Goal: Task Accomplishment & Management: Use online tool/utility

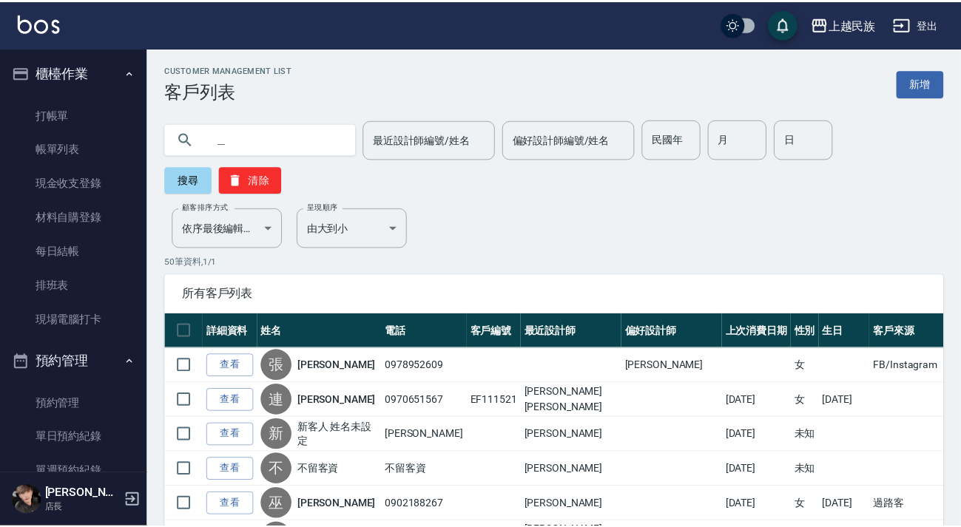
scroll to position [201, 0]
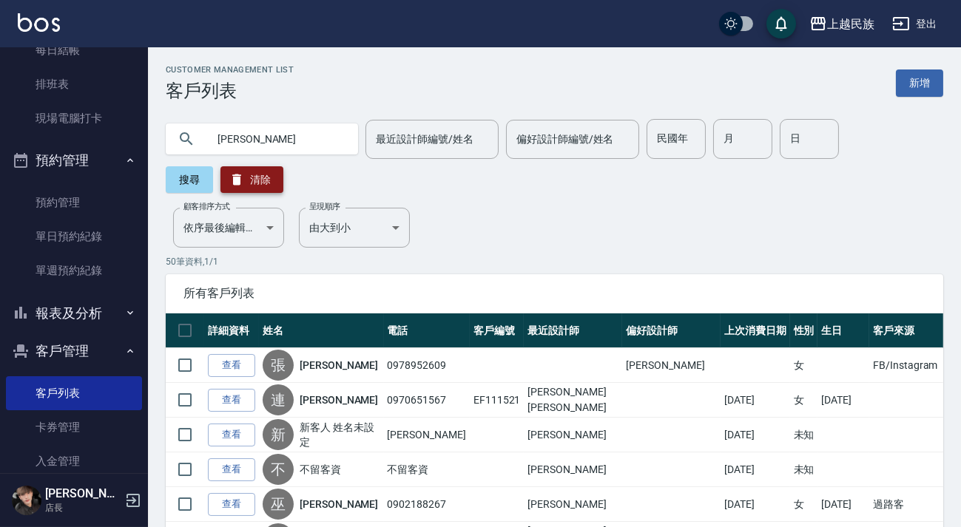
type input "[PERSON_NAME]"
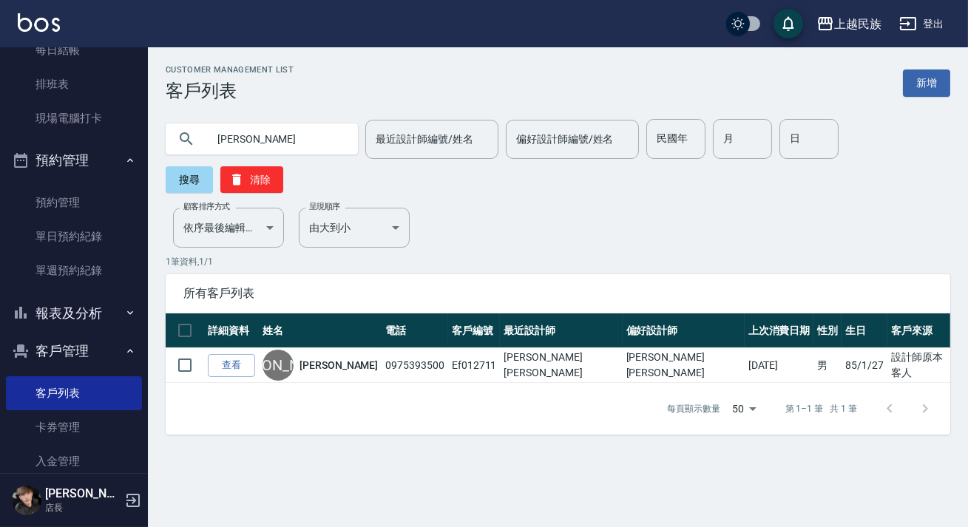
click at [41, 7] on div "上越民族 登出" at bounding box center [484, 23] width 968 height 47
click at [39, 10] on div "上越民族 登出" at bounding box center [484, 23] width 968 height 47
click at [35, 22] on img at bounding box center [39, 22] width 42 height 18
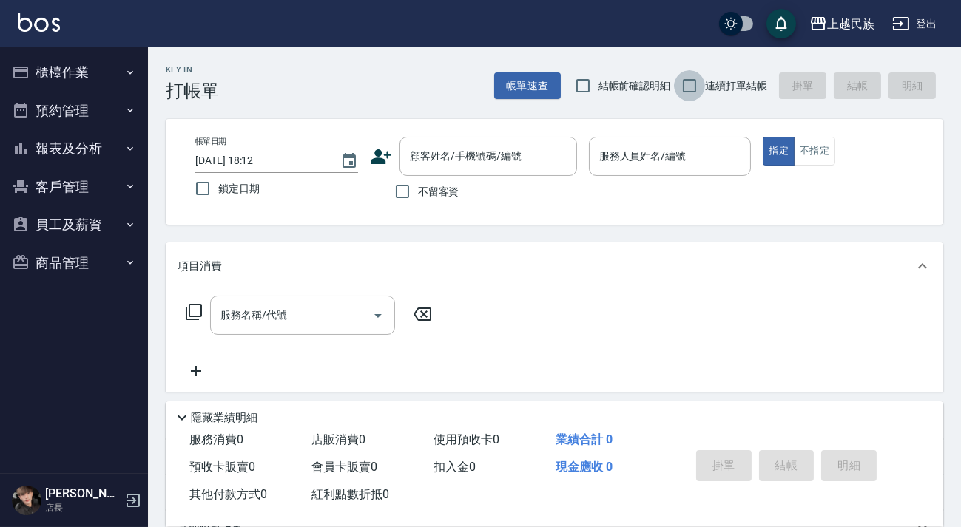
click at [690, 90] on input "連續打單結帳" at bounding box center [689, 85] width 31 height 31
checkbox input "true"
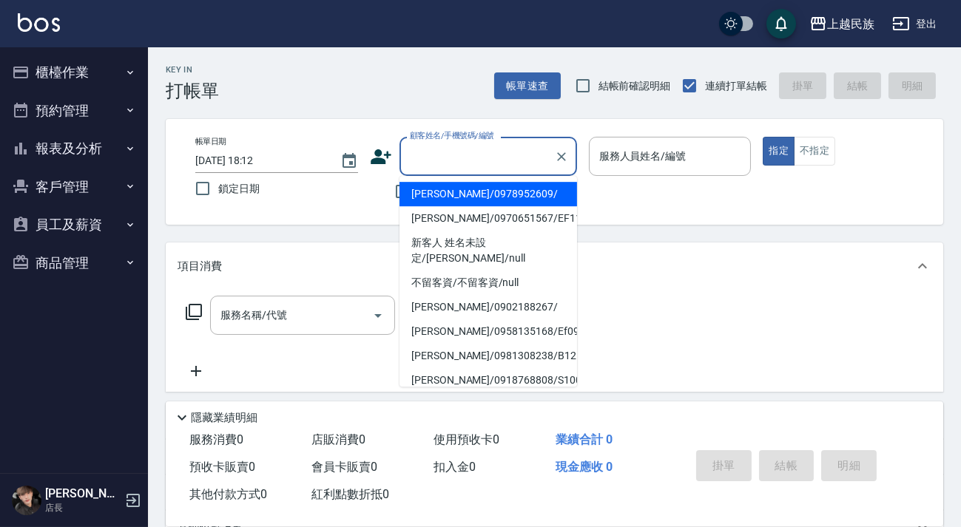
click at [501, 158] on input "顧客姓名/手機號碼/編號" at bounding box center [477, 156] width 142 height 26
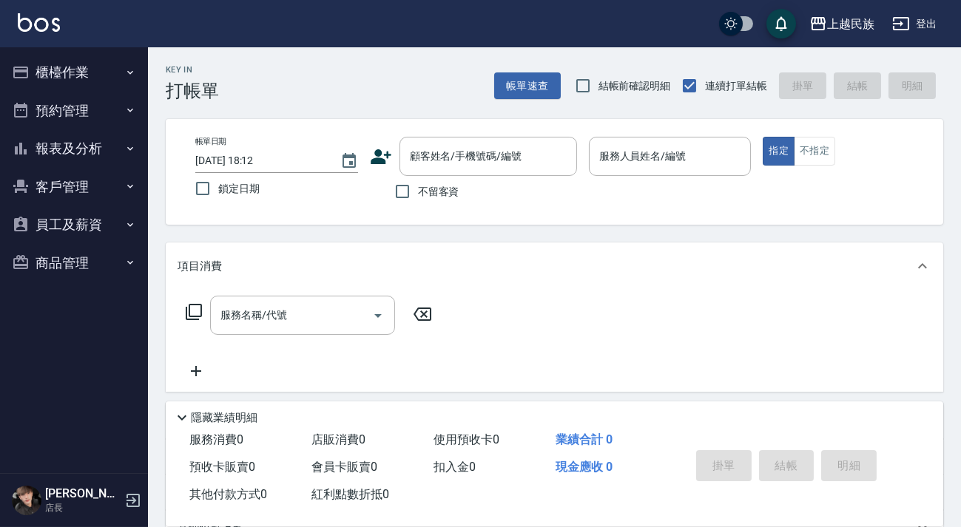
click at [374, 191] on div "不留客資" at bounding box center [473, 191] width 207 height 31
click at [425, 191] on span "不留客資" at bounding box center [438, 192] width 41 height 16
click at [418, 191] on input "不留客資" at bounding box center [402, 191] width 31 height 31
checkbox input "true"
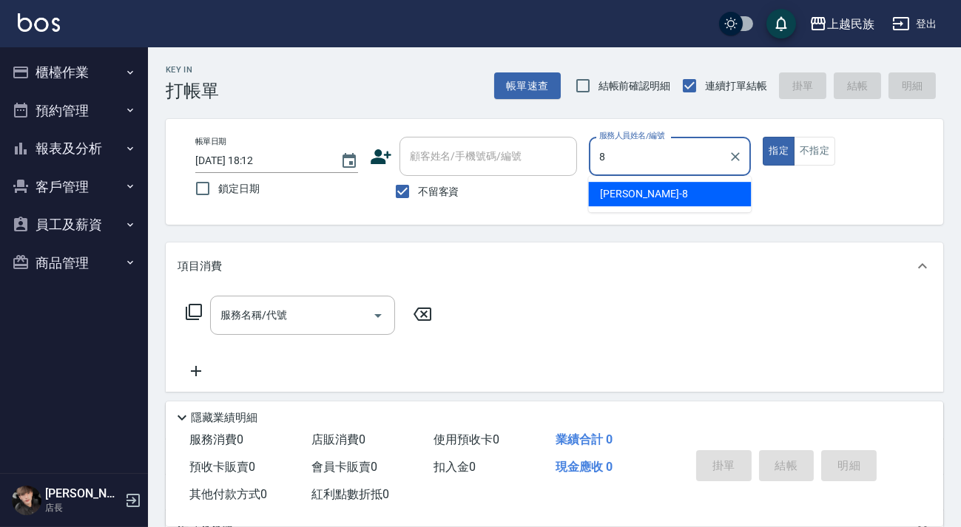
type input "Stella-8"
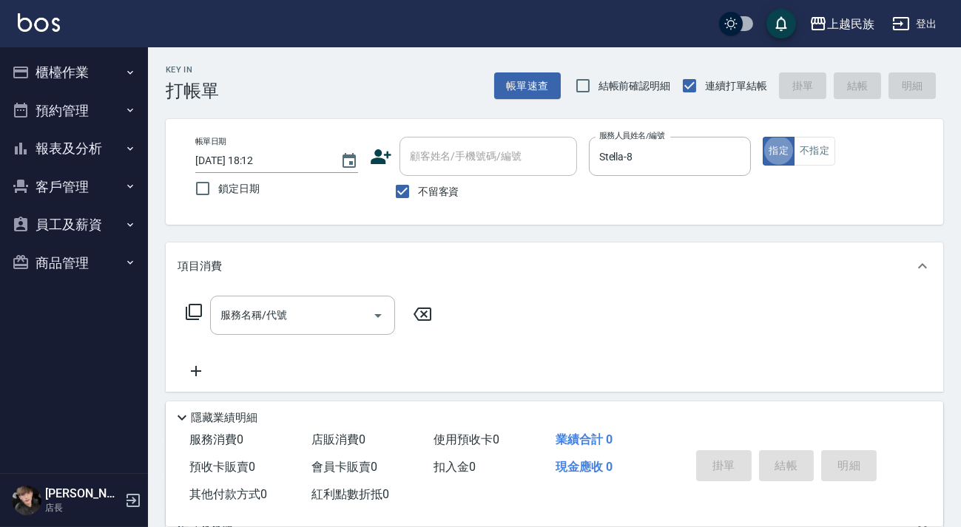
type button "true"
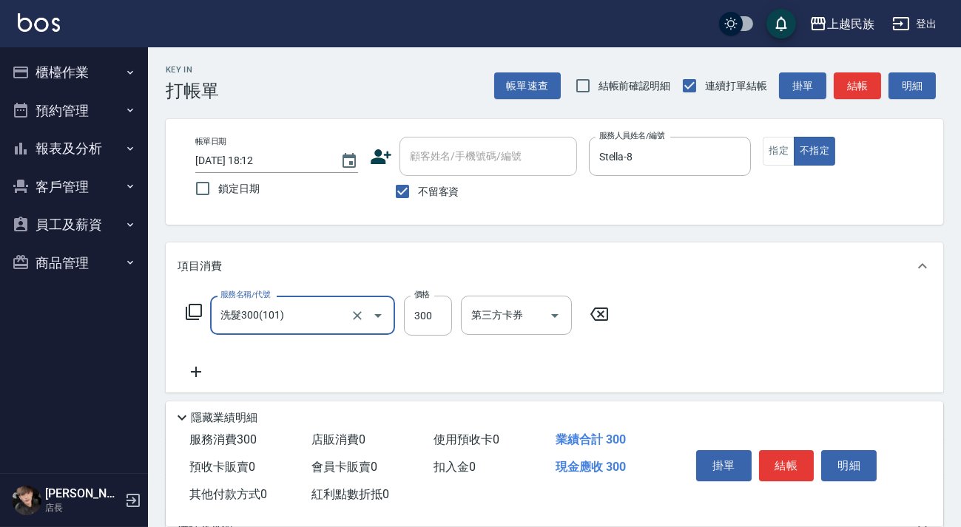
type input "洗髮300(101)"
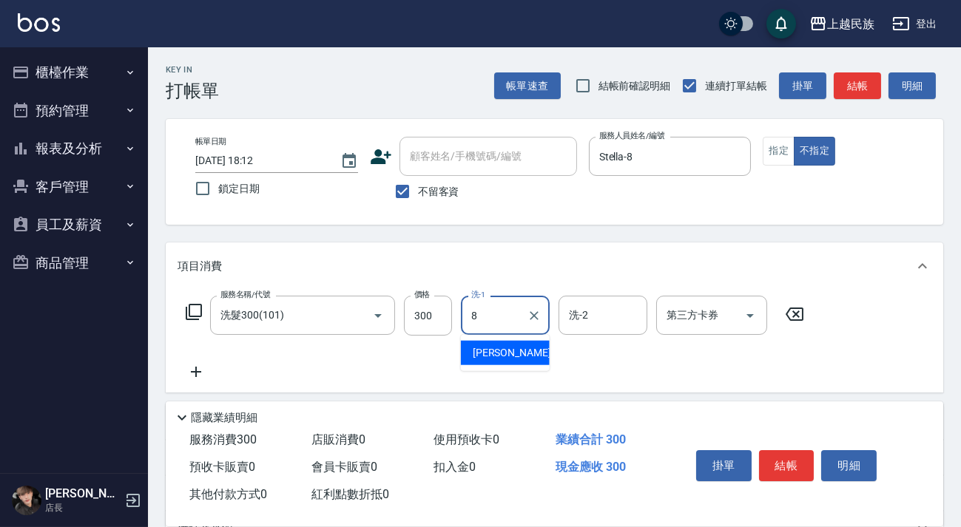
type input "Stella-8"
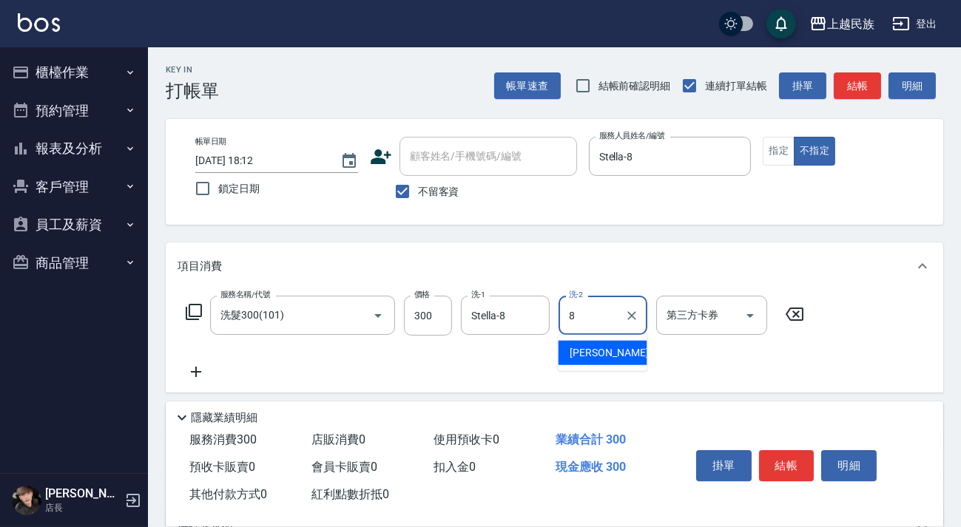
type input "Stella-8"
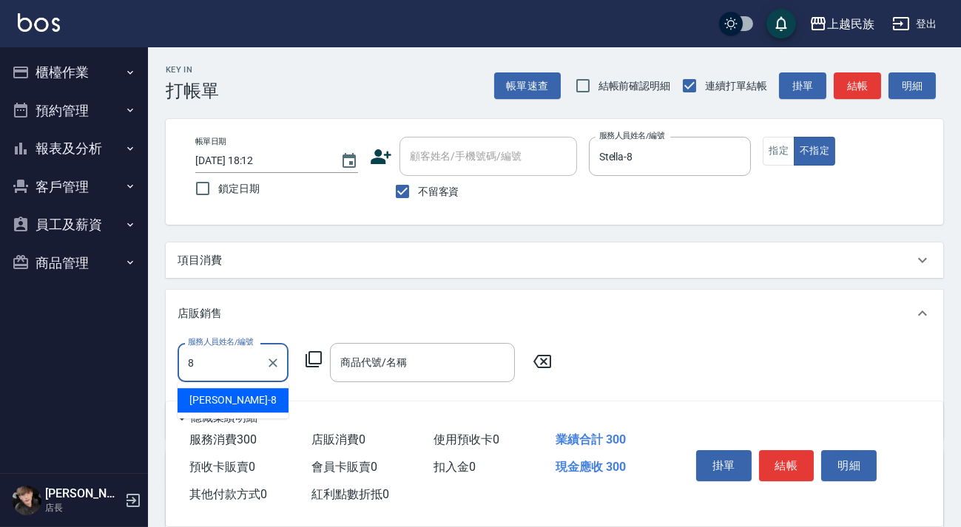
type input "Stella-8"
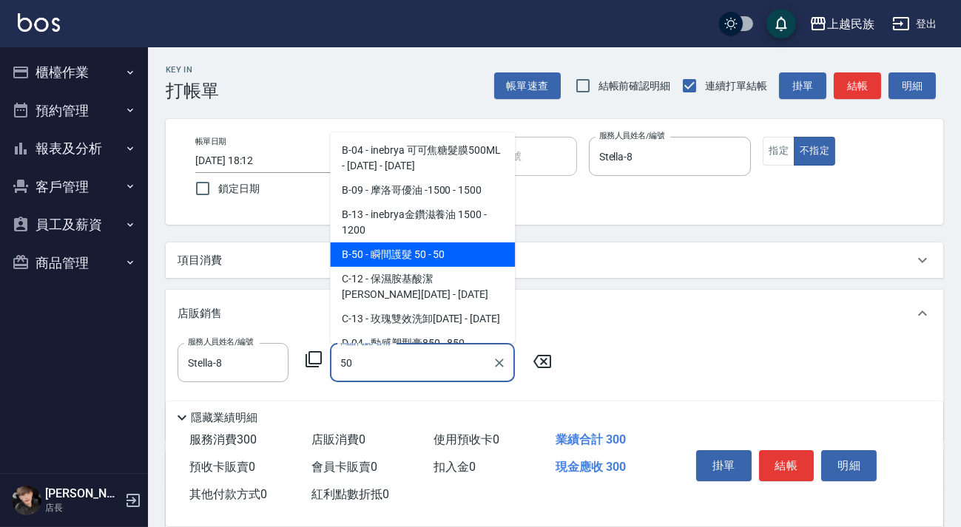
click at [405, 243] on span "B-50 - 瞬間護髮 50 - 50" at bounding box center [422, 255] width 185 height 24
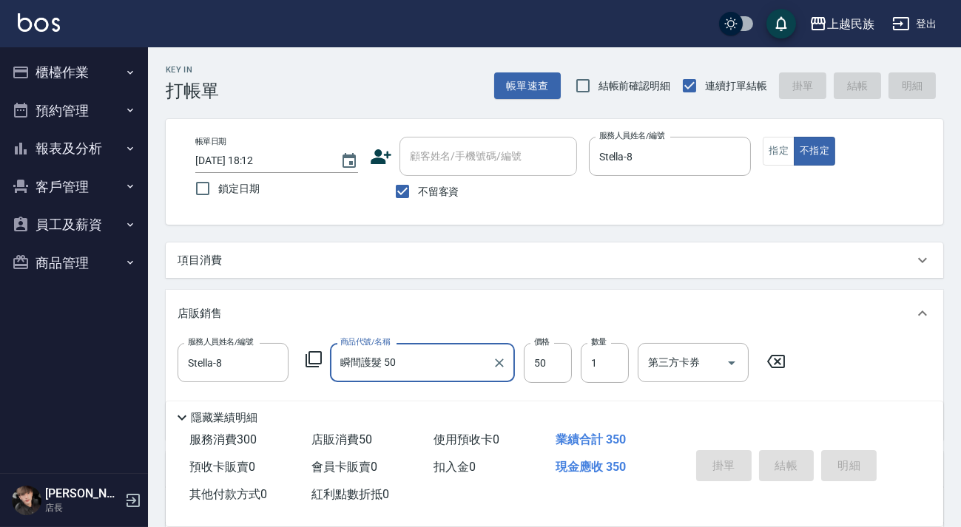
type input "瞬間護髮 50"
type input "[DATE] 18:17"
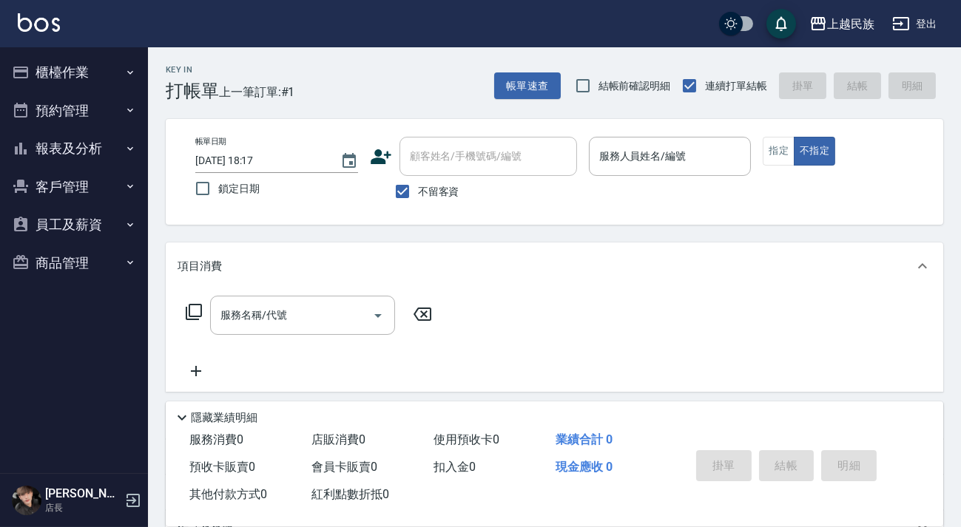
click at [453, 197] on span "不留客資" at bounding box center [438, 192] width 41 height 16
click at [418, 197] on input "不留客資" at bounding box center [402, 191] width 31 height 31
checkbox input "false"
click at [473, 162] on input "顧客姓名/手機號碼/編號" at bounding box center [477, 156] width 142 height 26
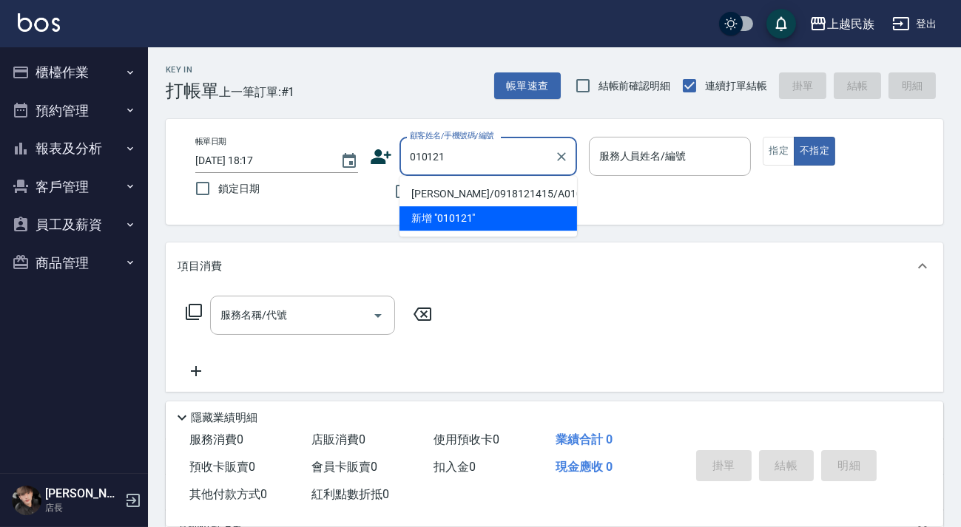
click at [457, 184] on li "[PERSON_NAME]/0918121415/A010121" at bounding box center [487, 194] width 177 height 24
type input "[PERSON_NAME]/0918121415/A010121"
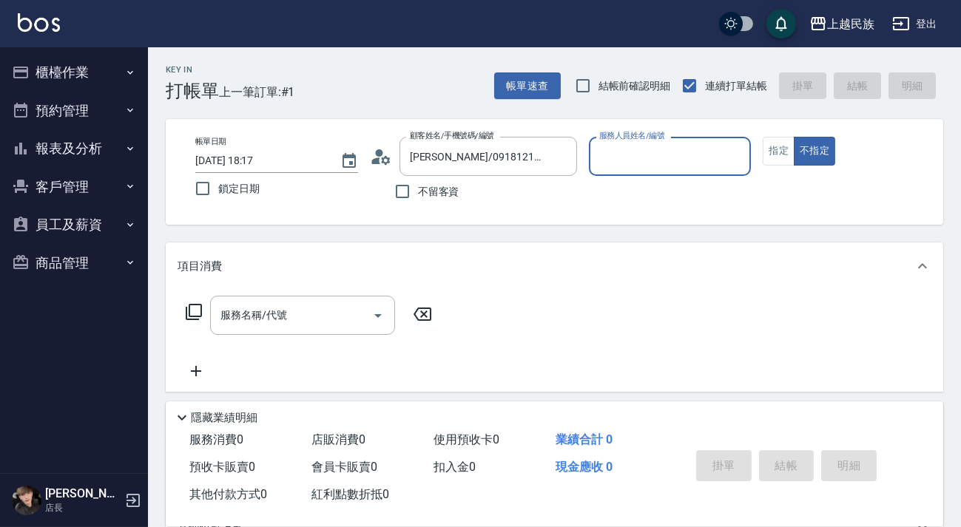
type input "[PERSON_NAME]-2"
click at [793, 137] on button "不指定" at bounding box center [813, 151] width 41 height 29
type button "false"
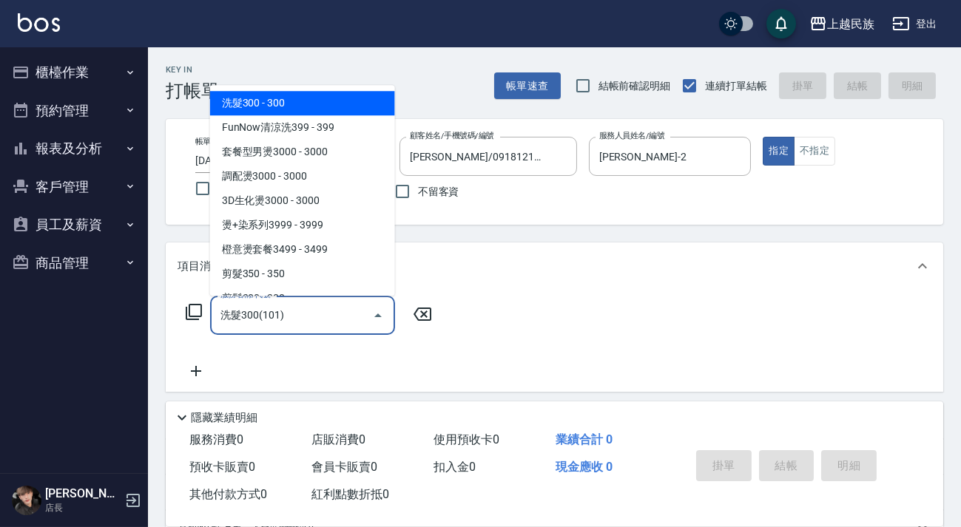
type input "洗髮300(101)"
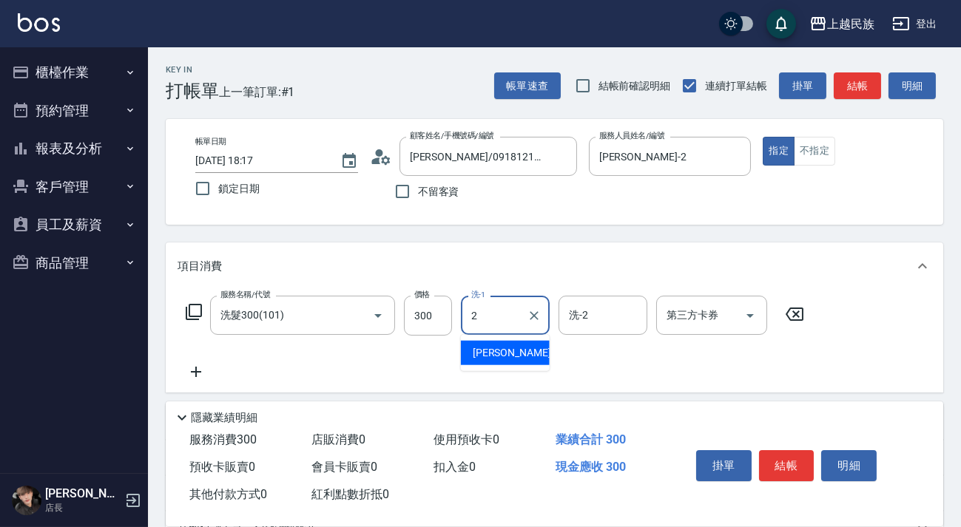
type input "[PERSON_NAME]-2"
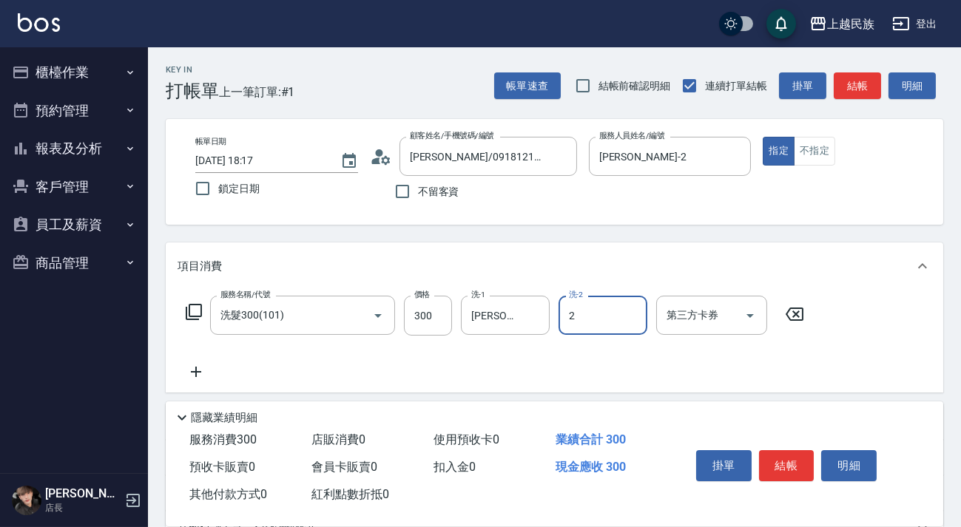
type input "[PERSON_NAME]-2"
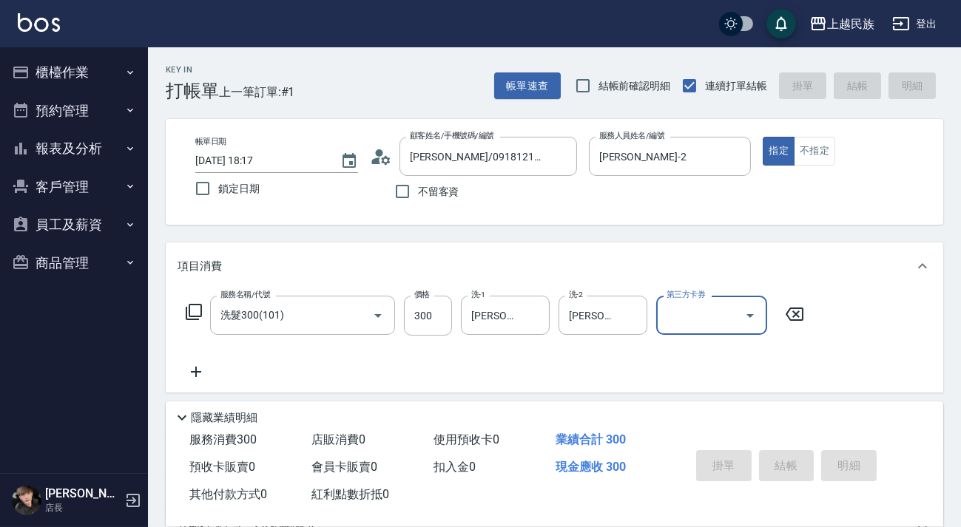
type input "[DATE] 18:18"
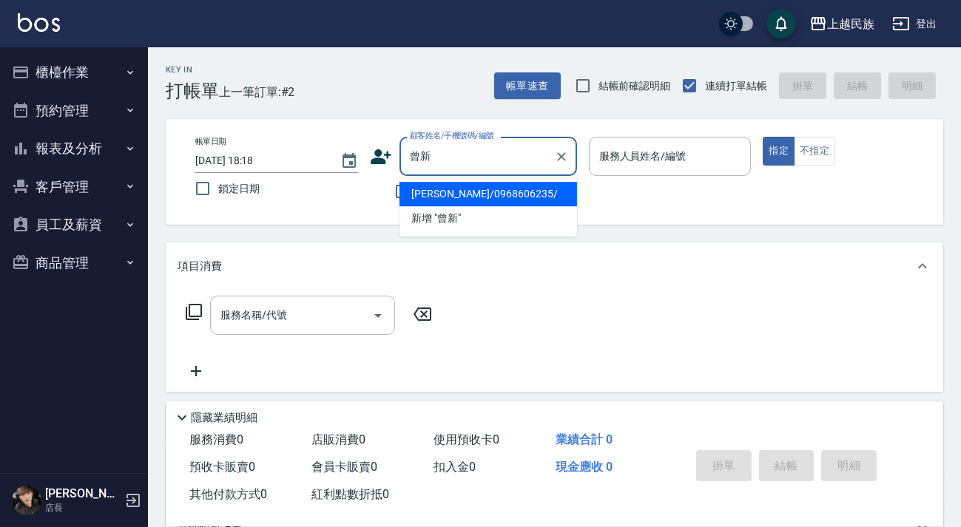
click at [532, 198] on li "[PERSON_NAME]/0968606235/" at bounding box center [487, 194] width 177 height 24
type input "[PERSON_NAME]/0968606235/"
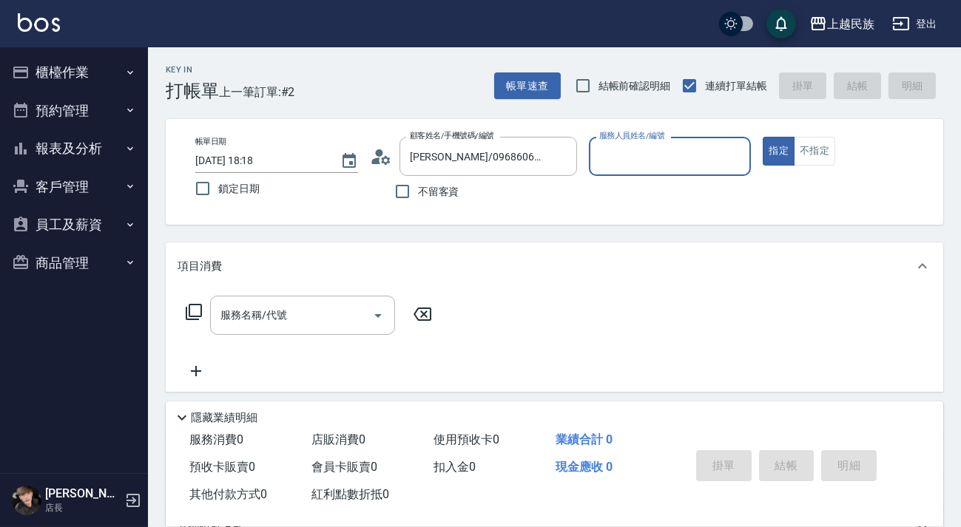
type input "[PERSON_NAME]-2"
click at [762, 137] on button "指定" at bounding box center [778, 151] width 32 height 29
click at [308, 317] on input "服務名稱/代號" at bounding box center [291, 315] width 149 height 26
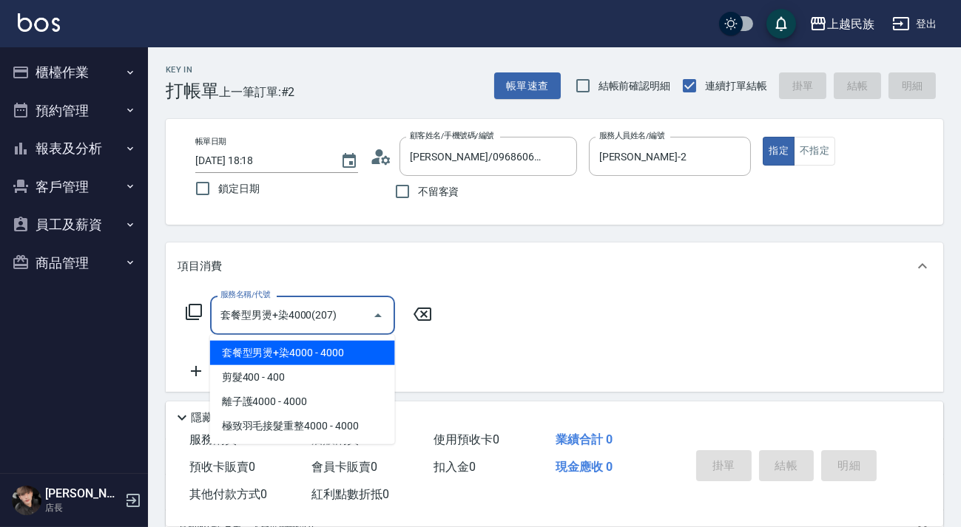
type input "套餐型男燙+染4000(207)"
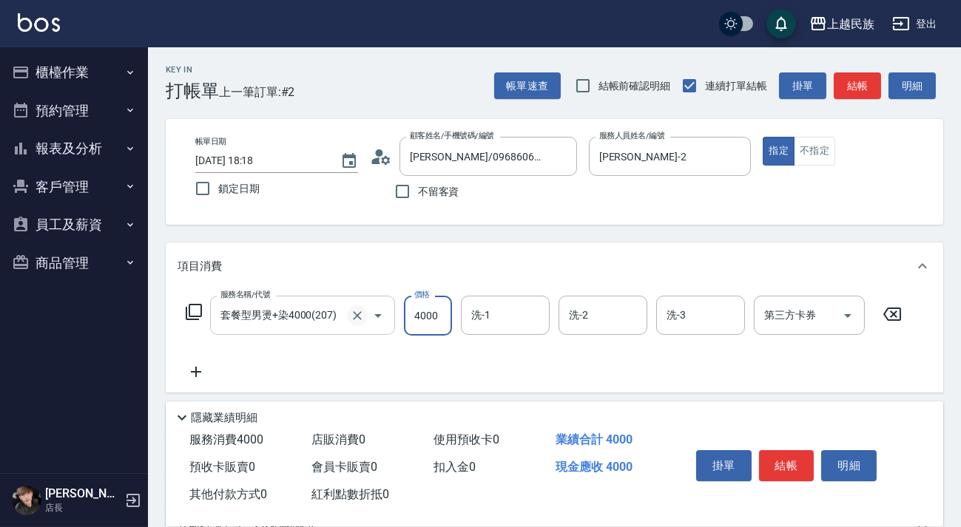
click at [358, 317] on icon "Clear" at bounding box center [357, 315] width 15 height 15
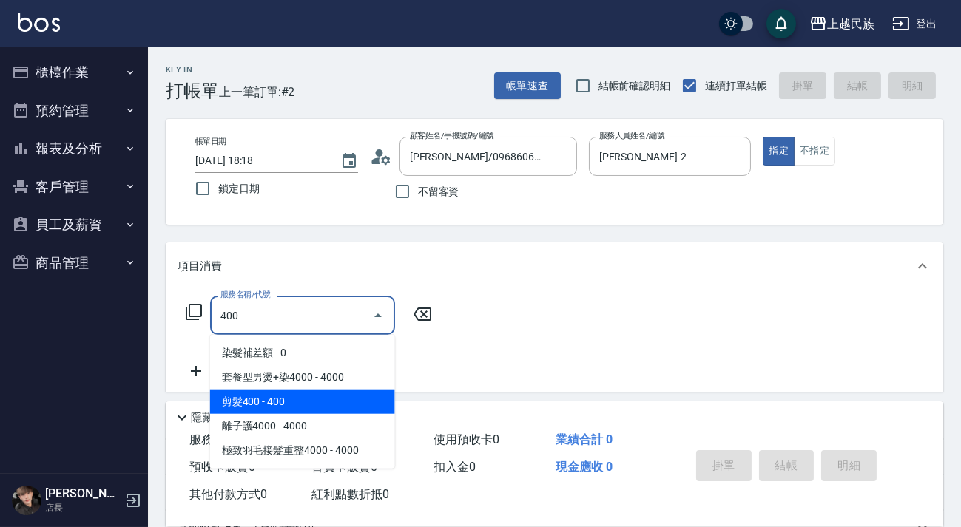
drag, startPoint x: 314, startPoint y: 398, endPoint x: 348, endPoint y: 371, distance: 43.2
click at [314, 399] on span "剪髮400 - 400" at bounding box center [302, 402] width 185 height 24
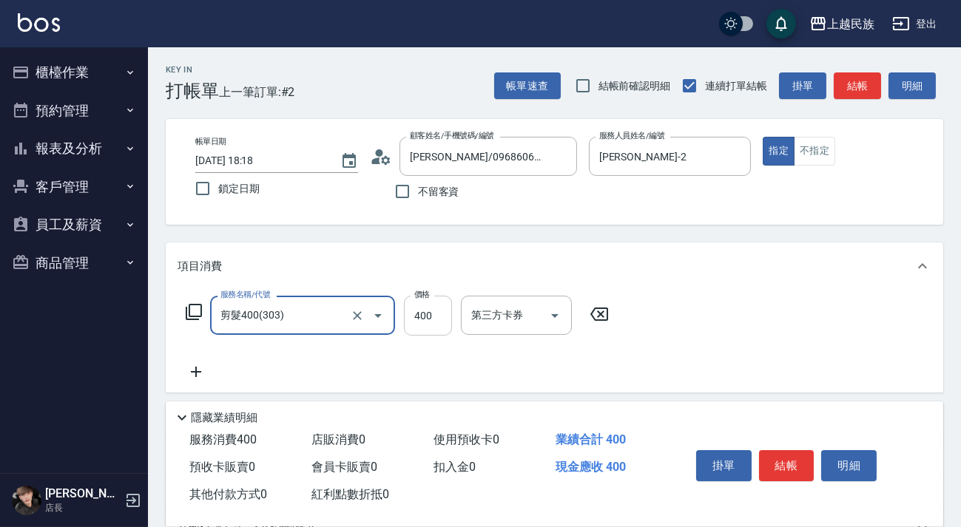
type input "剪髮400(303)"
click at [421, 326] on input "400" at bounding box center [428, 316] width 48 height 40
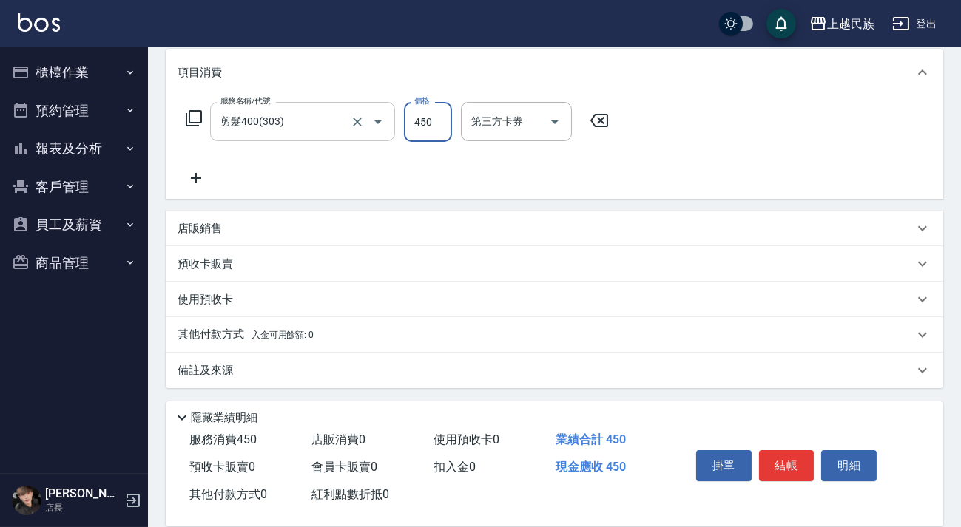
type input "450"
click at [484, 365] on div "備註及來源" at bounding box center [545, 371] width 736 height 16
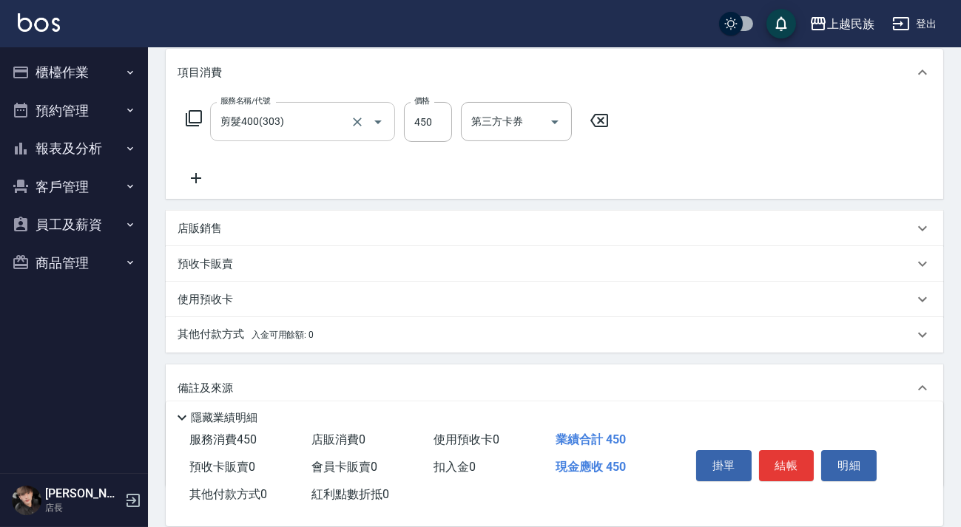
scroll to position [293, 0]
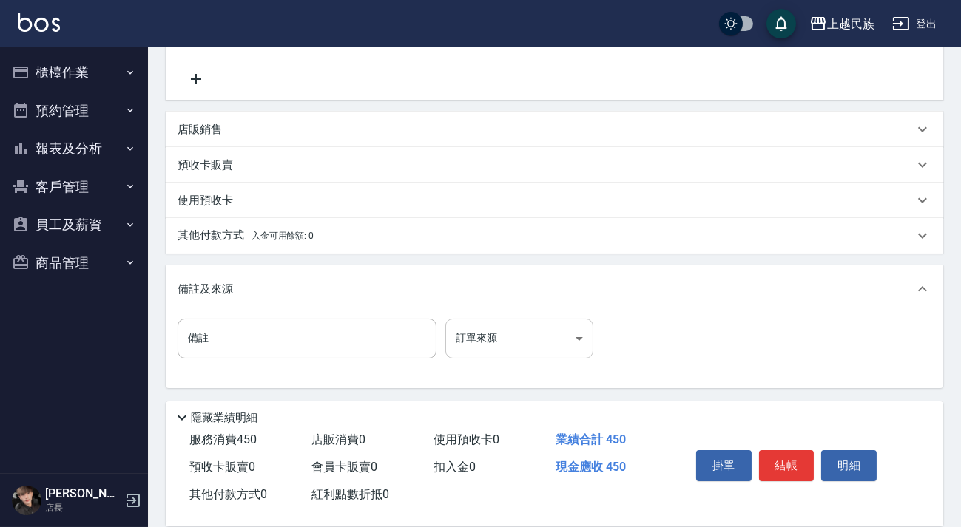
click at [557, 339] on body "上越民族 登出 櫃檯作業 打帳單 帳單列表 現金收支登錄 材料自購登錄 每日結帳 排班表 現場電腦打卡 預約管理 預約管理 單日預約紀錄 單週預約紀錄 報表及…" at bounding box center [480, 117] width 961 height 820
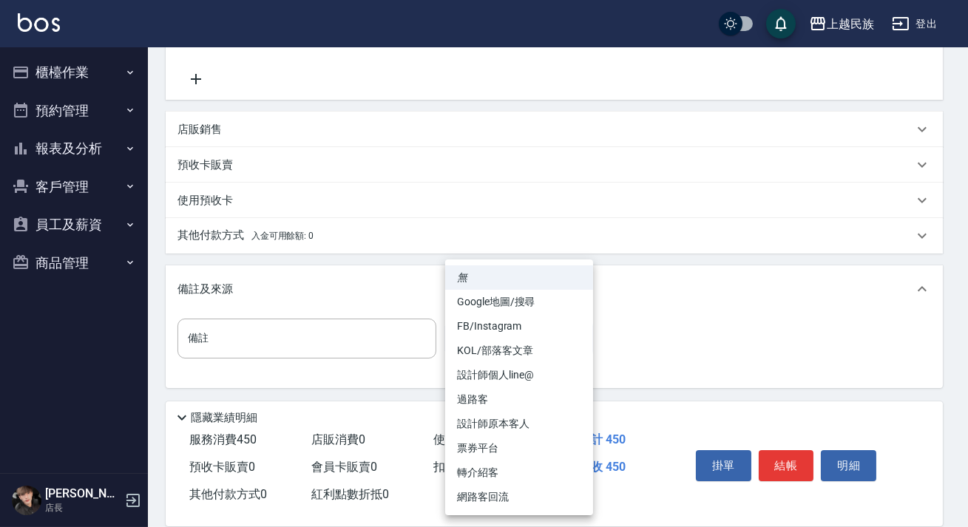
click at [533, 499] on li "網路客回流" at bounding box center [519, 497] width 148 height 24
type input "網路客回流"
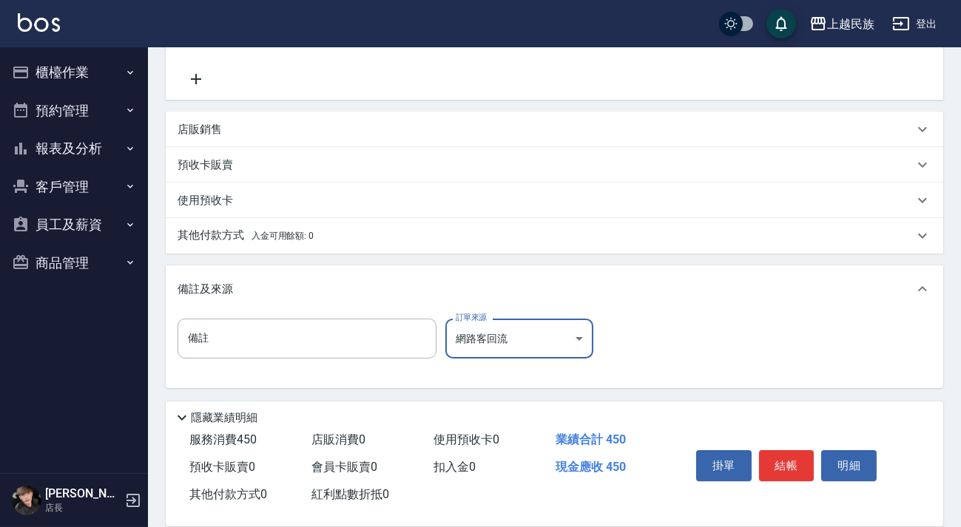
scroll to position [0, 0]
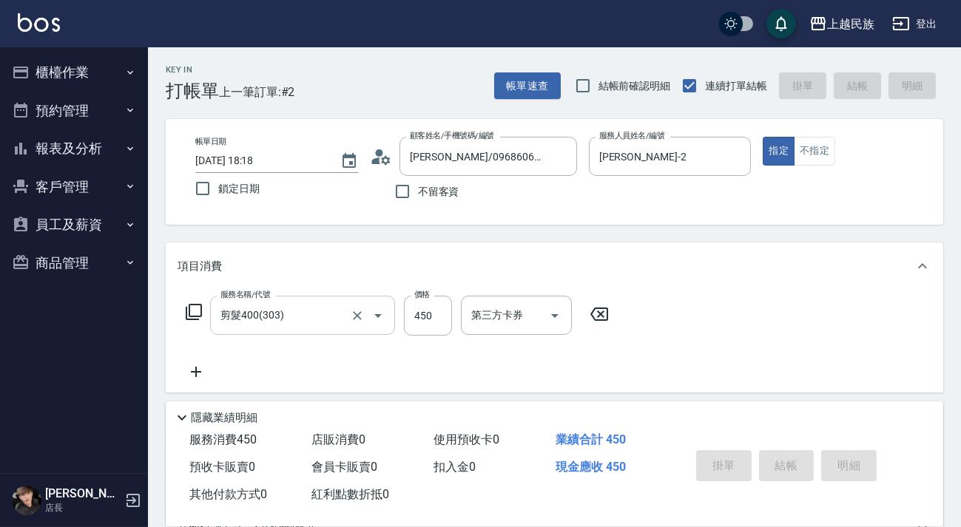
type input "[DATE] 18:19"
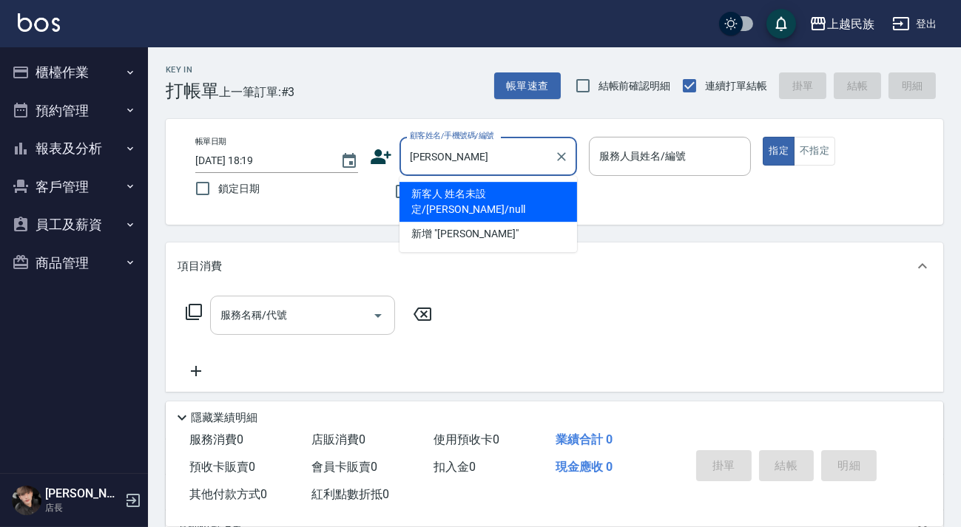
type input "[PERSON_NAME]"
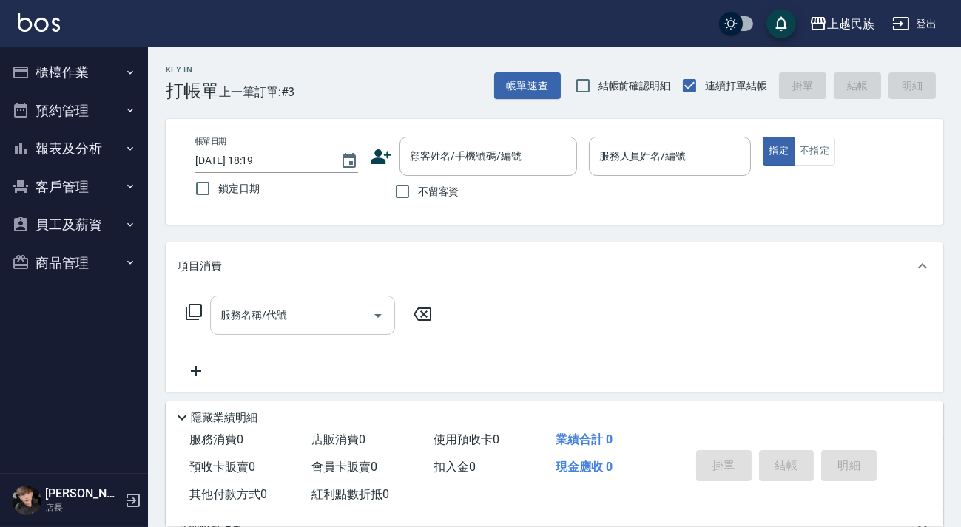
click at [370, 184] on div "不留客資" at bounding box center [473, 191] width 207 height 31
click at [409, 185] on input "不留客資" at bounding box center [402, 191] width 31 height 31
checkbox input "true"
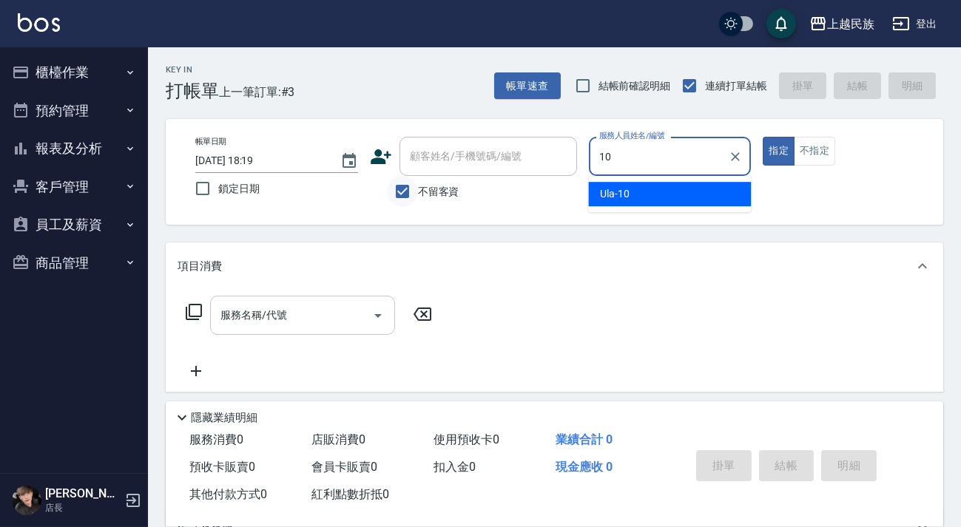
type input "Ula-10"
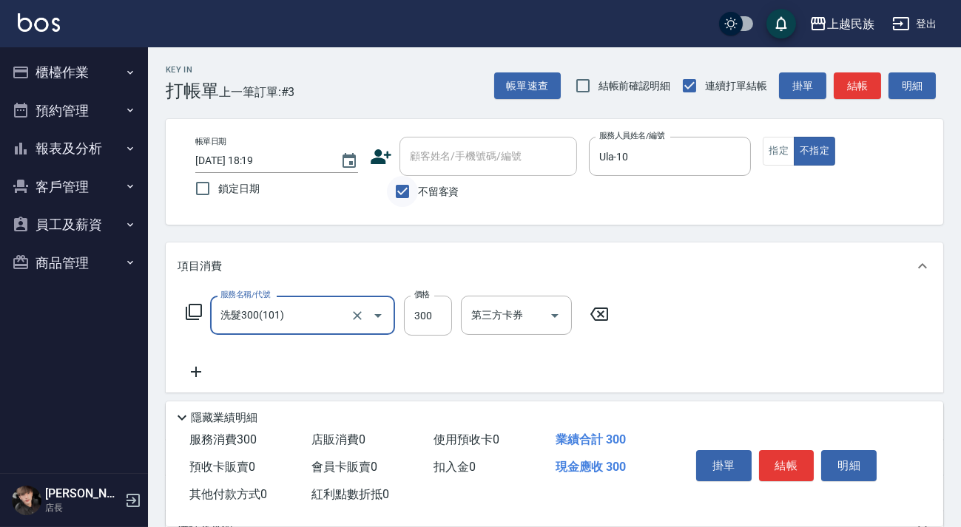
type input "洗髮300(101)"
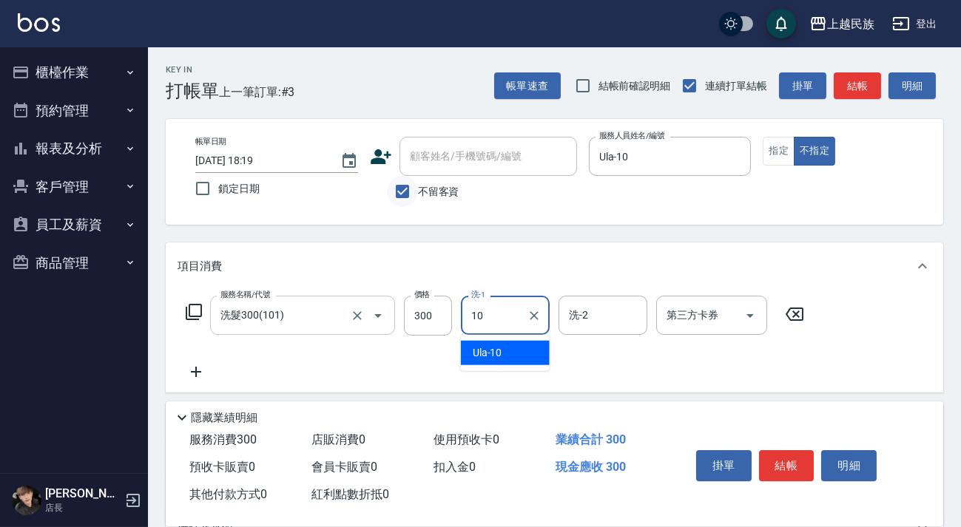
type input "Ula-10"
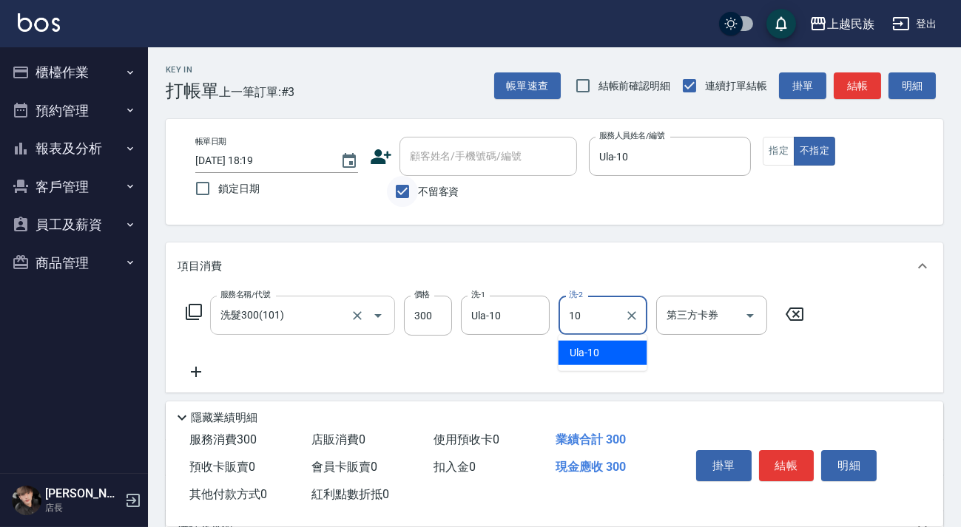
type input "Ula-10"
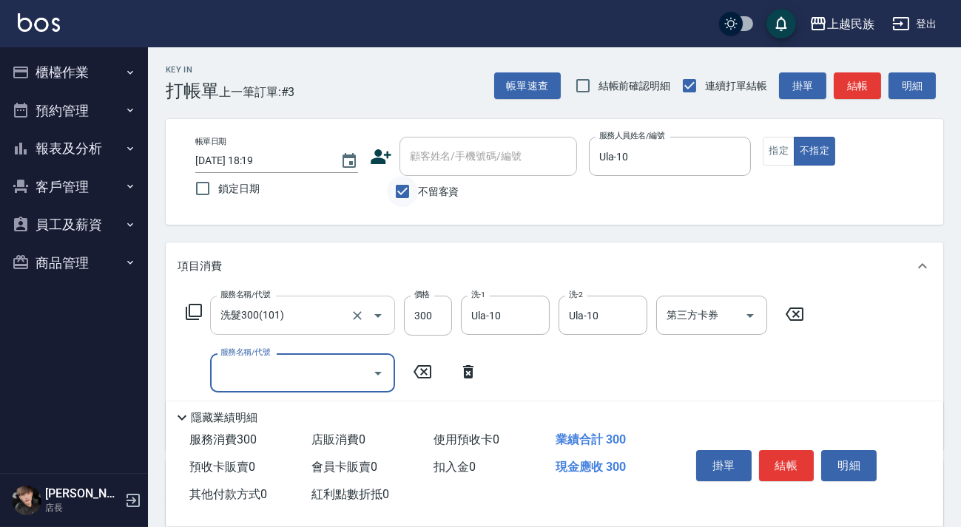
type input "5"
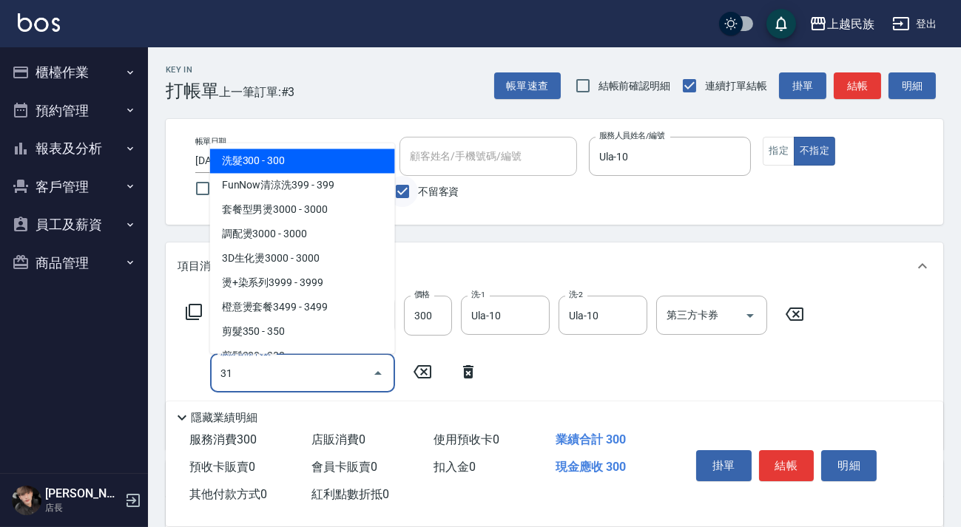
type input "310"
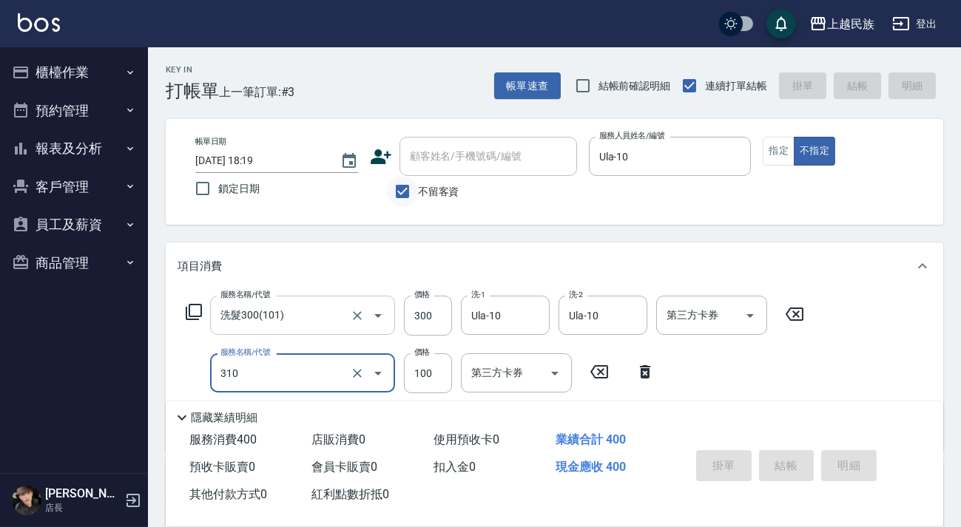
type input "[DATE] 18:20"
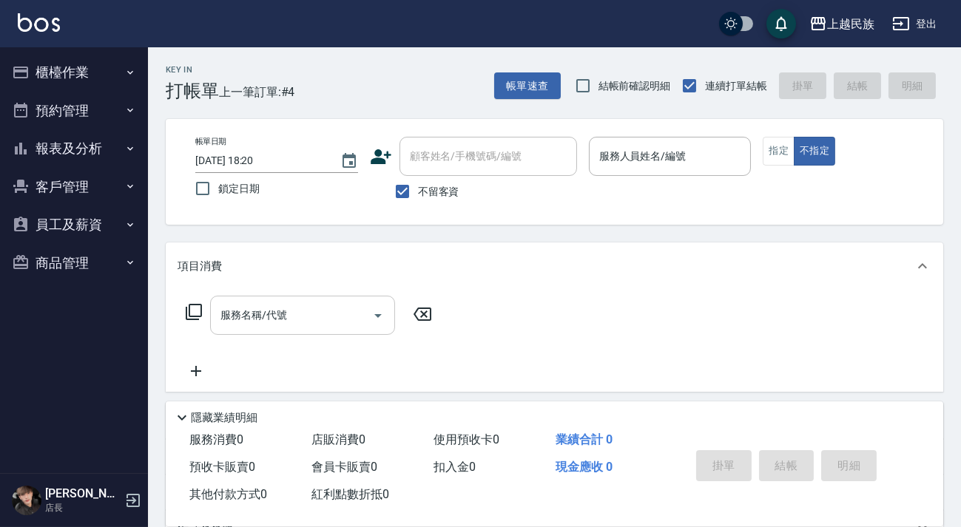
drag, startPoint x: 430, startPoint y: 194, endPoint x: 461, endPoint y: 154, distance: 50.7
click at [431, 194] on span "不留客資" at bounding box center [438, 192] width 41 height 16
click at [418, 194] on input "不留客資" at bounding box center [402, 191] width 31 height 31
checkbox input "false"
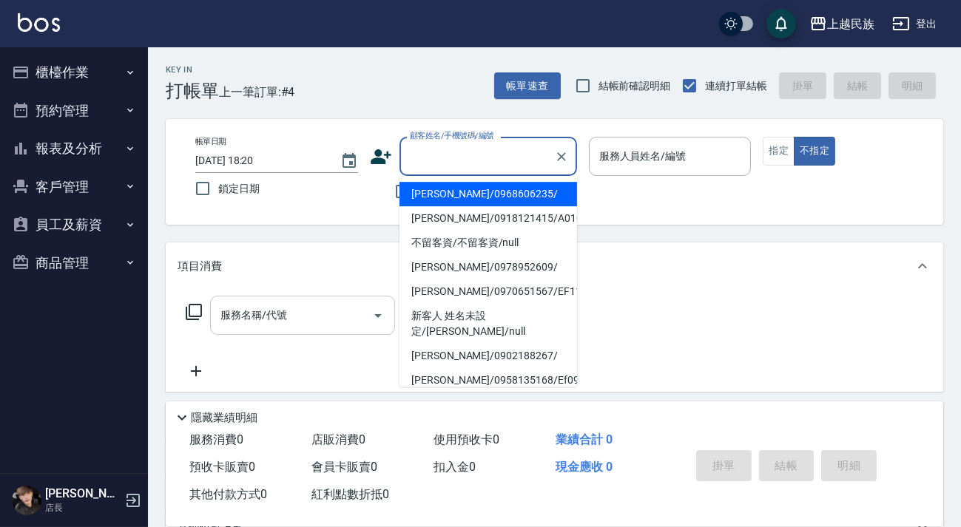
click at [464, 154] on div "顧客姓名/手機號碼/編號 顧客姓名/手機號碼/編號" at bounding box center [487, 156] width 177 height 39
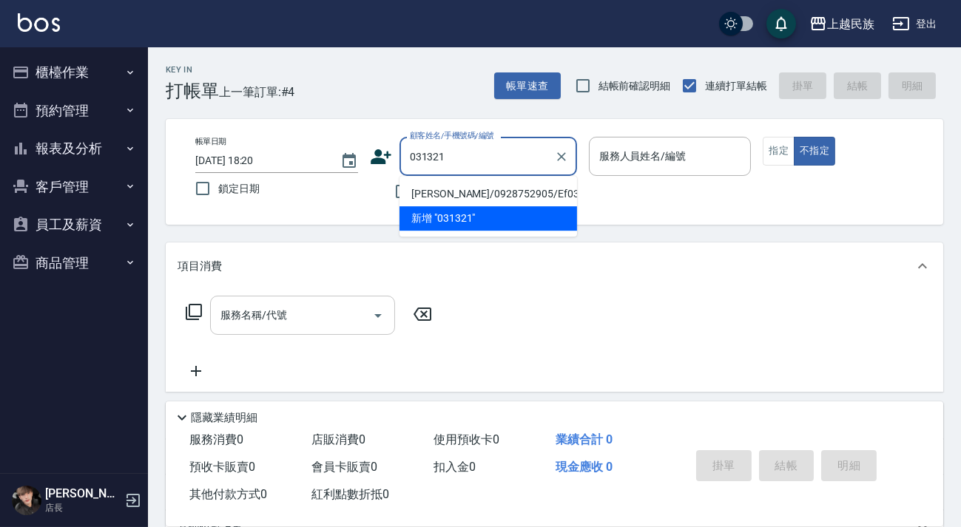
click at [501, 188] on li "[PERSON_NAME]/0928752905/Ef031321" at bounding box center [487, 194] width 177 height 24
type input "[PERSON_NAME]/0928752905/Ef031321"
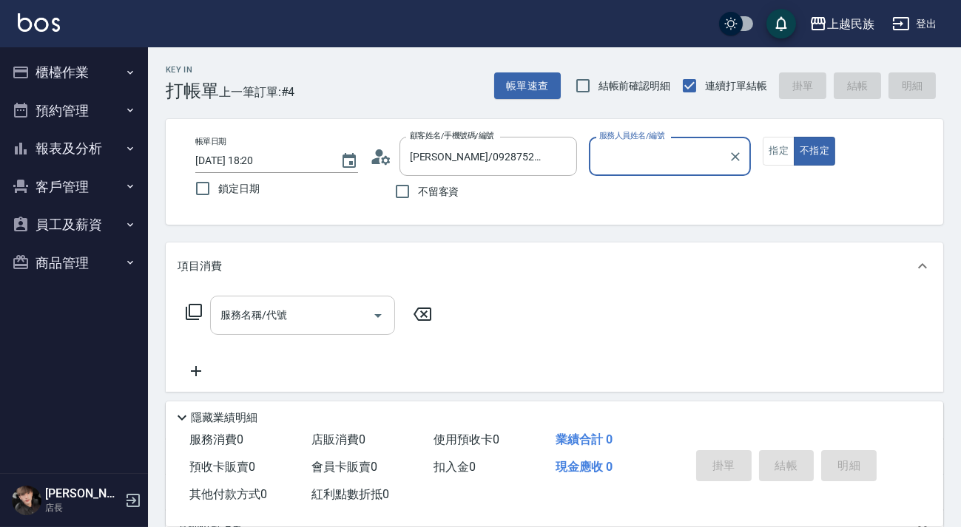
type input "Effie-5"
click at [793, 137] on button "不指定" at bounding box center [813, 151] width 41 height 29
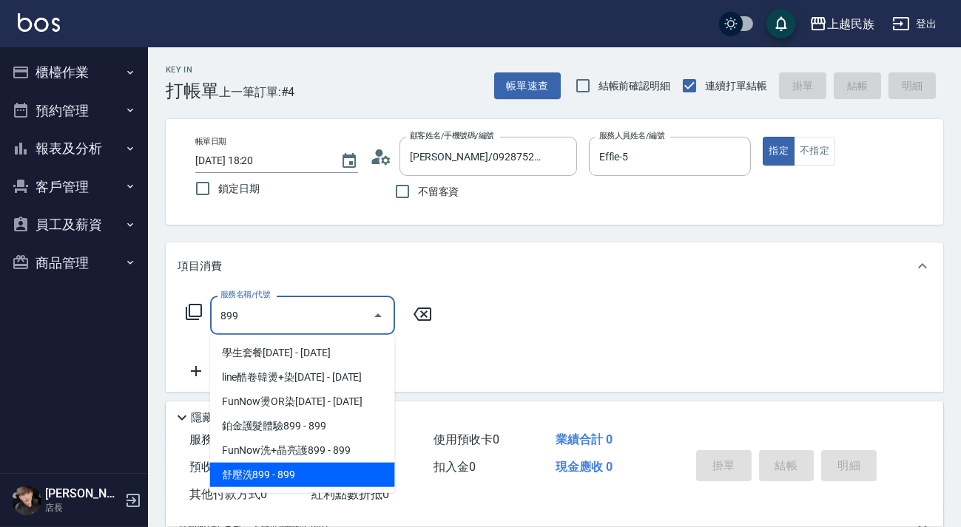
click at [351, 480] on span "舒壓洗899 - 899" at bounding box center [302, 475] width 185 height 24
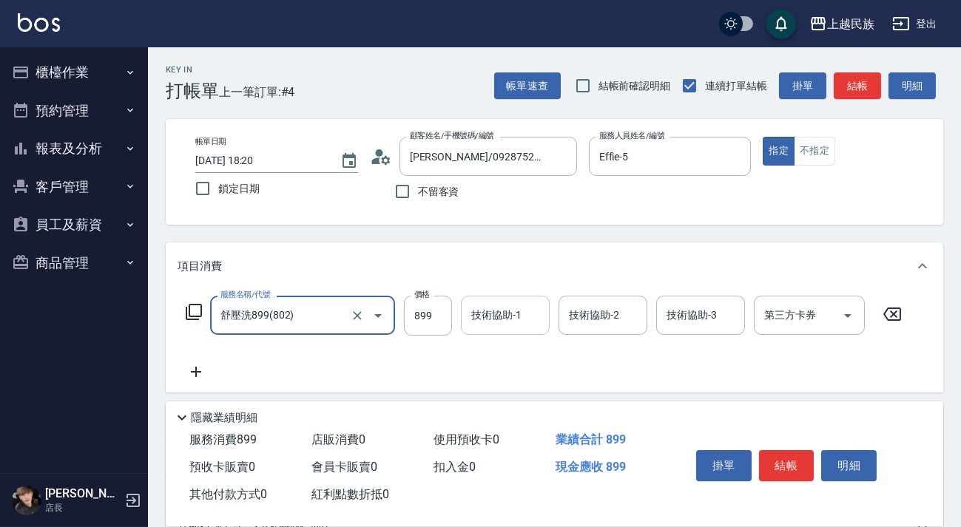
type input "舒壓洗899(802)"
click at [505, 323] on input "技術協助-1" at bounding box center [504, 315] width 75 height 26
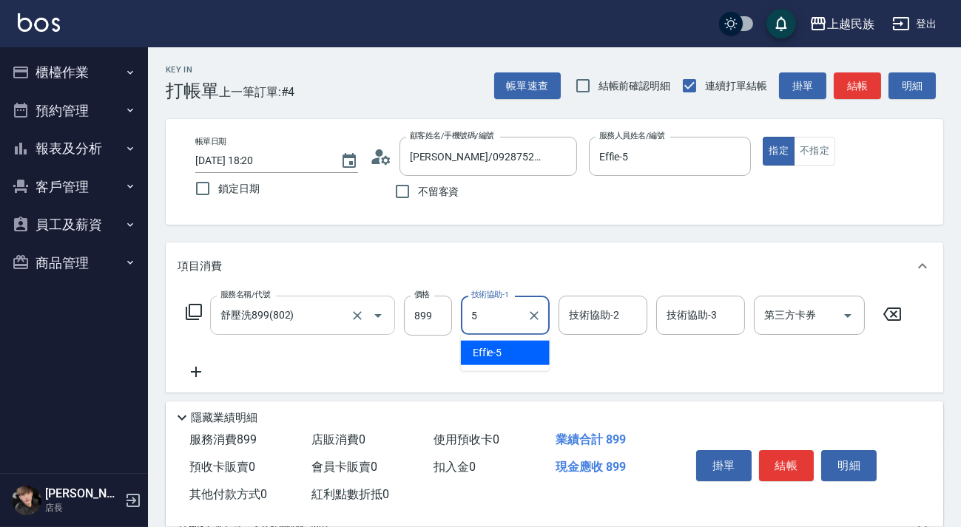
type input "Effie-5"
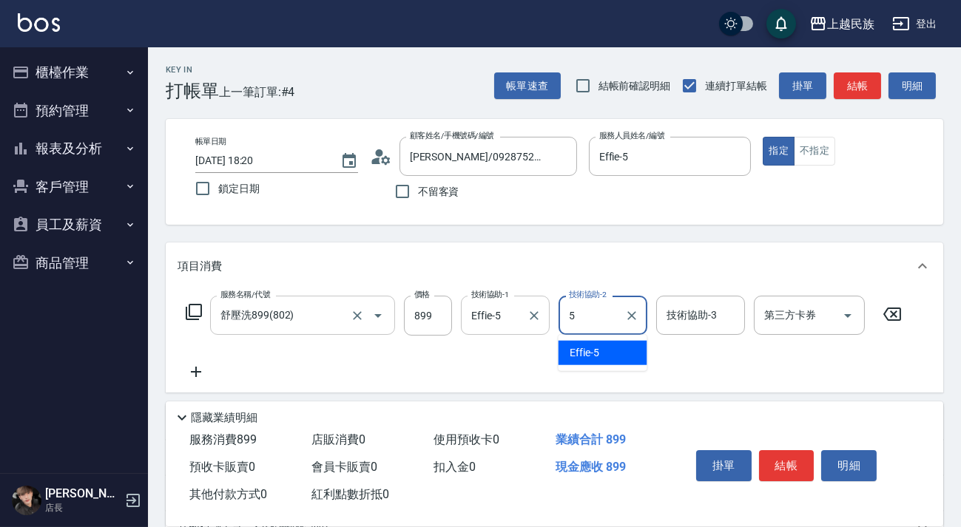
type input "Effie-5"
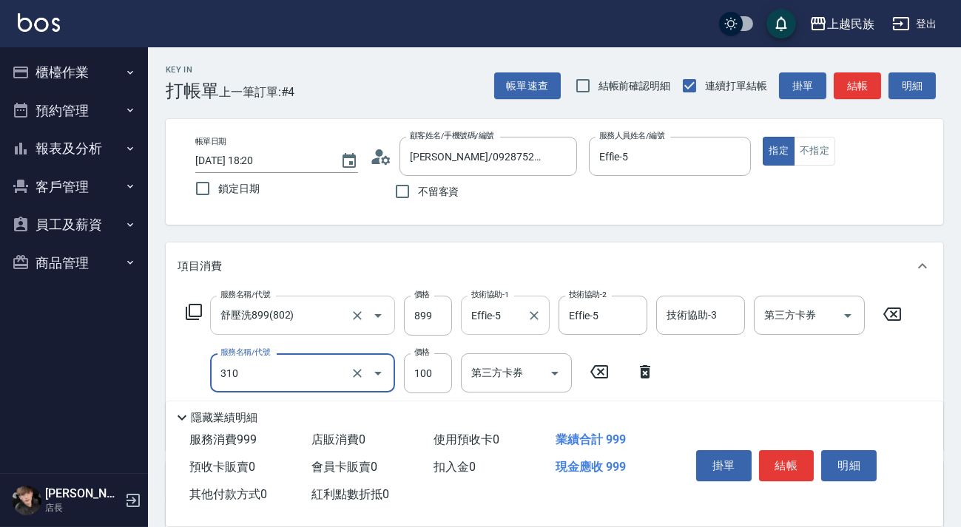
scroll to position [251, 0]
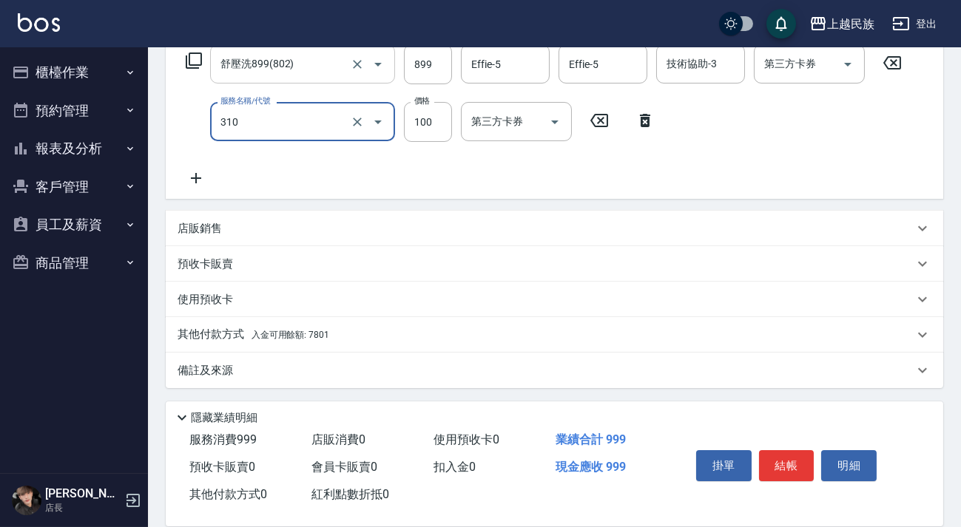
type input "瀏海100(310)"
click at [361, 334] on div "其他付款方式 入金可用餘額: 7801" at bounding box center [545, 335] width 736 height 16
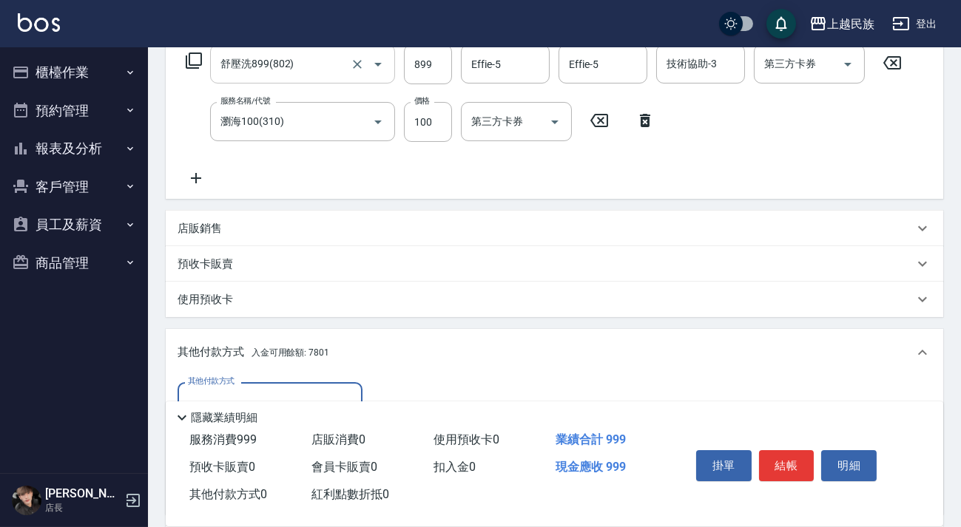
scroll to position [0, 0]
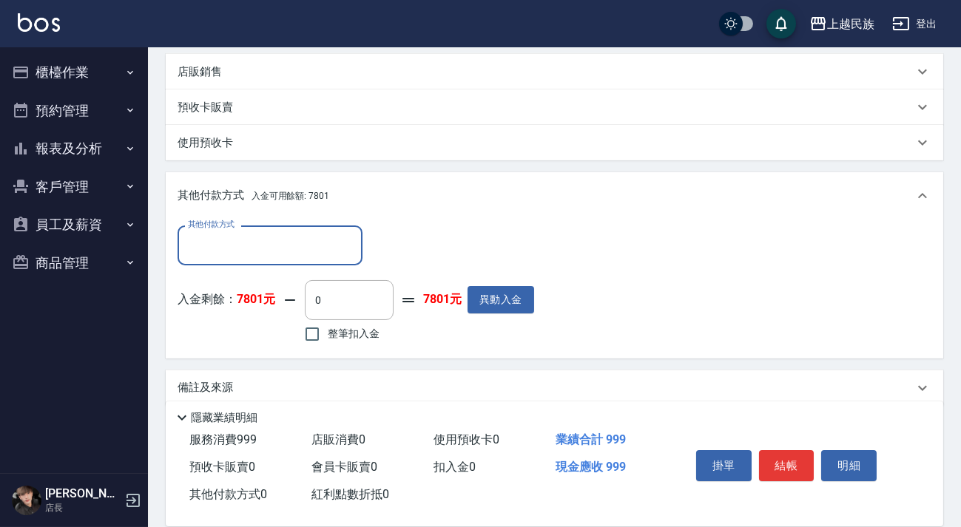
click at [364, 337] on span "整筆扣入金" at bounding box center [354, 334] width 52 height 16
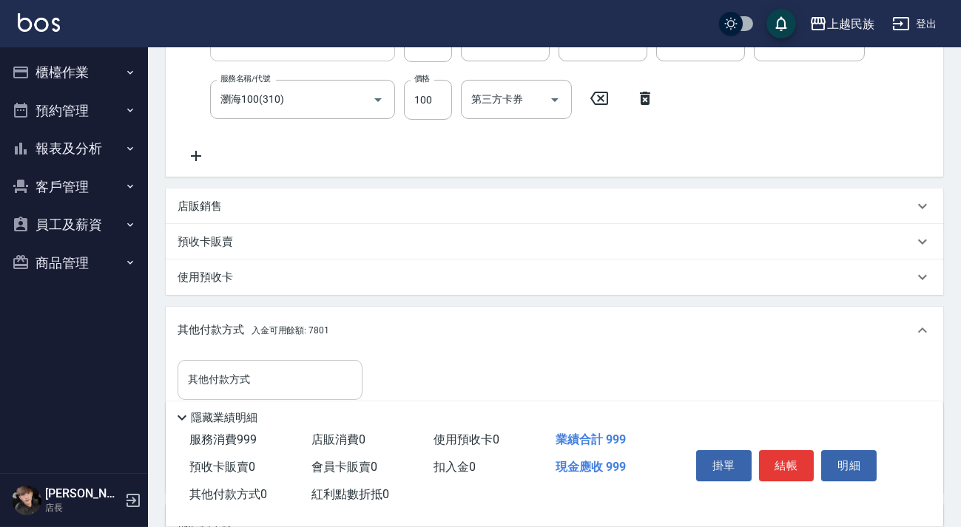
scroll to position [425, 0]
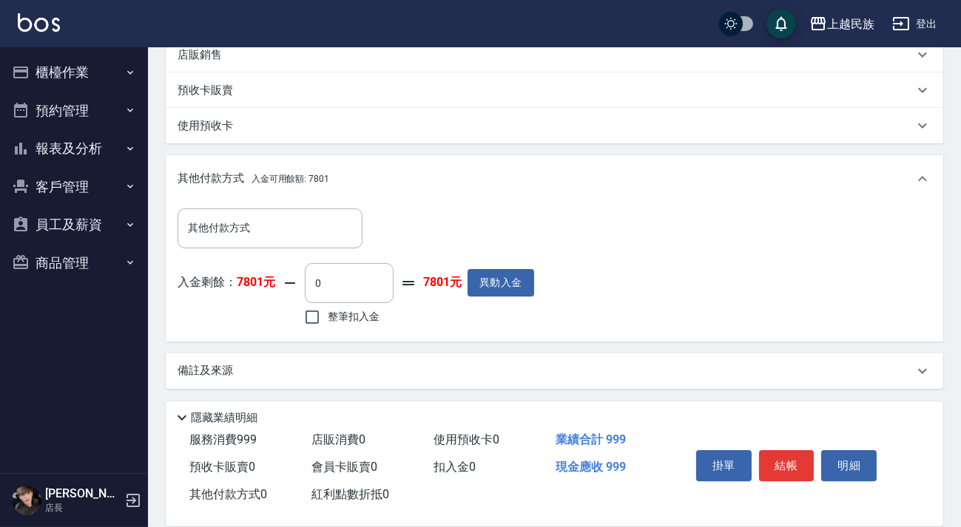
drag, startPoint x: 351, startPoint y: 334, endPoint x: 352, endPoint y: 325, distance: 9.0
click at [351, 333] on div "其他付款方式 其他付款方式 入金剩餘： 7801元 0 ​ 整筆扣入金 7801元 異動入金" at bounding box center [554, 272] width 777 height 138
click at [353, 325] on label "整筆扣入金" at bounding box center [338, 317] width 83 height 31
click at [328, 325] on input "整筆扣入金" at bounding box center [312, 317] width 31 height 31
checkbox input "true"
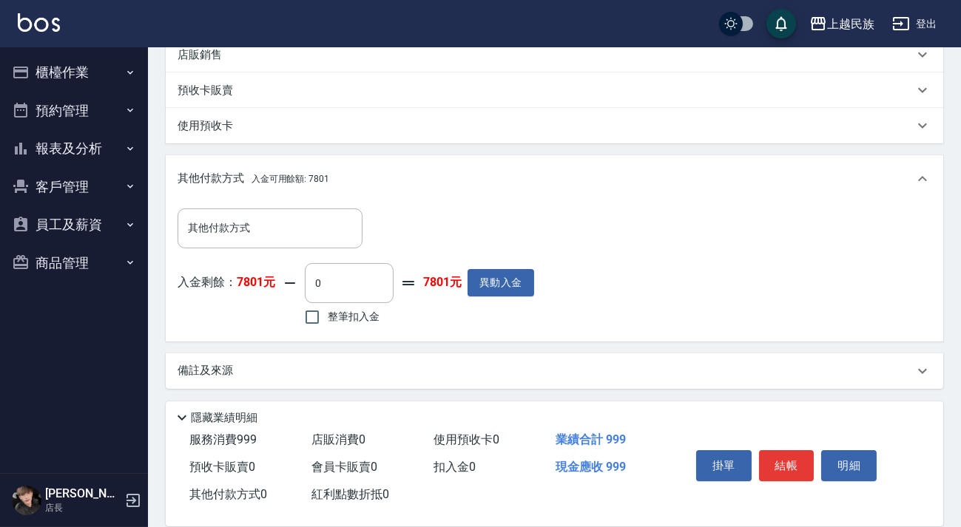
type input "999"
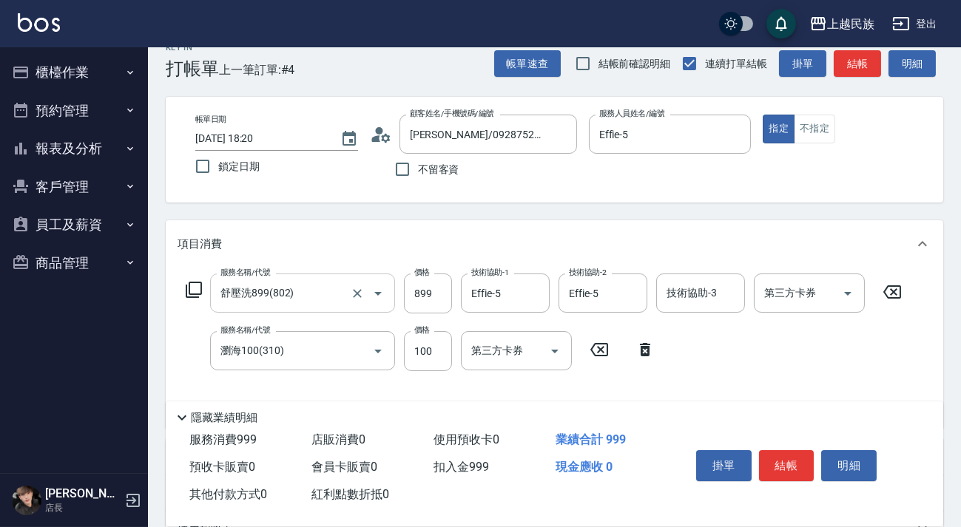
scroll to position [0, 0]
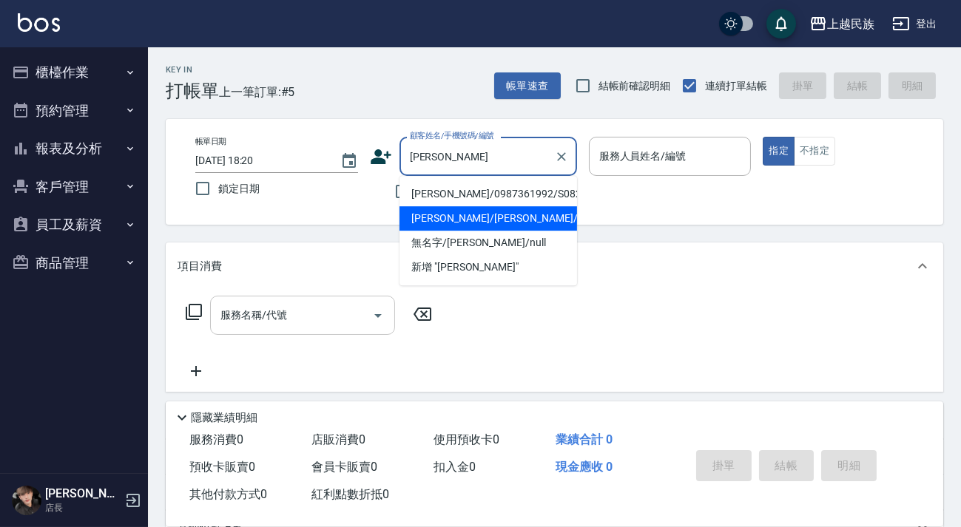
click at [506, 222] on li "[PERSON_NAME]/[PERSON_NAME]/" at bounding box center [487, 218] width 177 height 24
type input "[PERSON_NAME]/[PERSON_NAME]/"
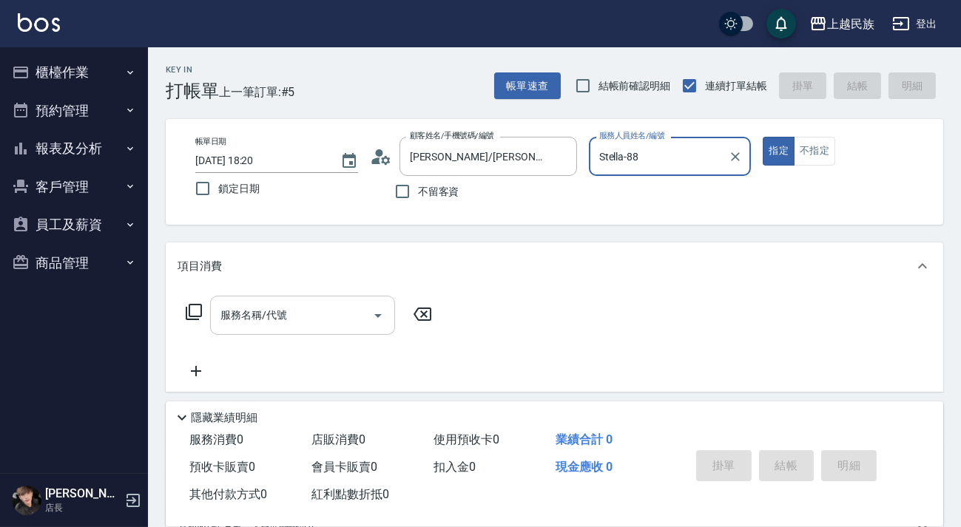
click at [762, 137] on button "指定" at bounding box center [778, 151] width 32 height 29
type input "Stella-8"
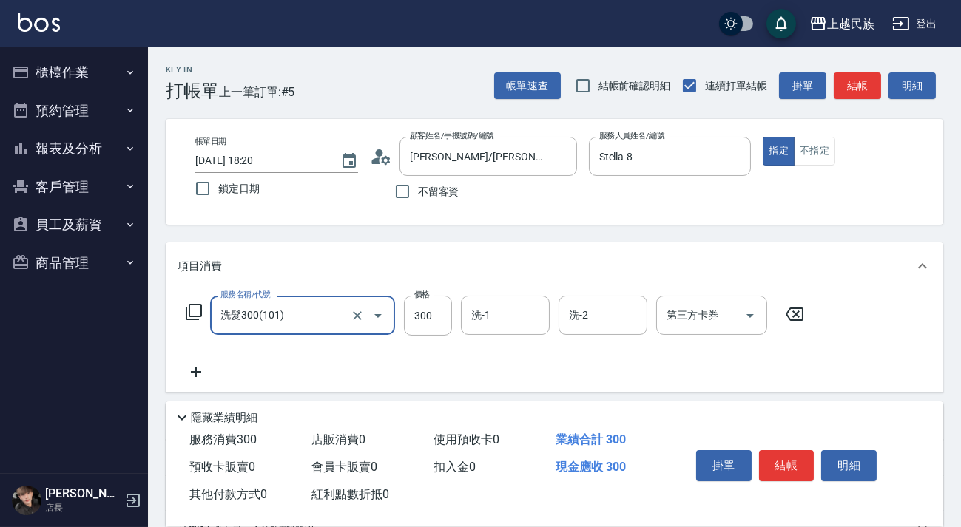
type input "洗髮300(101)"
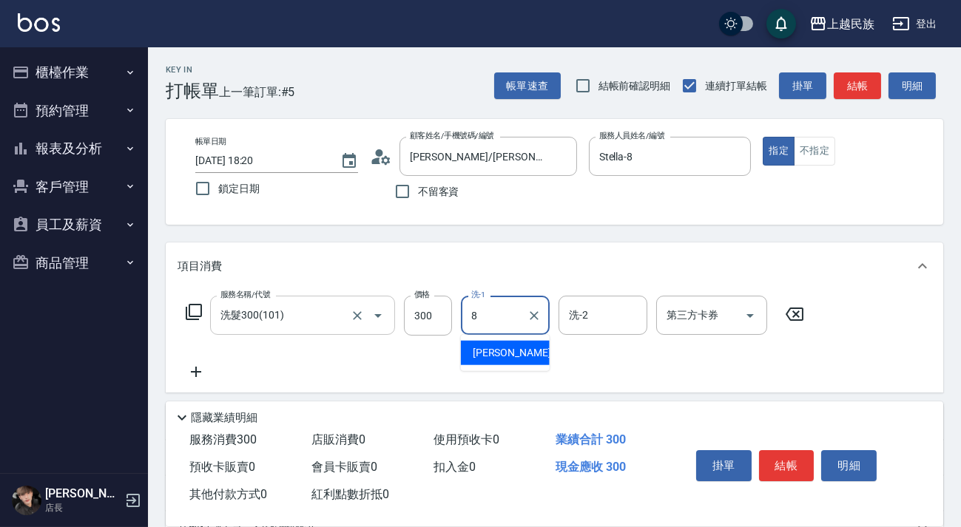
type input "Stella-8"
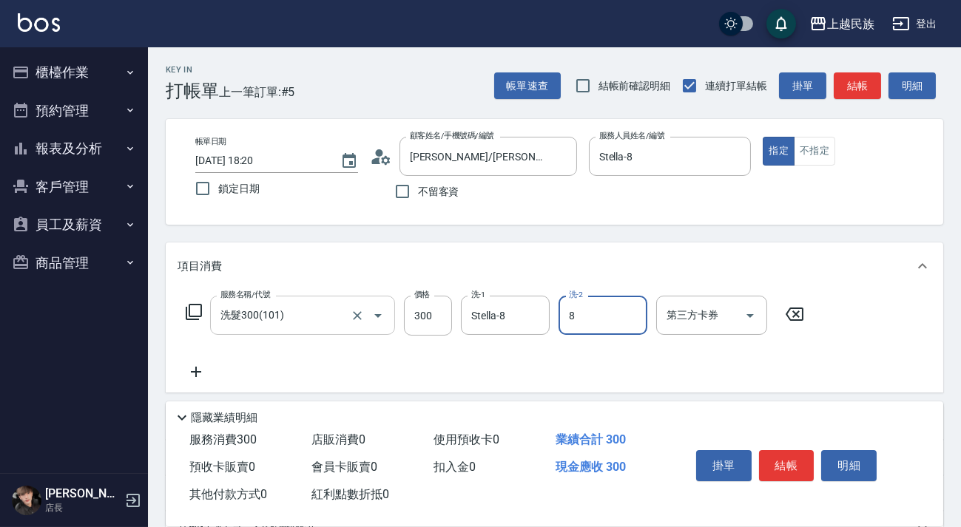
type input "Stella-8"
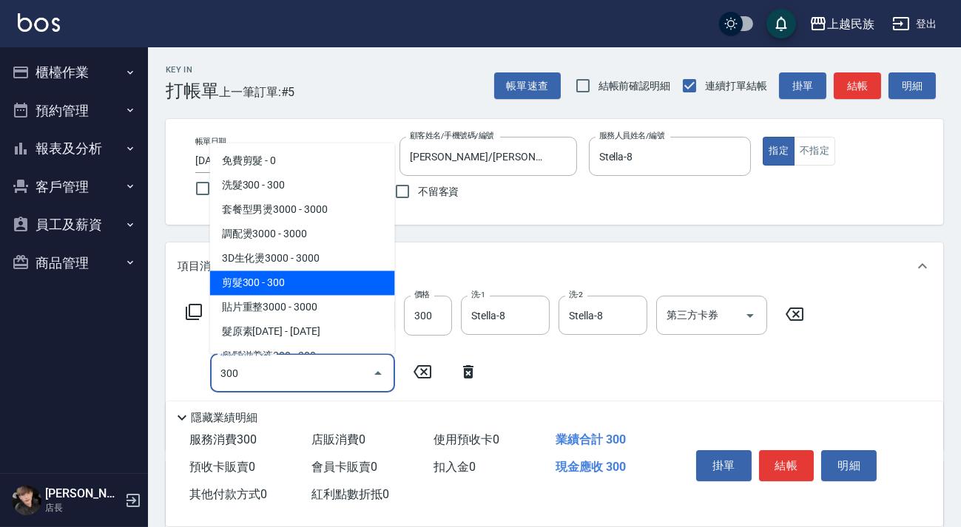
click at [353, 274] on span "剪髮300 - 300" at bounding box center [302, 283] width 185 height 24
type input "剪髮300(305)"
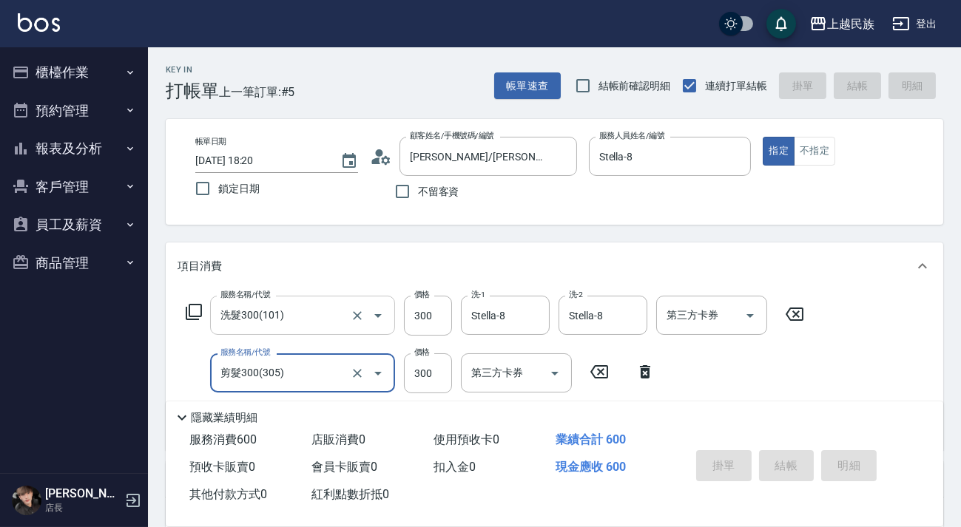
type input "[DATE] 18:21"
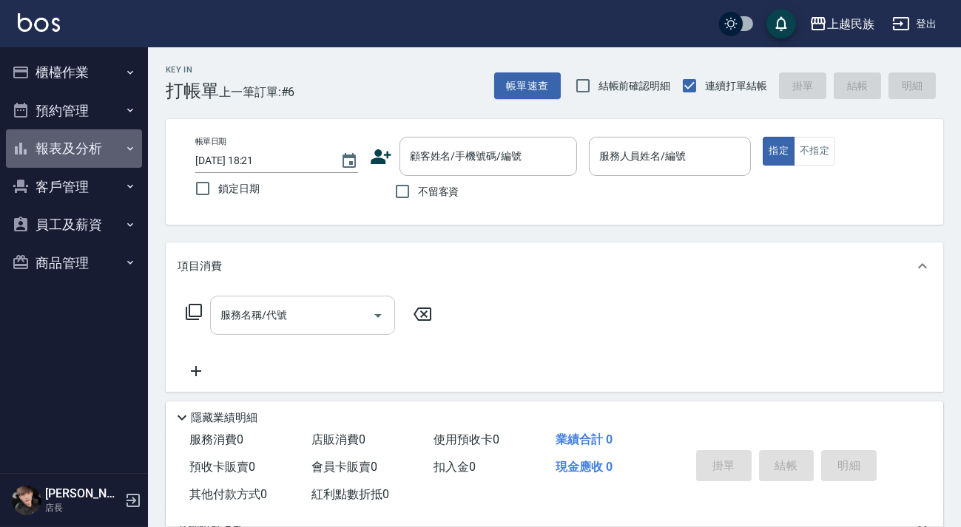
click at [122, 151] on button "報表及分析" at bounding box center [74, 148] width 136 height 38
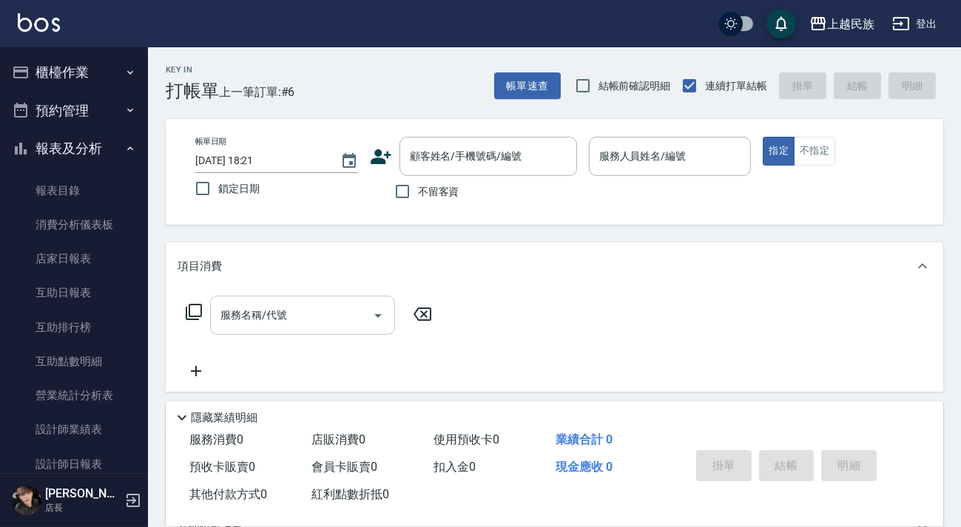
click at [424, 262] on div "項目消費" at bounding box center [545, 267] width 736 height 16
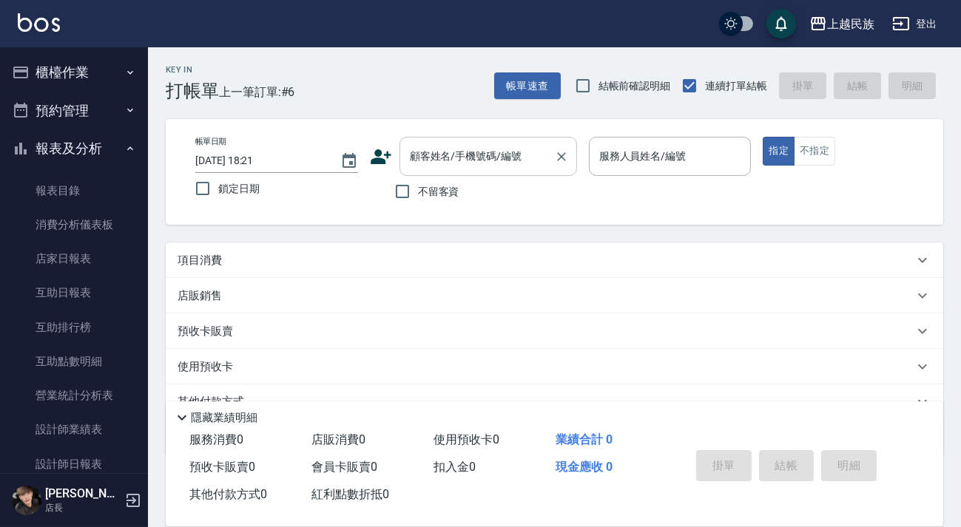
click at [509, 153] on input "顧客姓名/手機號碼/編號" at bounding box center [477, 156] width 142 height 26
click at [592, 191] on p at bounding box center [670, 184] width 163 height 16
click at [436, 197] on span "不留客資" at bounding box center [438, 192] width 41 height 16
click at [418, 197] on input "不留客資" at bounding box center [402, 191] width 31 height 31
checkbox input "true"
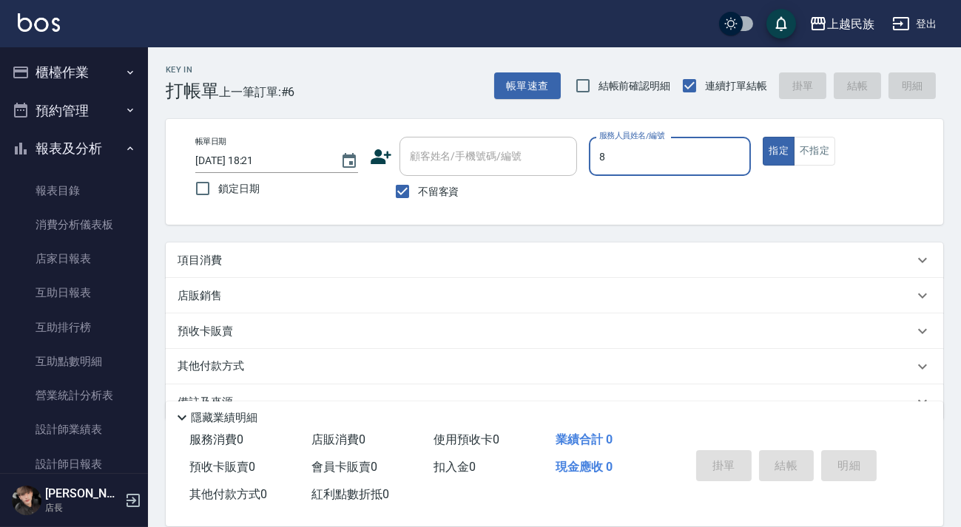
type input "Stella-8"
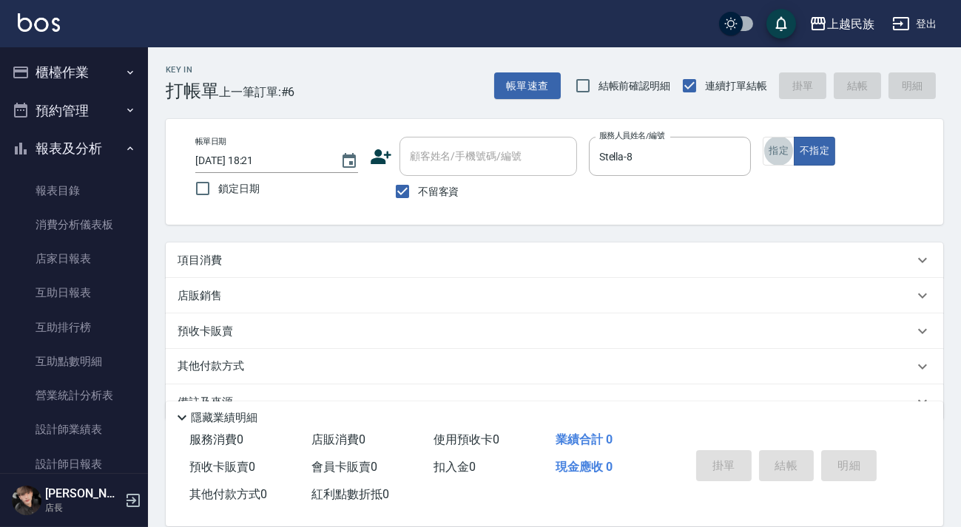
click at [328, 263] on div "項目消費" at bounding box center [545, 261] width 736 height 16
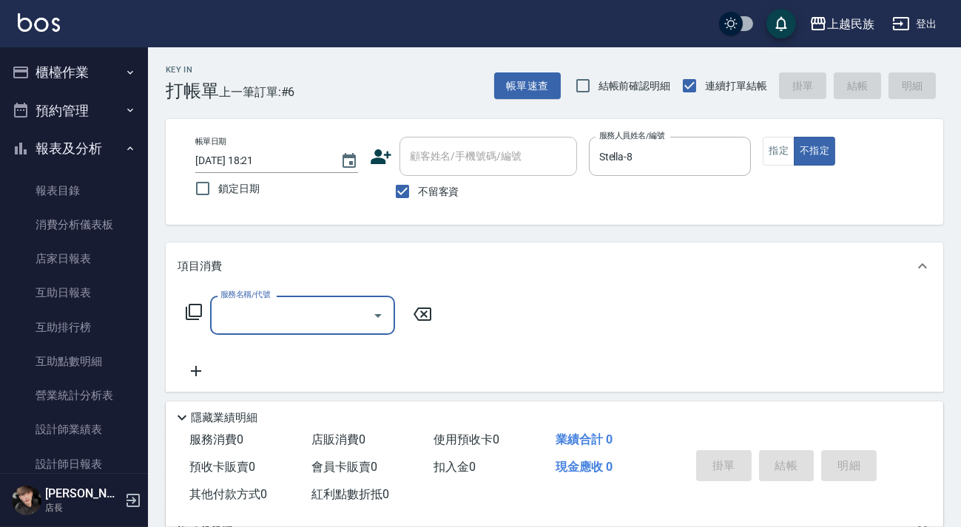
click at [268, 303] on input "服務名稱/代號" at bounding box center [291, 315] width 149 height 26
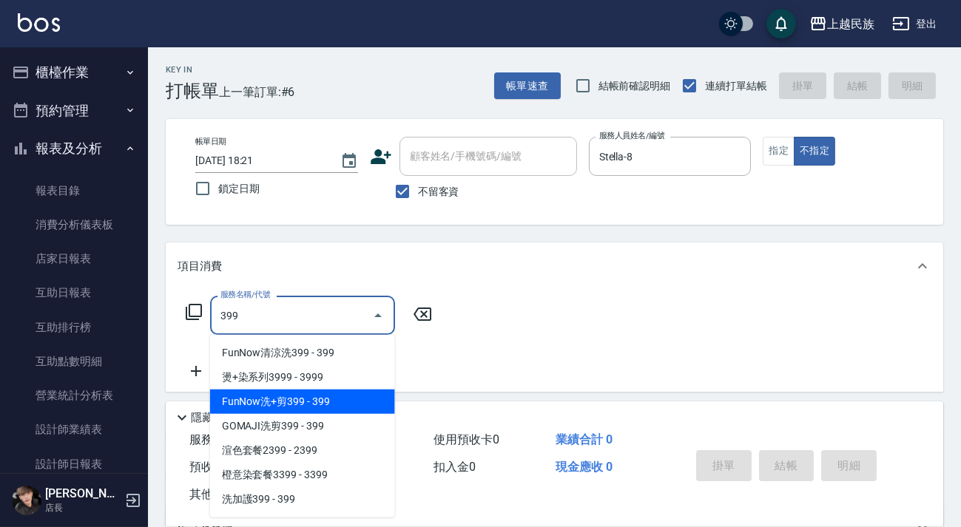
drag, startPoint x: 301, startPoint y: 401, endPoint x: 431, endPoint y: 359, distance: 136.6
click at [303, 402] on span "FunNow洗+剪399 - 399" at bounding box center [302, 402] width 185 height 24
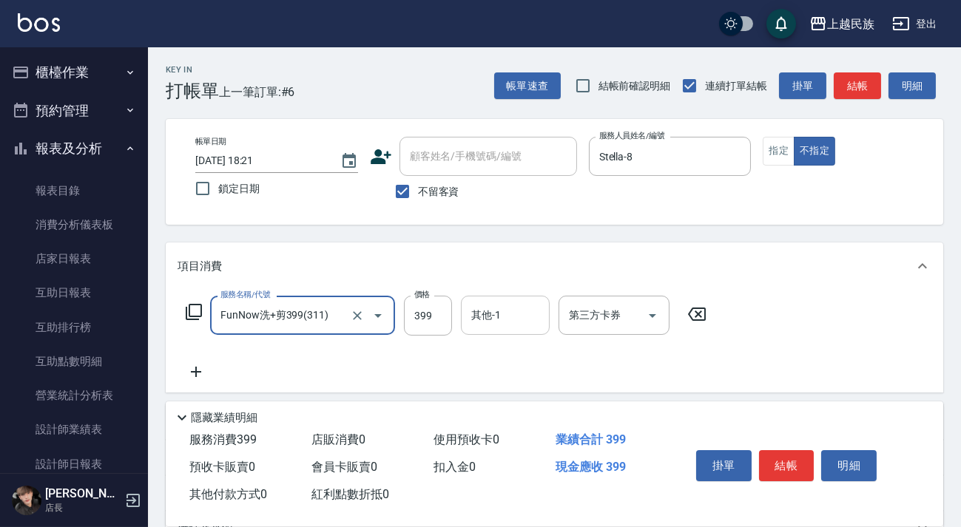
type input "FunNow洗+剪399(311)"
click at [501, 318] on input "其他-1" at bounding box center [504, 315] width 75 height 26
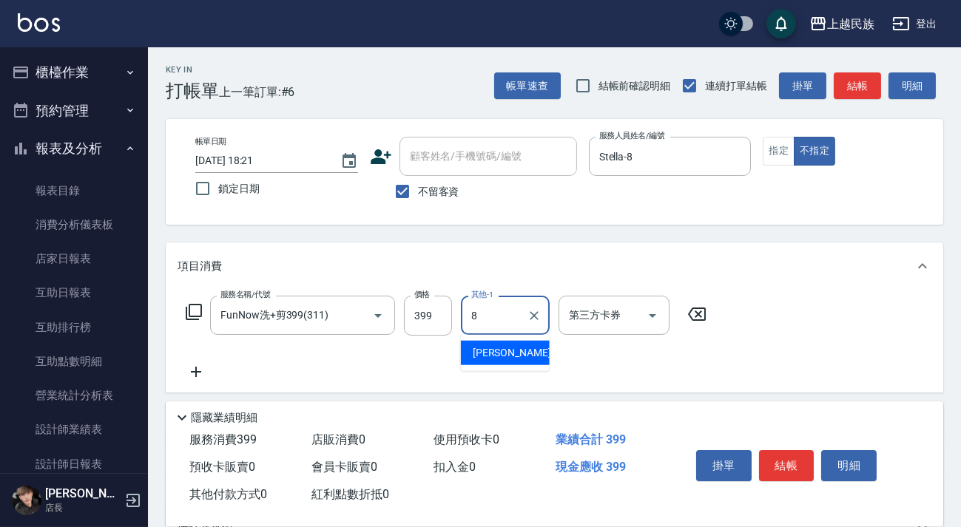
type input "Stella-8"
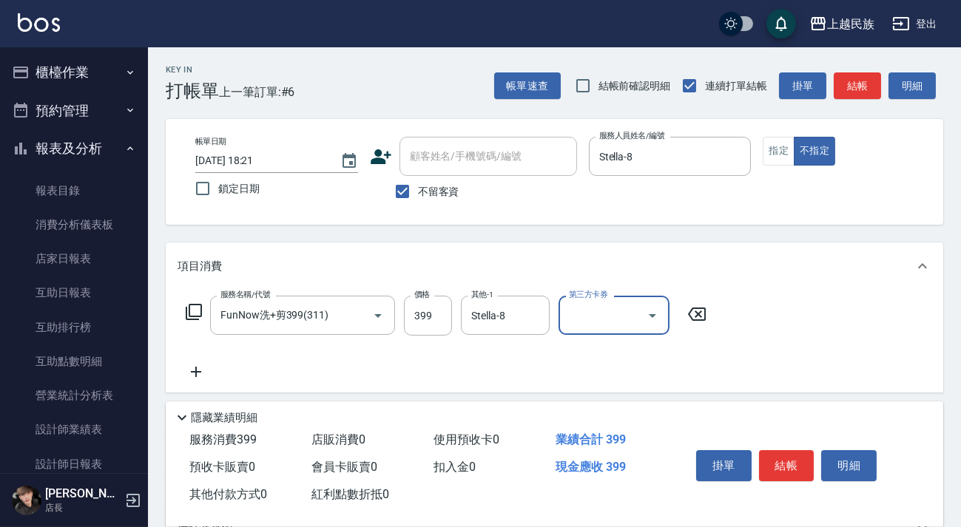
click at [623, 337] on div "服務名稱/代號 FunNow洗+剪399(311) 服務名稱/代號 價格 399 價格 其他-1 Stella-8 其他-1 第三方卡券 第三方卡券" at bounding box center [446, 338] width 538 height 85
click at [620, 317] on input "第三方卡券" at bounding box center [602, 315] width 75 height 26
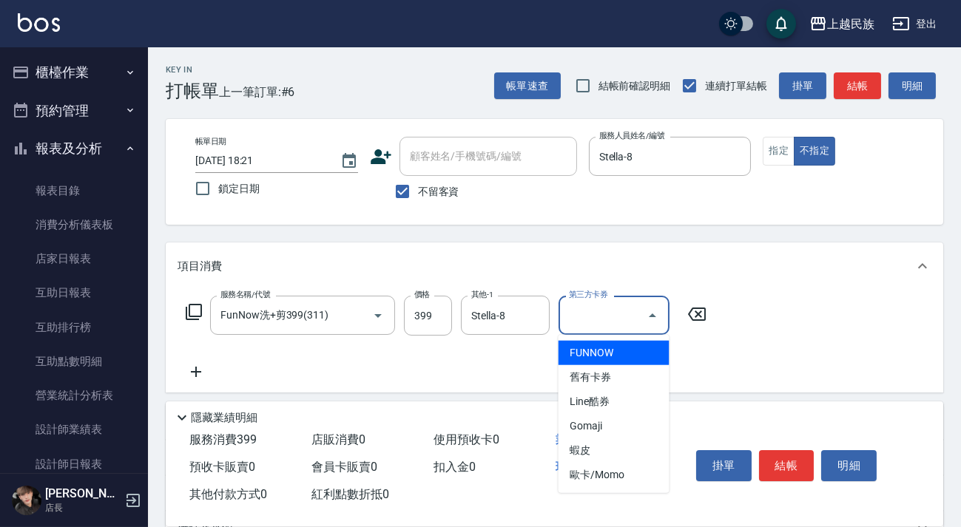
click at [619, 347] on span "FUNNOW" at bounding box center [613, 353] width 111 height 24
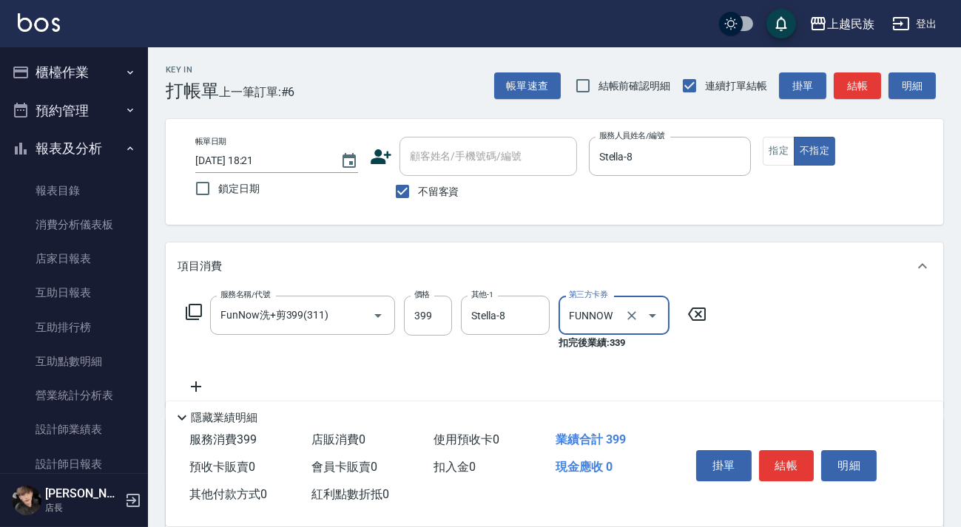
type input "FUNNOW"
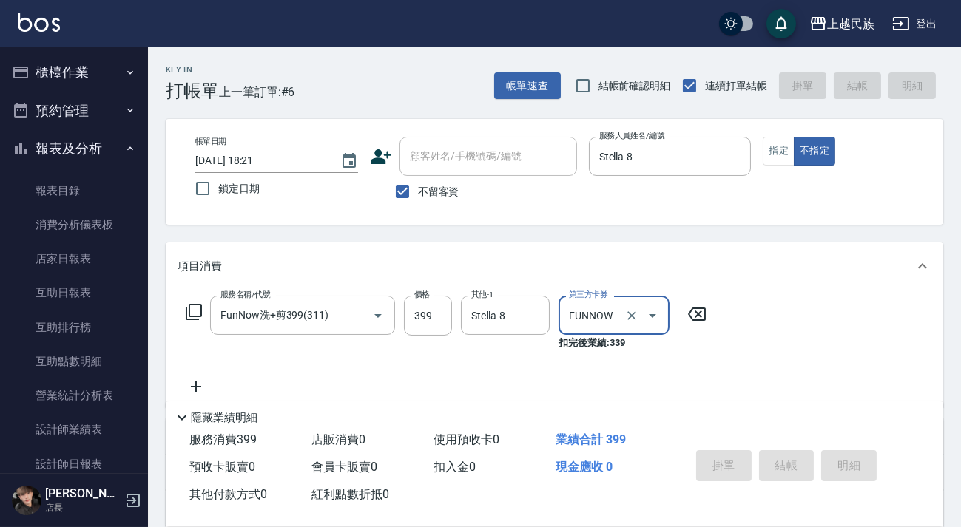
type input "[DATE] 18:22"
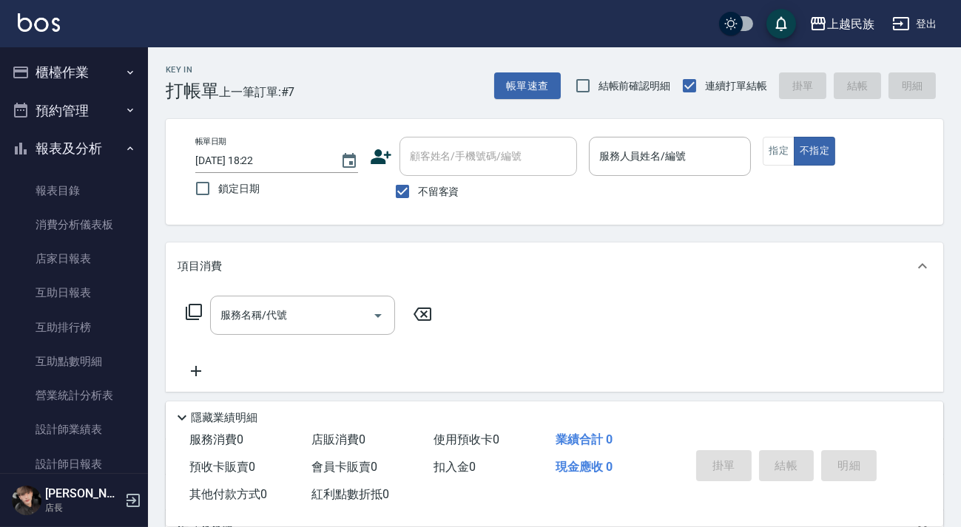
click at [420, 192] on span "不留客資" at bounding box center [438, 192] width 41 height 16
click at [418, 192] on input "不留客資" at bounding box center [402, 191] width 31 height 31
checkbox input "false"
click at [454, 166] on input "顧客姓名/手機號碼/編號" at bounding box center [488, 156] width 164 height 26
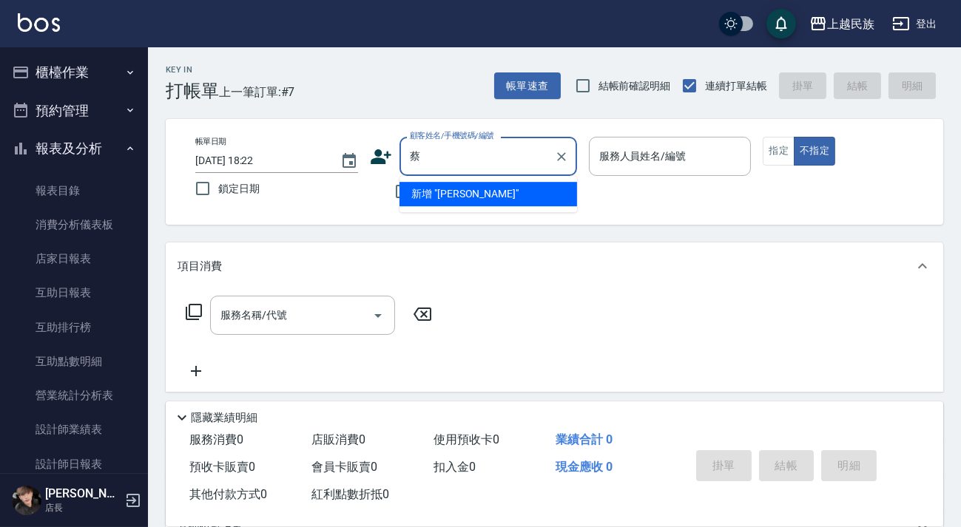
type input "[PERSON_NAME]"
click at [569, 160] on button "Clear" at bounding box center [561, 156] width 21 height 21
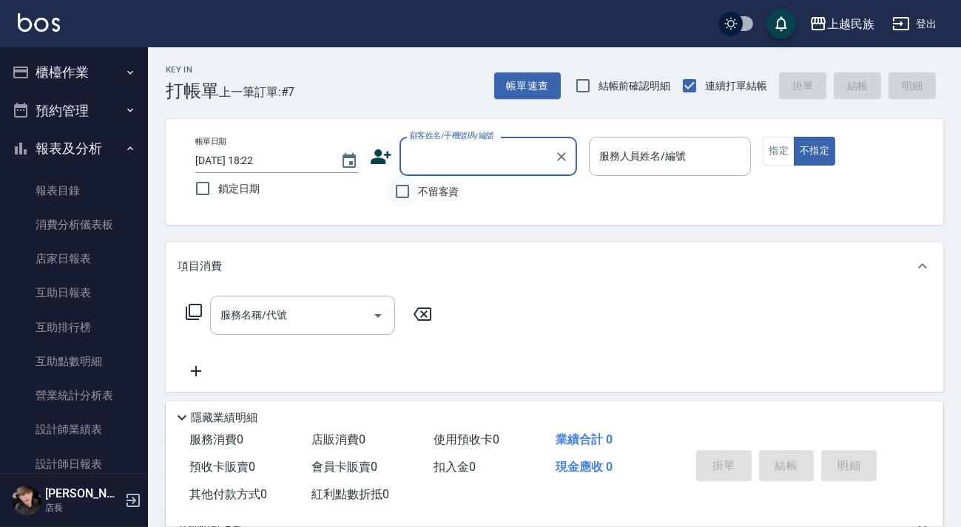
click at [410, 197] on input "不留客資" at bounding box center [402, 191] width 31 height 31
checkbox input "true"
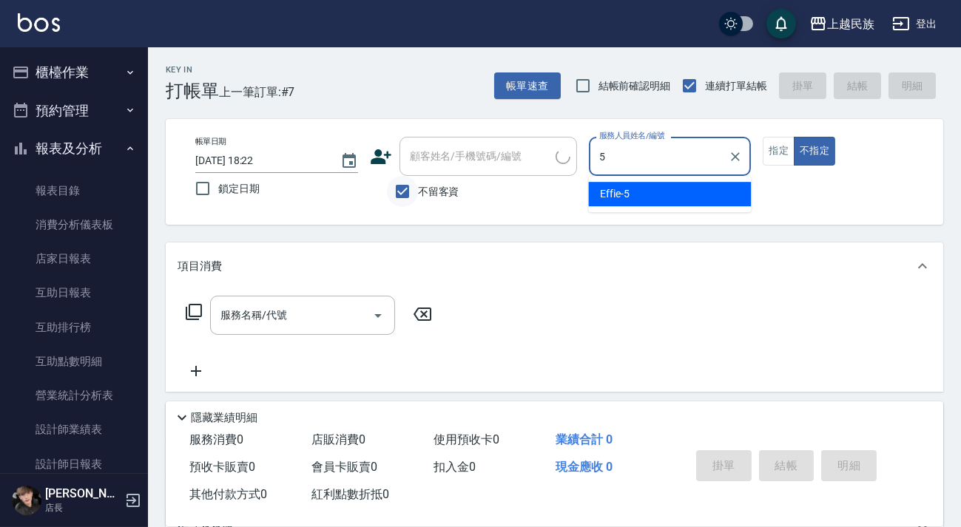
type input "Effie-5"
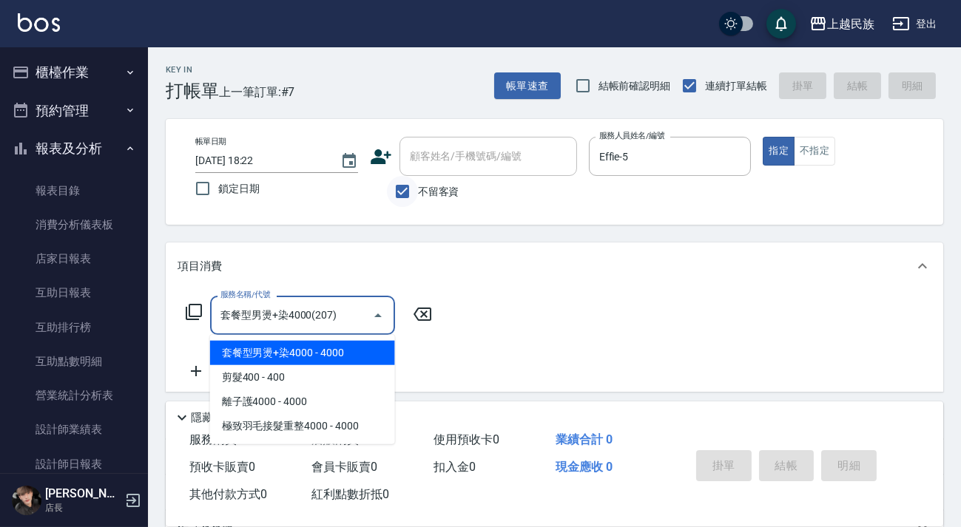
type input "套餐型男燙+染4000(207)"
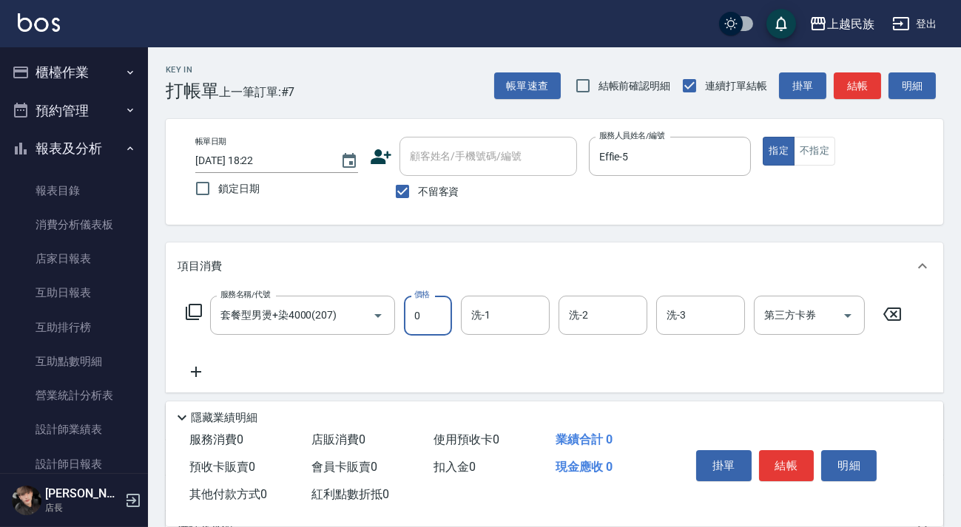
type input "0"
click at [368, 291] on div "服務名稱/代號 套餐型男燙+染4000(207) 服務名稱/代號 價格 0 價格 洗-1 洗-1 洗-2 洗-2 洗-3 洗-3 第三方卡券 第三方卡券" at bounding box center [554, 341] width 777 height 103
click at [362, 317] on icon "Clear" at bounding box center [357, 315] width 15 height 15
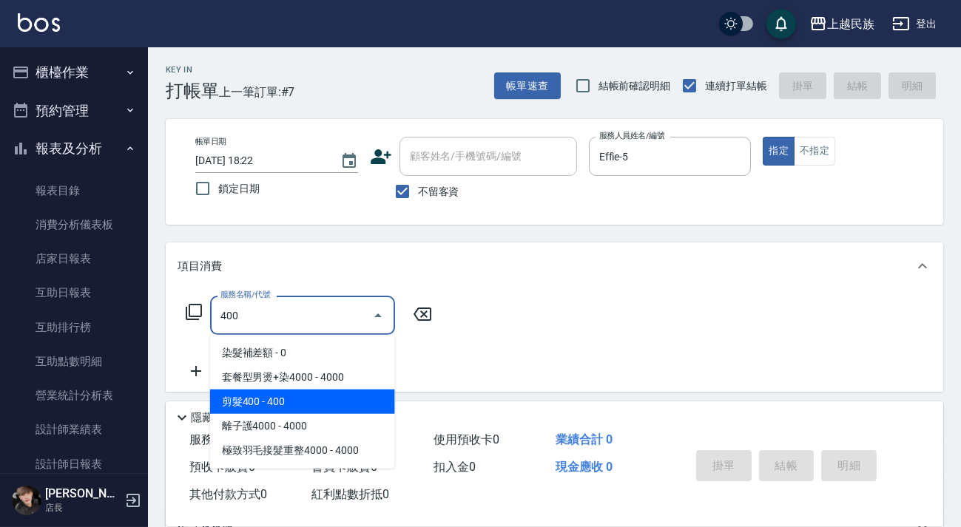
click at [349, 396] on span "剪髮400 - 400" at bounding box center [302, 402] width 185 height 24
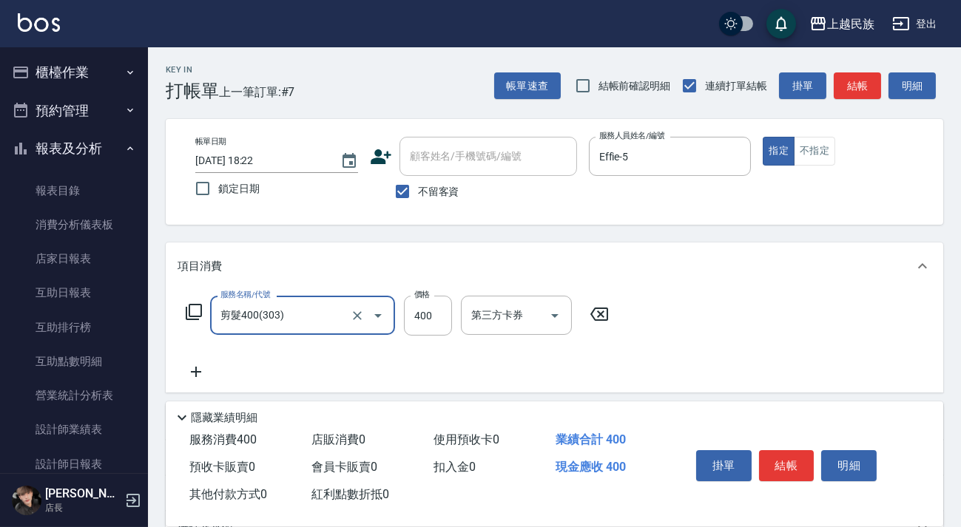
type input "剪髮400(303)"
click at [427, 291] on label "價格" at bounding box center [422, 294] width 16 height 11
click at [427, 296] on input "400" at bounding box center [428, 316] width 48 height 40
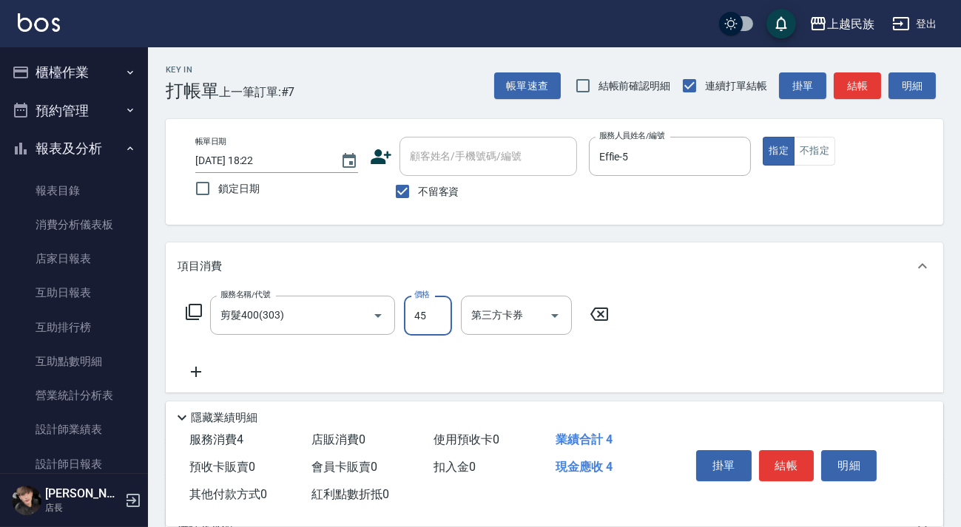
type input "450"
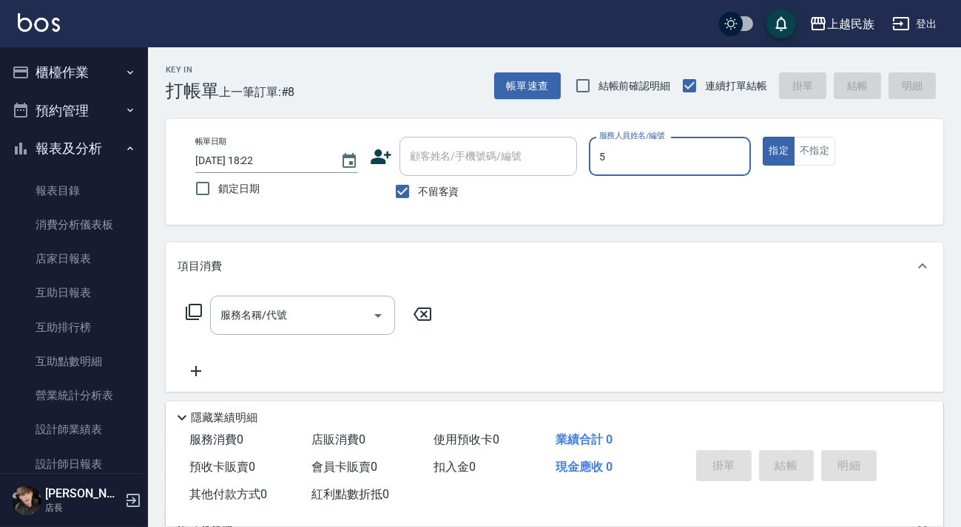
type input "Effie-5"
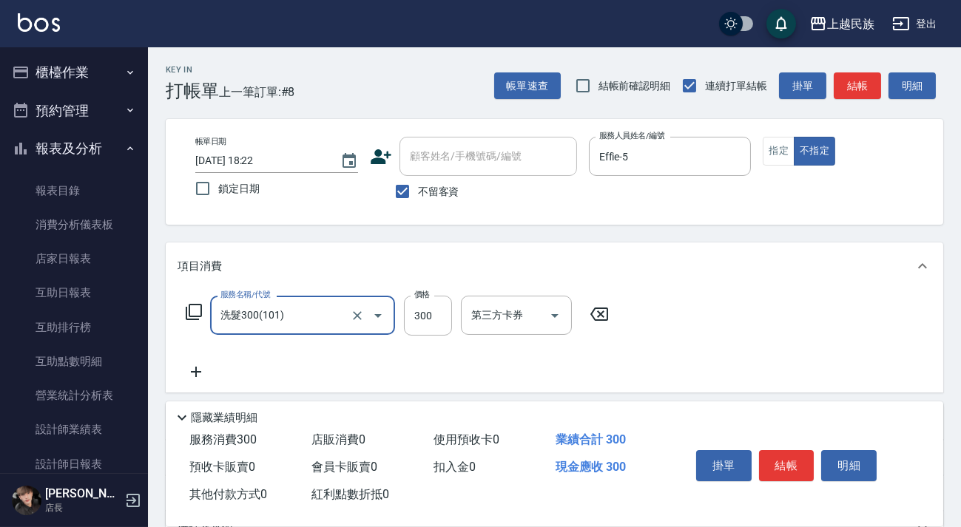
type input "洗髮300(101)"
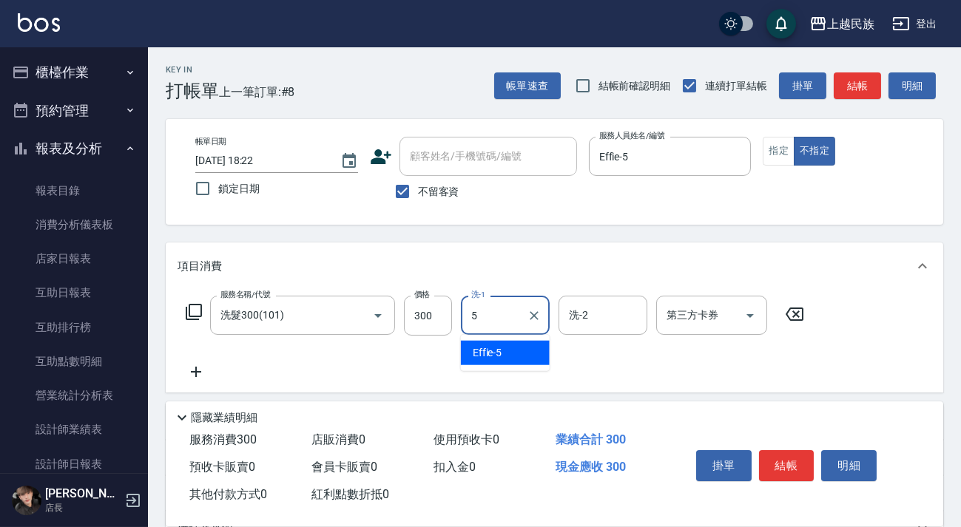
type input "Effie-5"
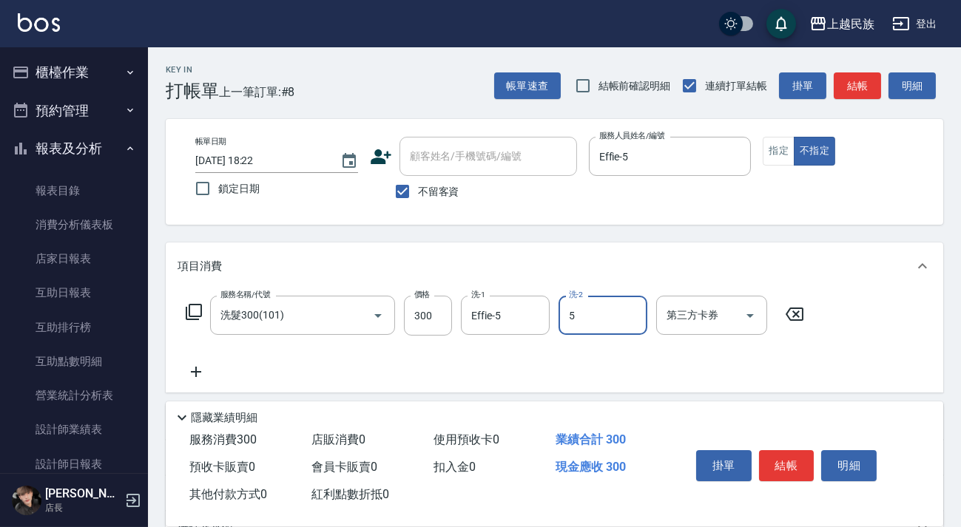
type input "Effie-5"
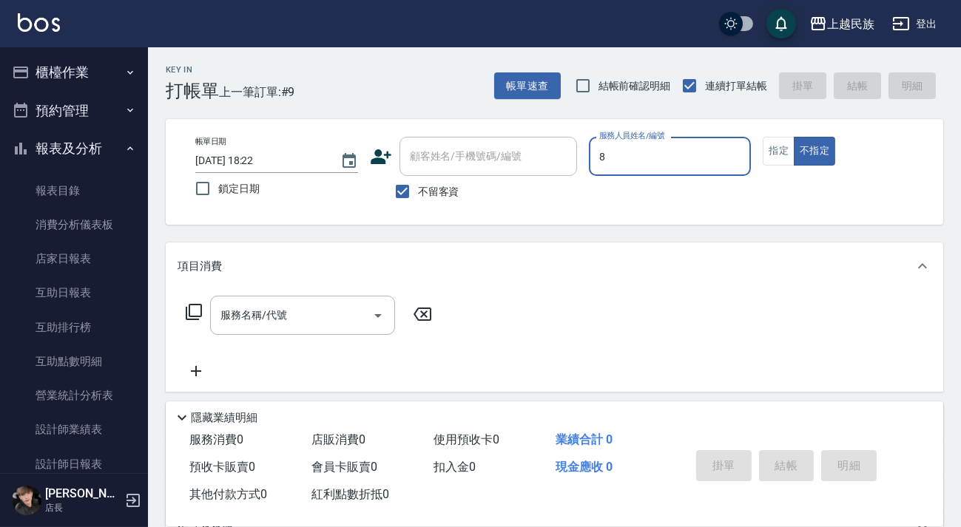
type input "Stella-8"
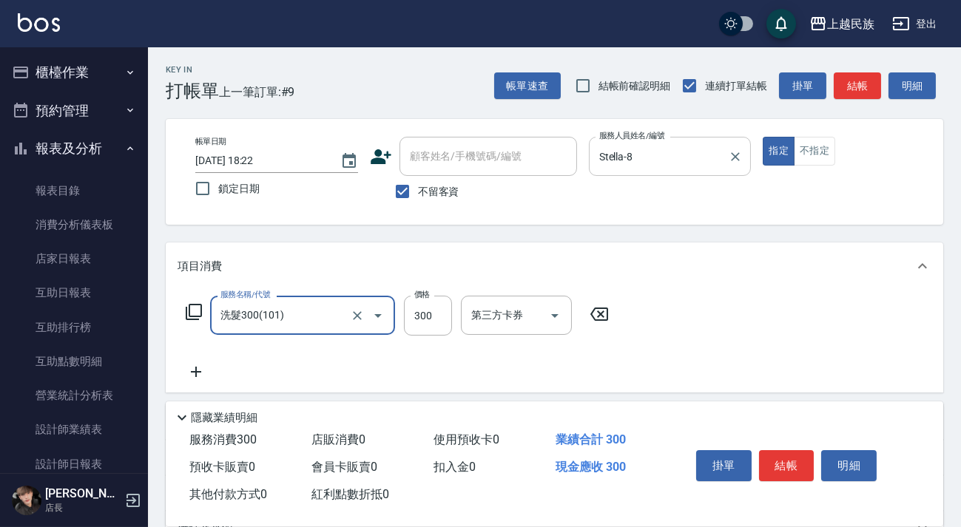
type input "洗髮300(101)"
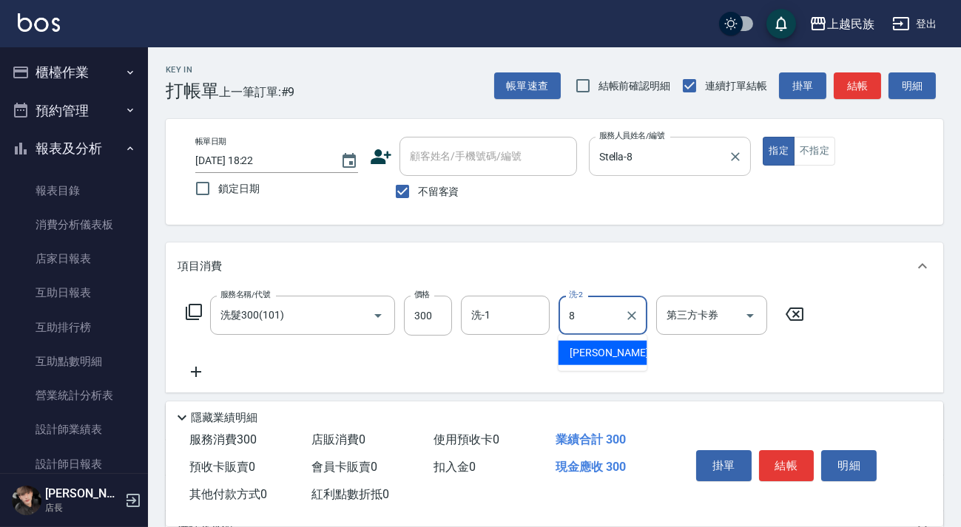
type input "Stella-8"
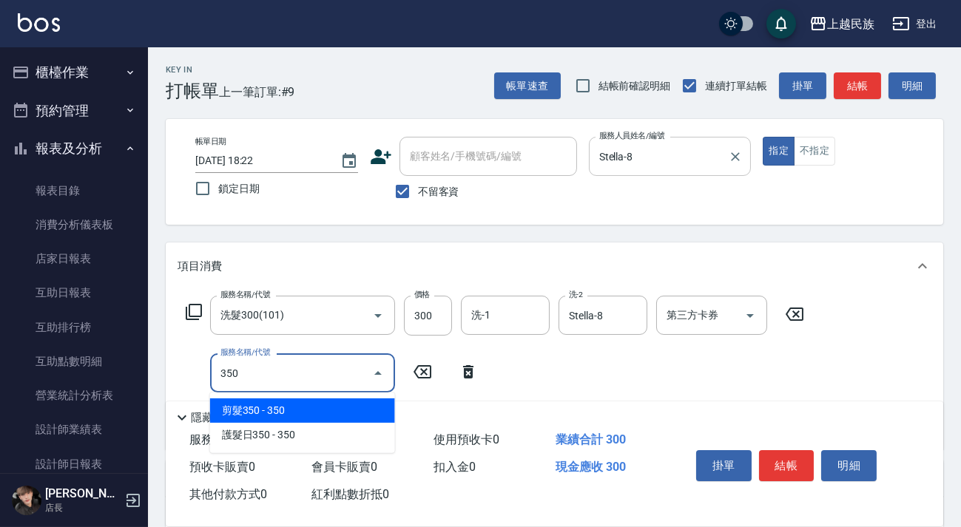
type input "剪髮350(304)"
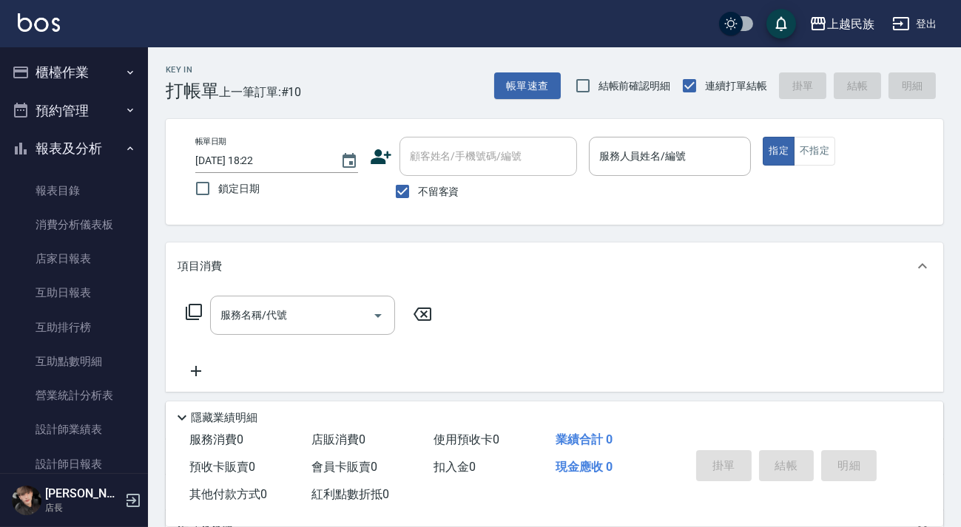
click at [451, 191] on span "不留客資" at bounding box center [438, 192] width 41 height 16
click at [418, 191] on input "不留客資" at bounding box center [402, 191] width 31 height 31
checkbox input "false"
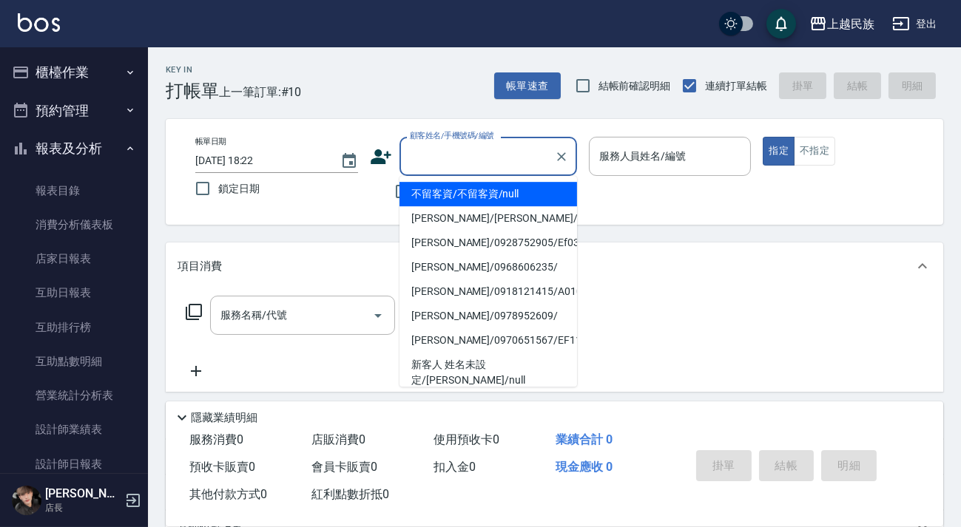
click at [462, 158] on input "顧客姓名/手機號碼/編號" at bounding box center [477, 156] width 142 height 26
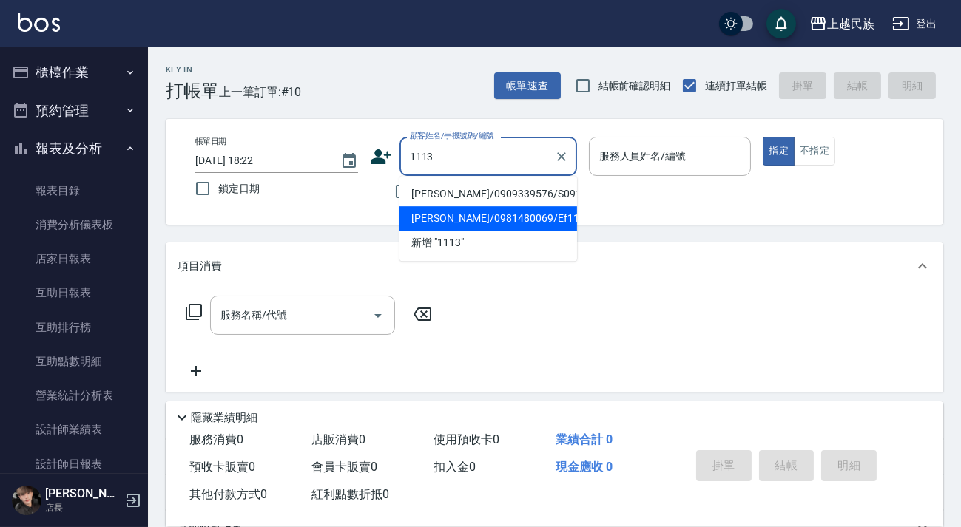
click at [470, 214] on li "[PERSON_NAME]/0981480069/Ef111311" at bounding box center [487, 218] width 177 height 24
type input "[PERSON_NAME]/0981480069/Ef111311"
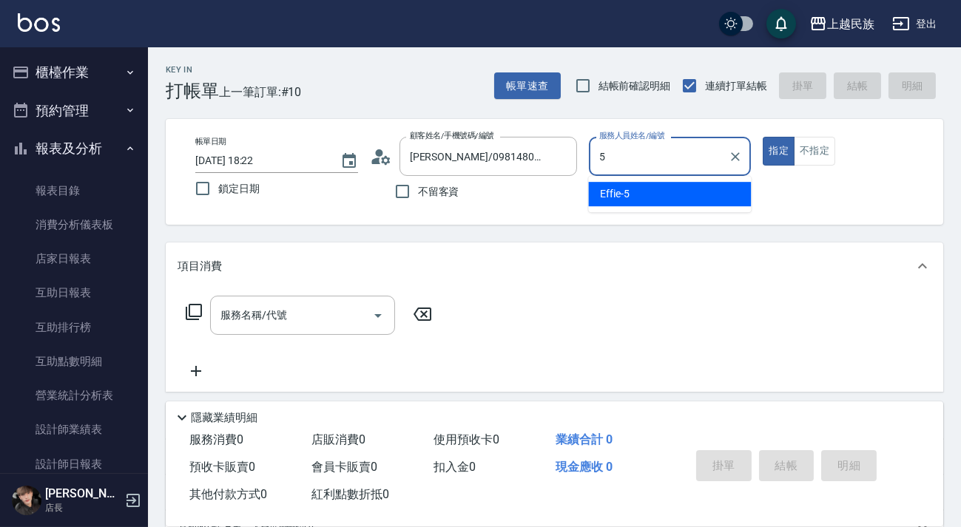
type input "Effie-5"
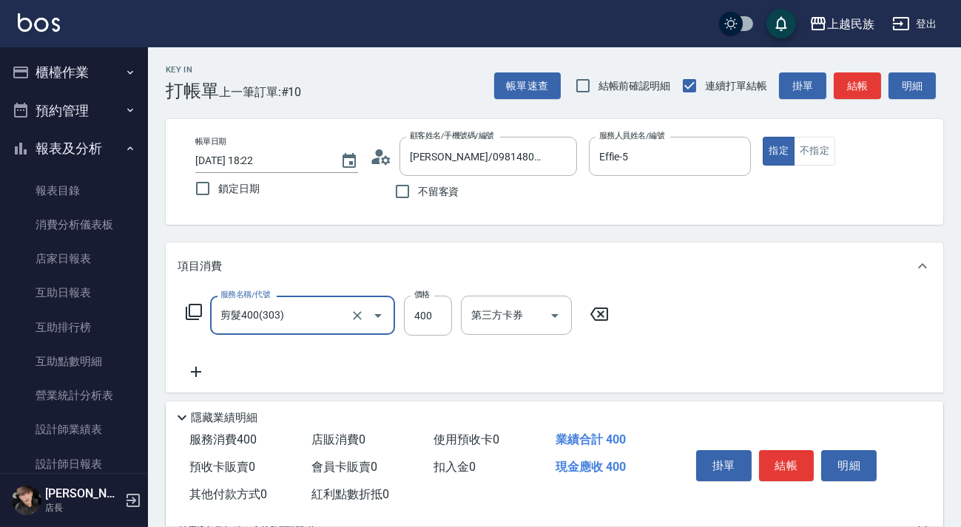
type input "剪髮400(303)"
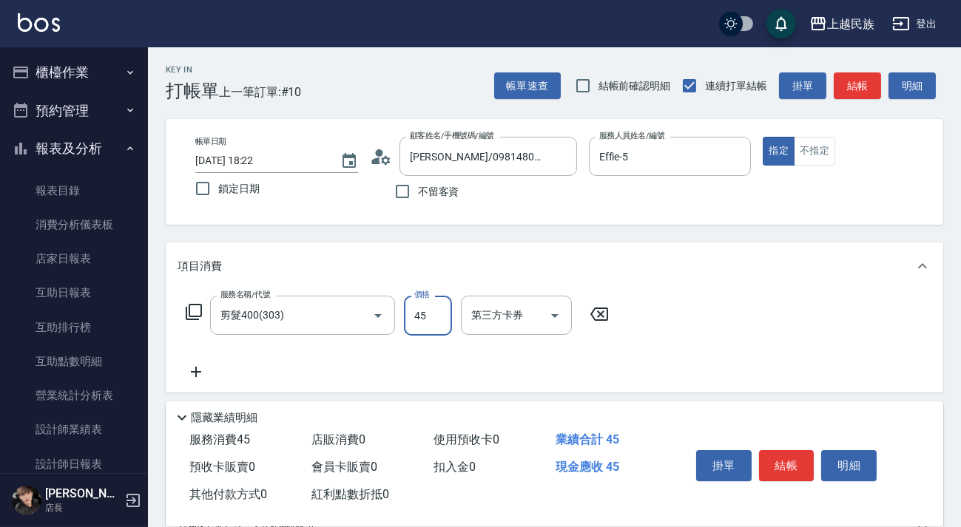
type input "450"
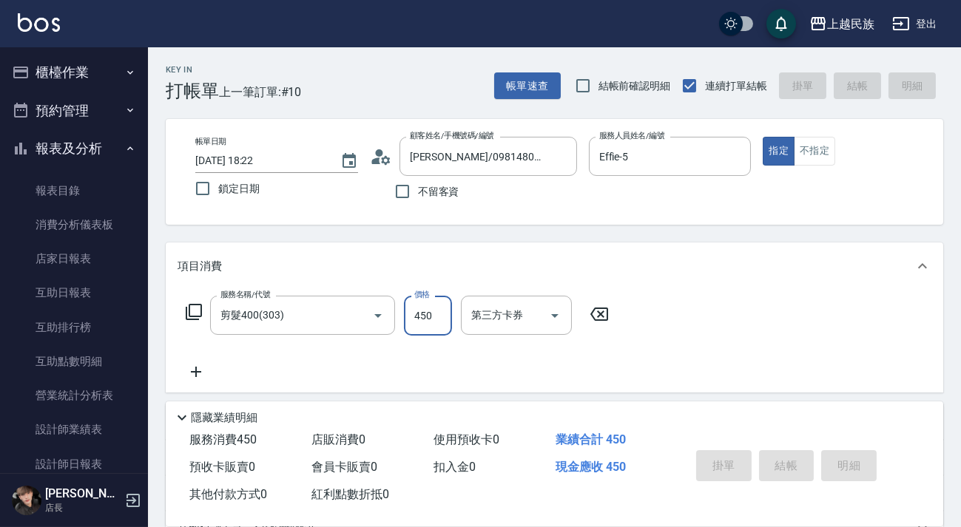
type input "[DATE] 18:23"
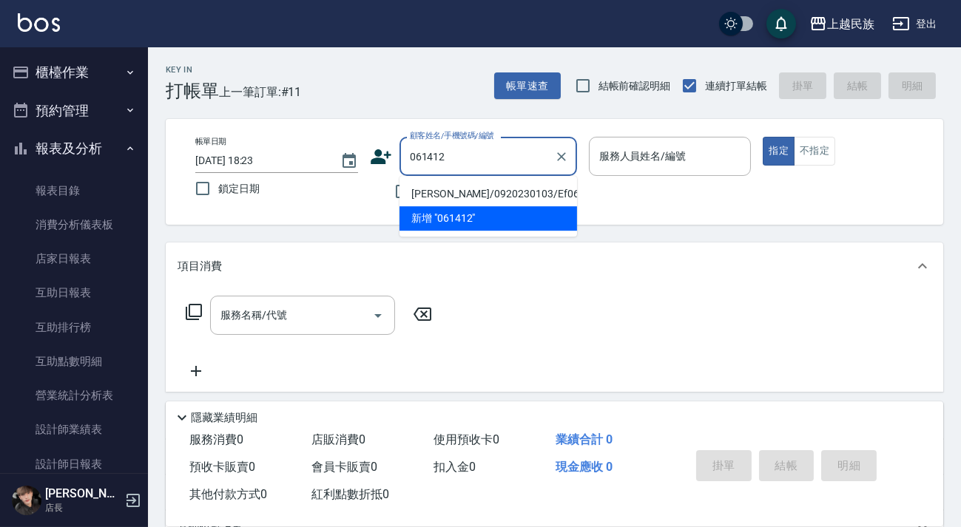
click at [535, 190] on li "[PERSON_NAME]/0920230103/Ef061412" at bounding box center [487, 194] width 177 height 24
type input "[PERSON_NAME]/0920230103/Ef061412"
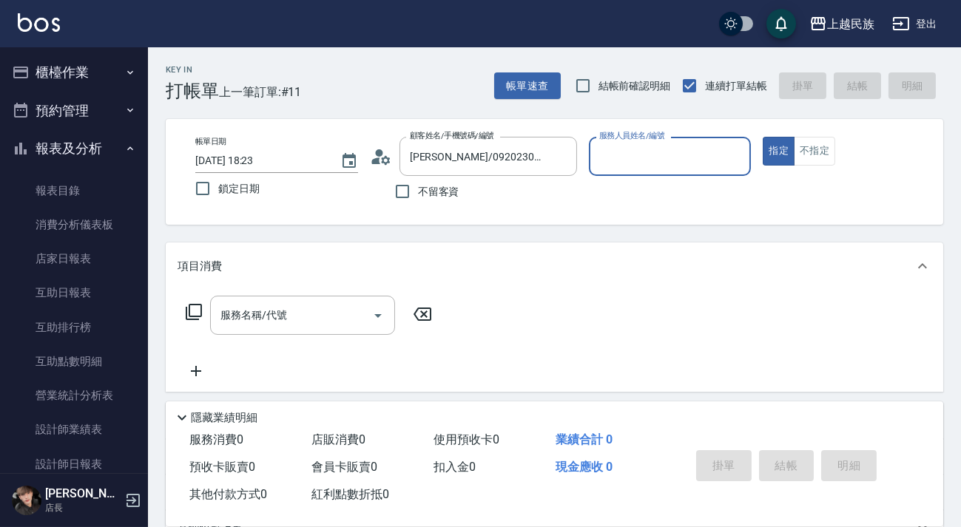
type input "Effie-5"
click at [762, 137] on button "指定" at bounding box center [778, 151] width 32 height 29
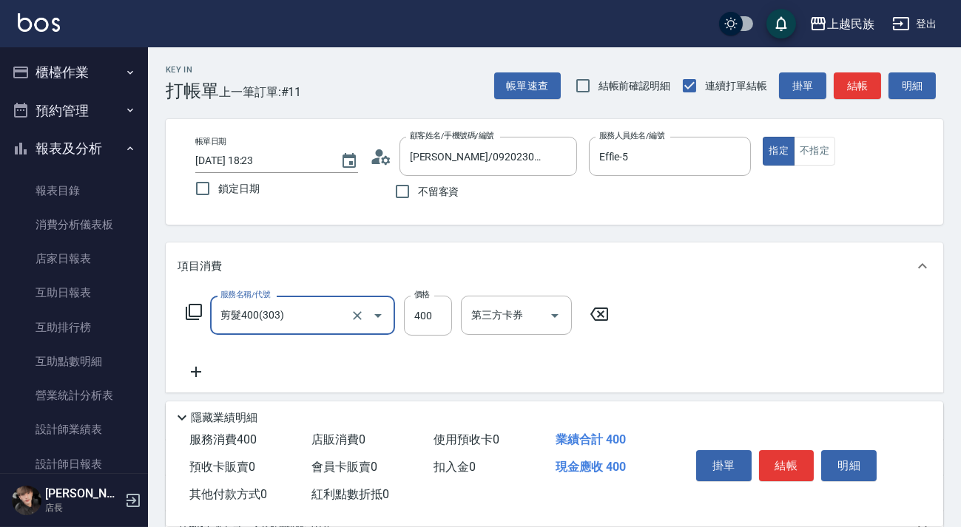
type input "剪髮400(303)"
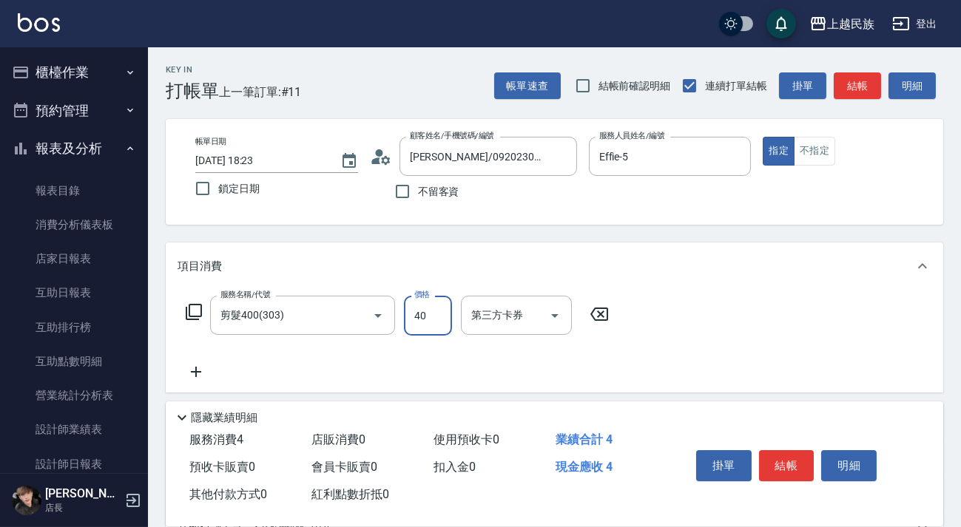
type input "400"
click at [200, 367] on icon at bounding box center [195, 372] width 37 height 18
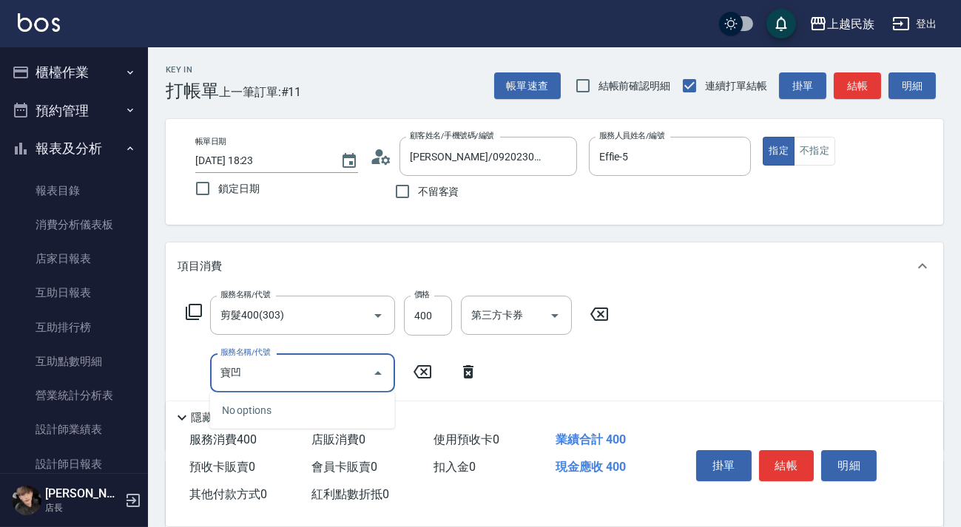
type input "保"
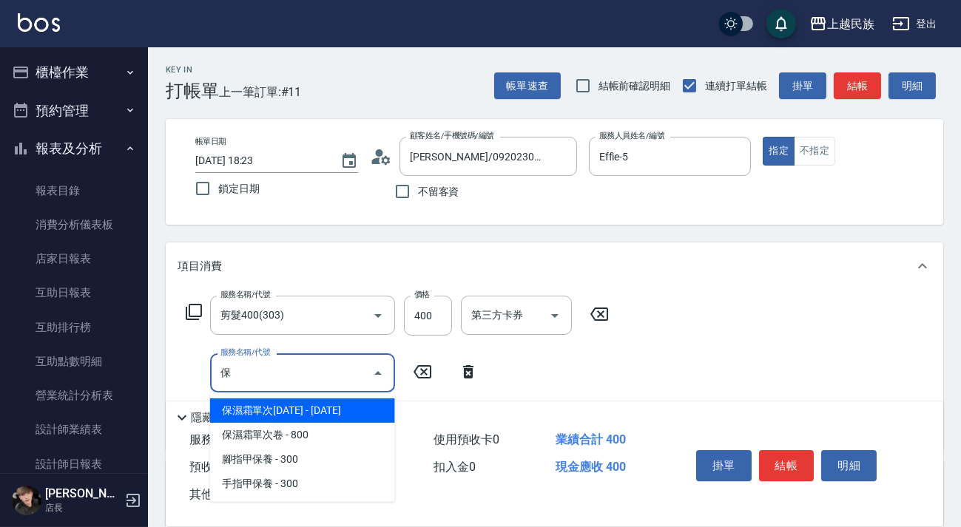
click at [311, 410] on span "保濕霜單次[DATE] - [DATE]" at bounding box center [302, 411] width 185 height 24
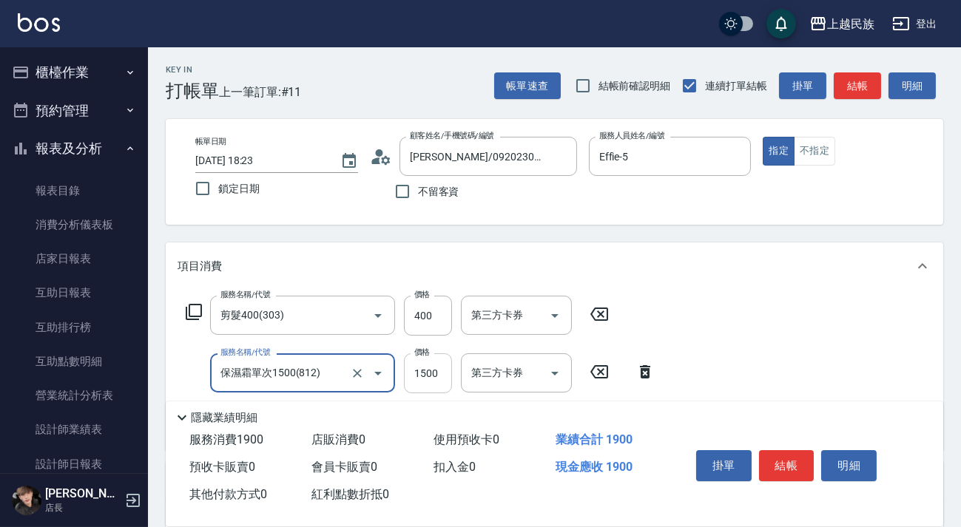
type input "保濕霜單次1500(812)"
click at [408, 374] on input "1500" at bounding box center [428, 373] width 48 height 40
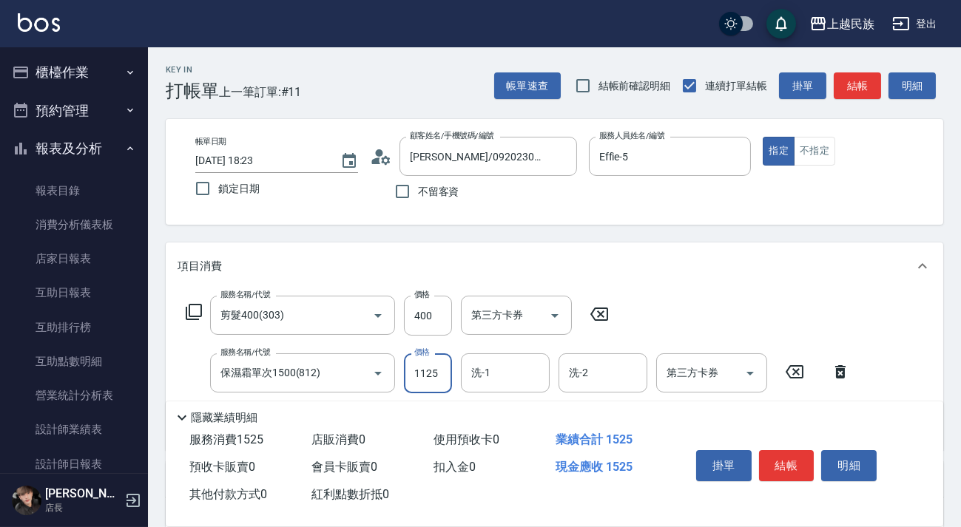
type input "1125"
type input "Effie-5"
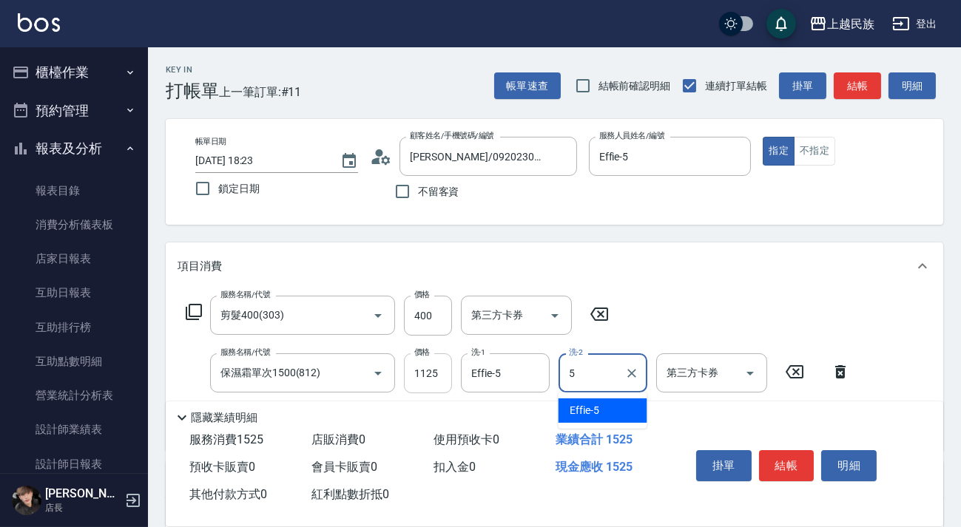
type input "Effie-5"
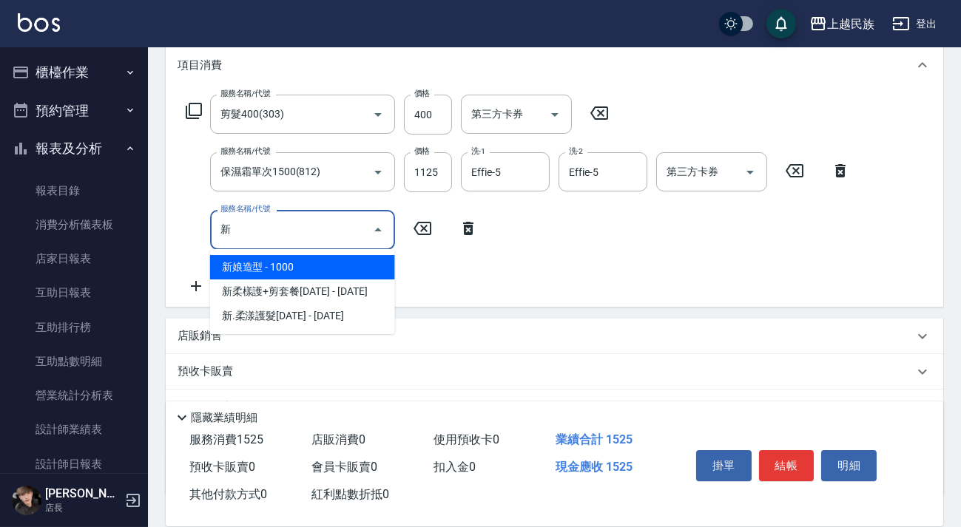
click at [276, 311] on span "新.柔漾護髮[DATE] - [DATE]" at bounding box center [302, 316] width 185 height 24
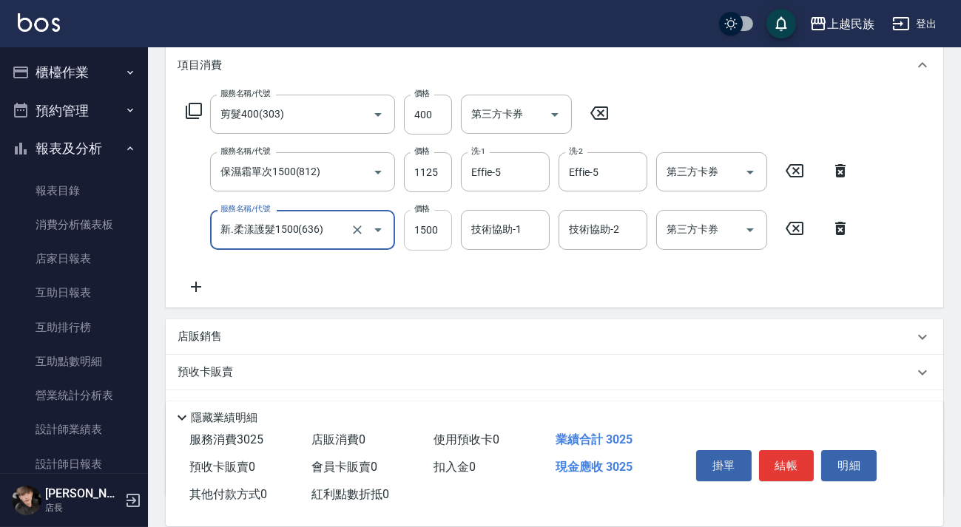
type input "新.柔漾護髮1500(636)"
click at [430, 238] on input "1500" at bounding box center [428, 230] width 48 height 40
type input "1125"
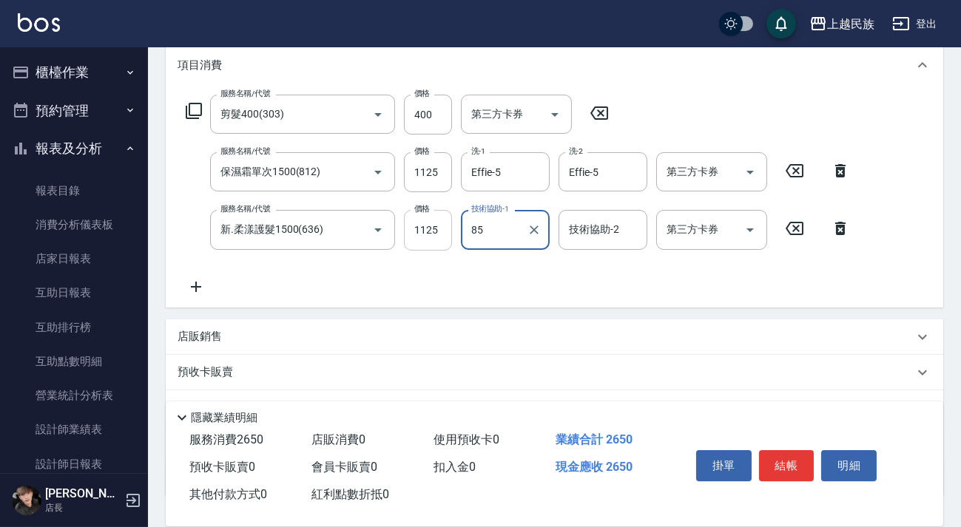
type input "8"
type input "Effie-5"
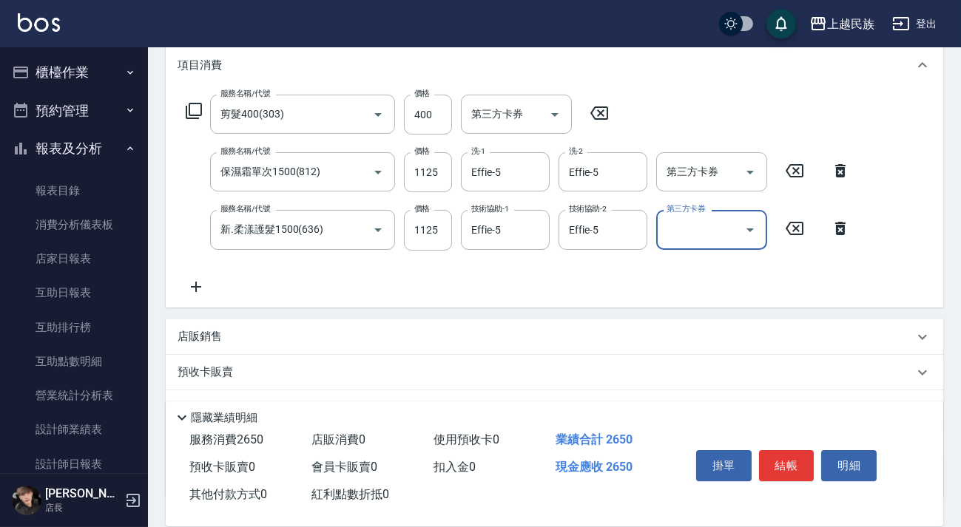
scroll to position [309, 0]
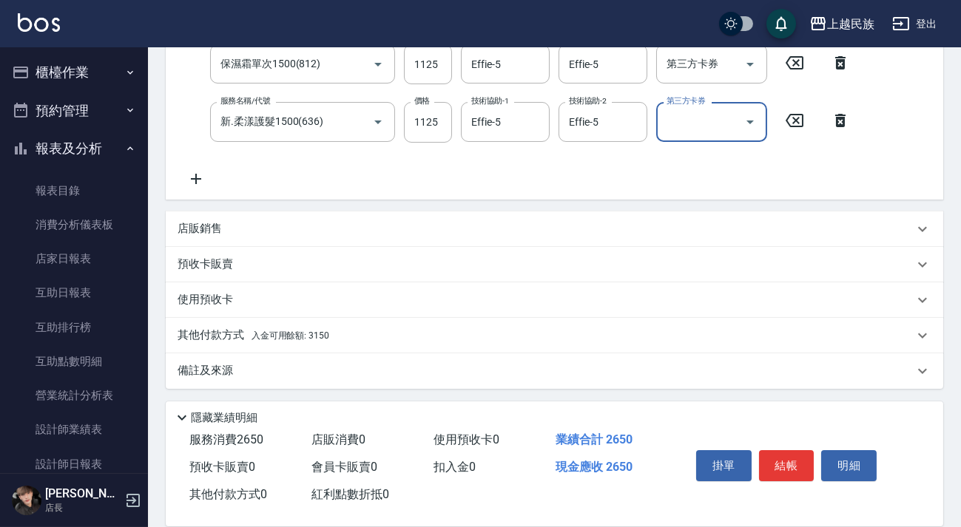
click at [361, 339] on div "其他付款方式 入金可用餘額: 3150" at bounding box center [545, 336] width 736 height 16
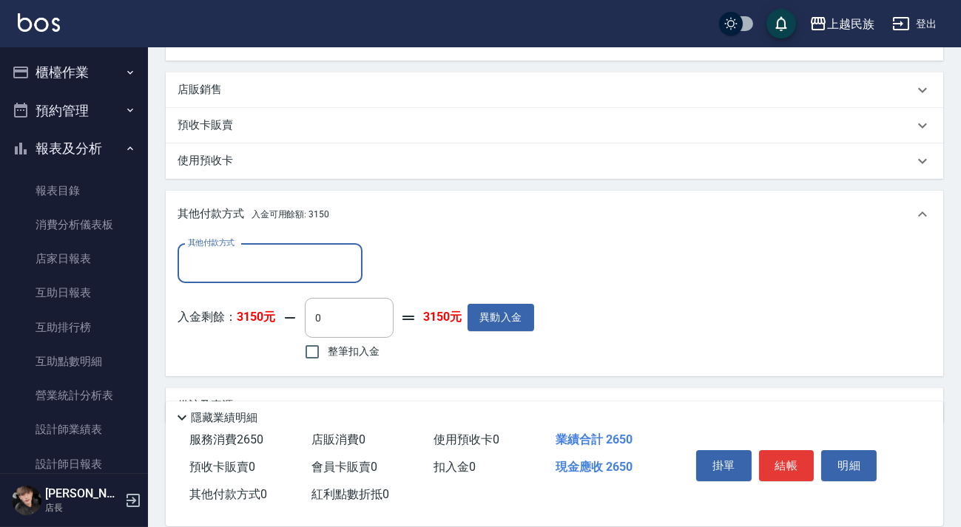
scroll to position [0, 0]
click at [338, 317] on input "0" at bounding box center [349, 318] width 89 height 40
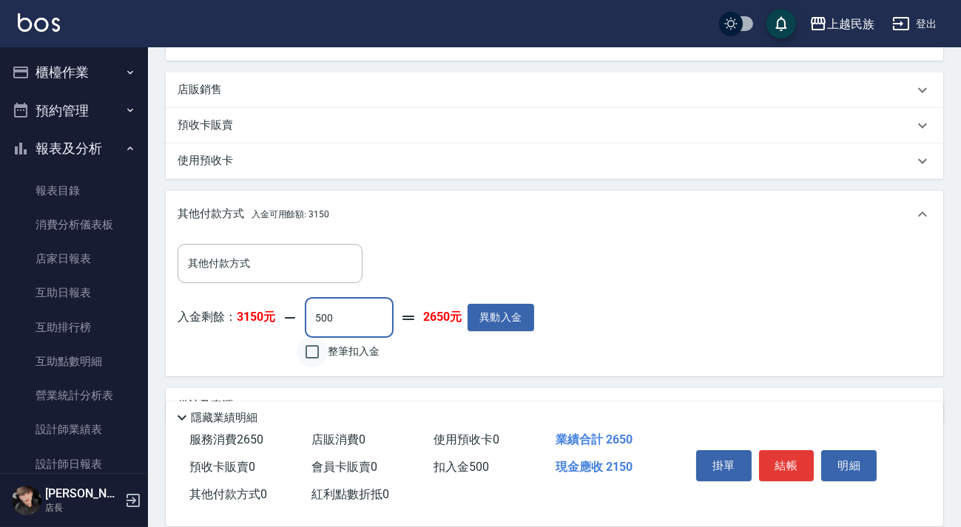
type input "500"
click at [322, 350] on input "整筆扣入金" at bounding box center [312, 351] width 31 height 31
checkbox input "true"
type input "2650"
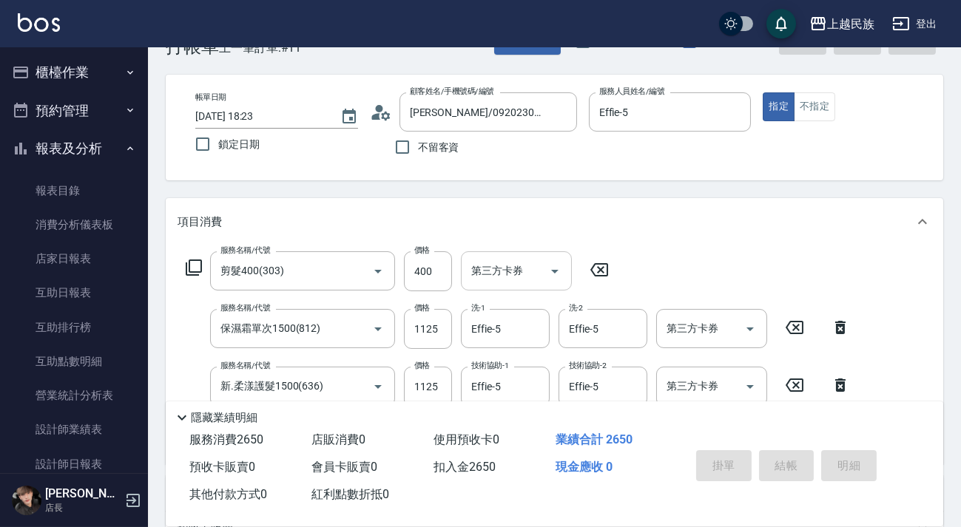
type input "[DATE] 18:24"
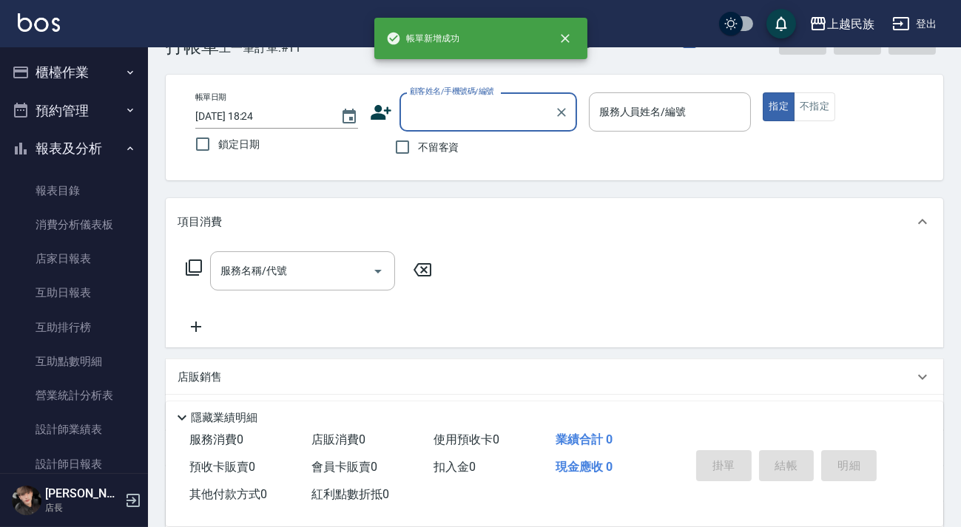
scroll to position [0, 0]
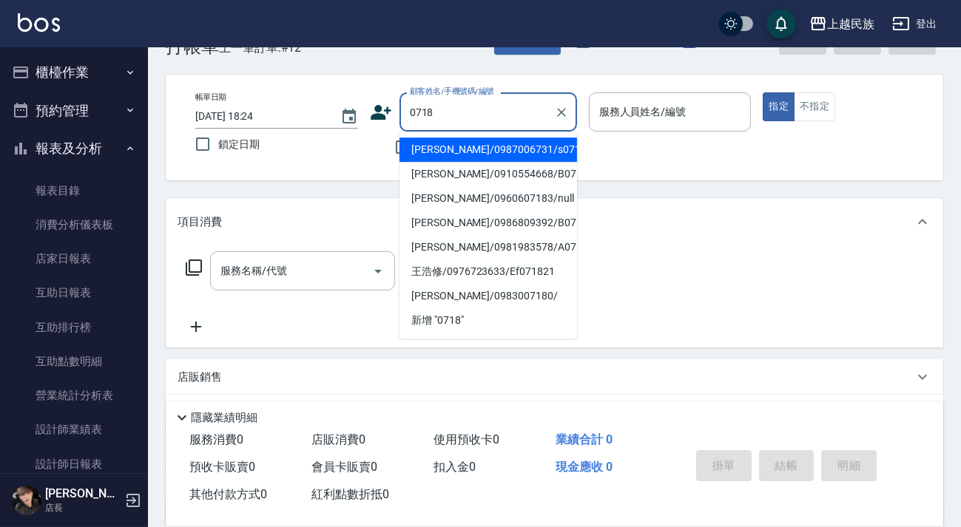
click at [504, 147] on li "[PERSON_NAME]/0987006731/s071821" at bounding box center [487, 150] width 177 height 24
type input "[PERSON_NAME]/0987006731/s071821"
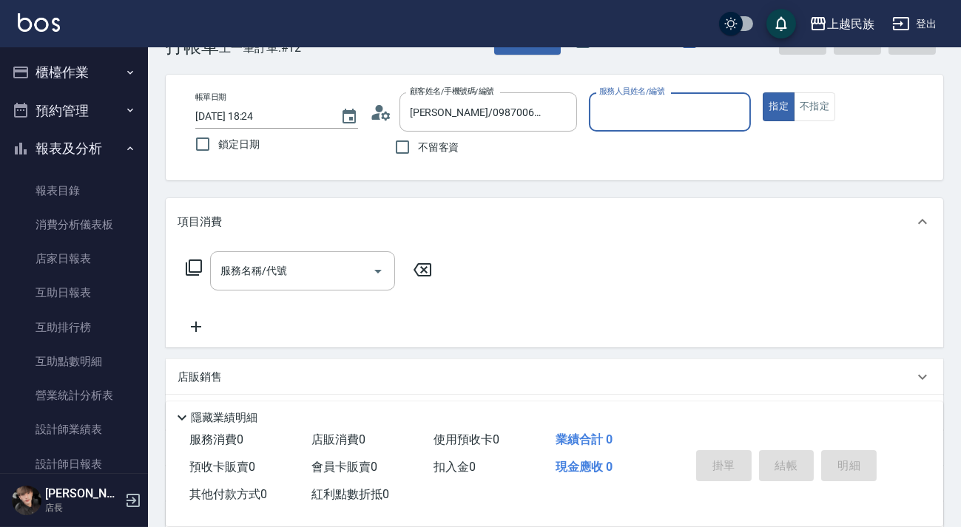
click at [762, 92] on button "指定" at bounding box center [778, 106] width 32 height 29
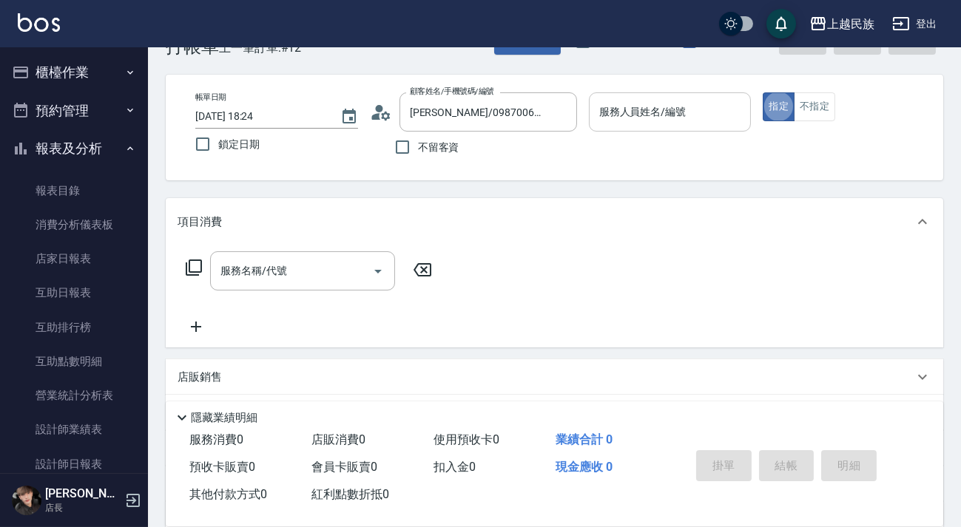
click at [637, 122] on input "服務人員姓名/編號" at bounding box center [669, 112] width 149 height 26
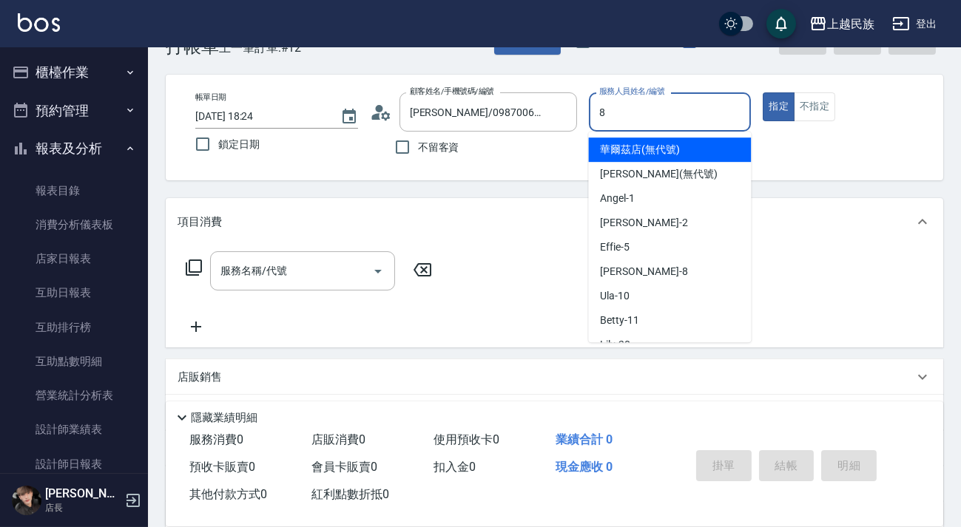
type input "Stella-8"
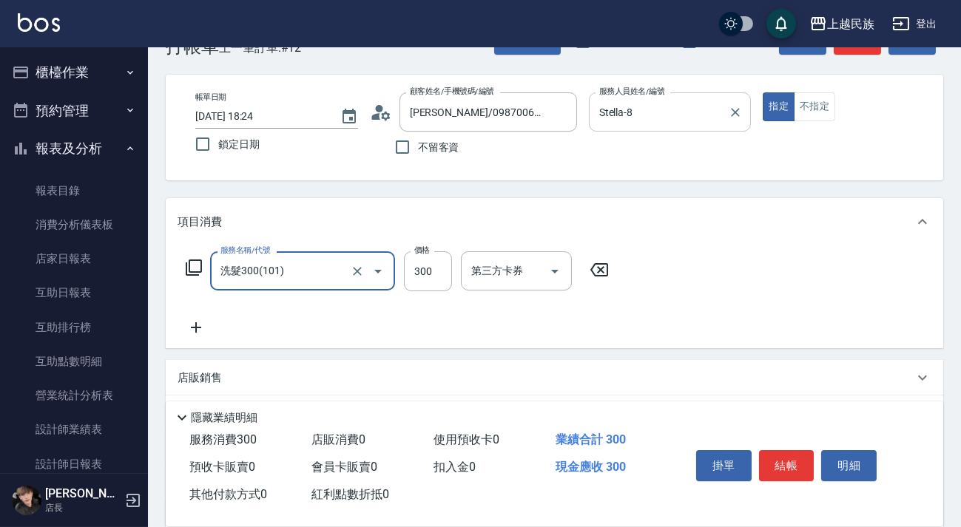
type input "洗髮300(101)"
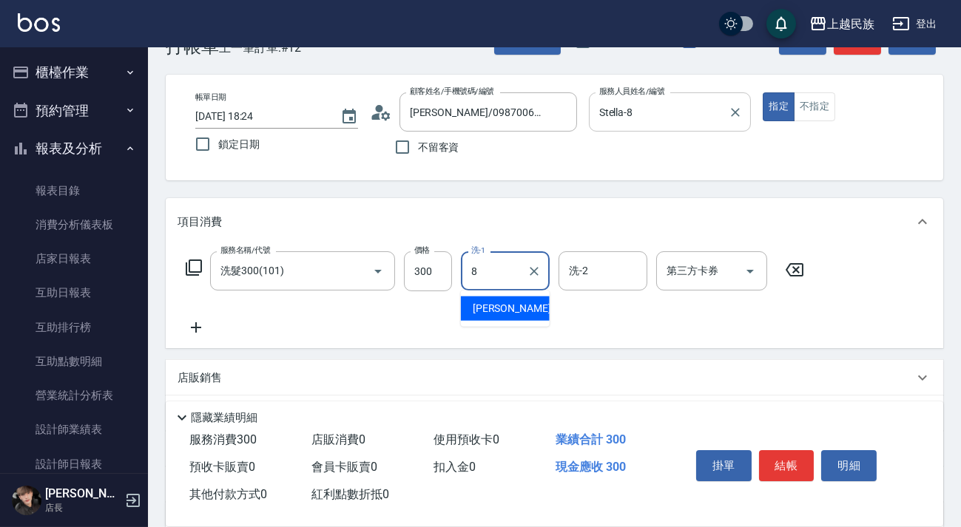
type input "Stella-8"
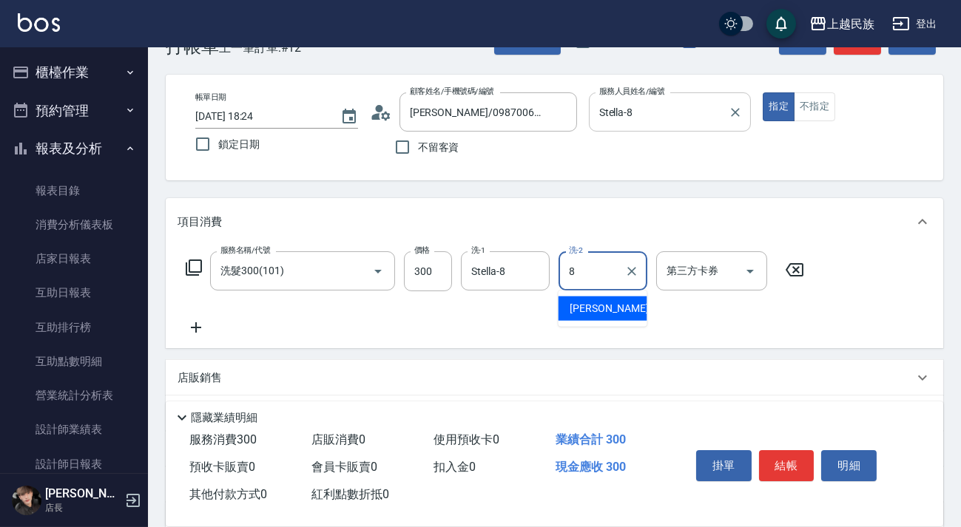
type input "Stella-8"
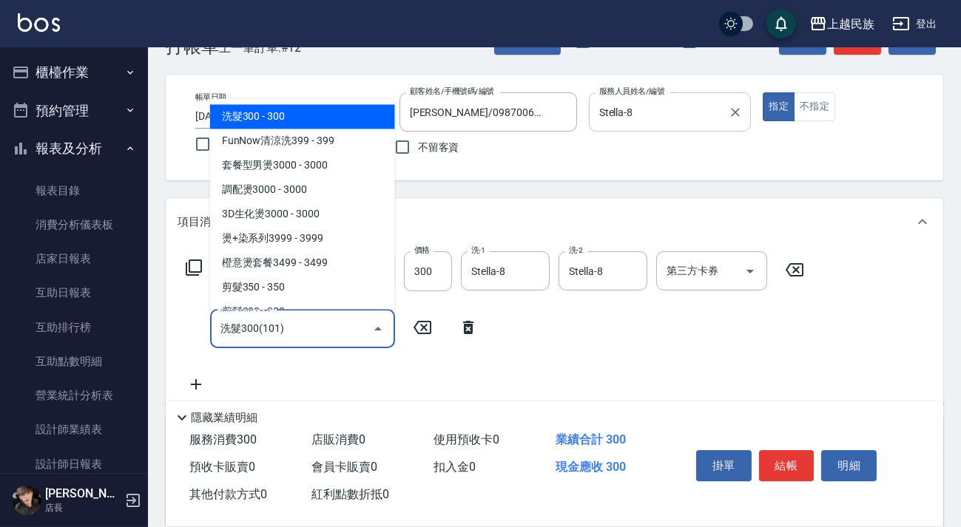
type input "洗髮300(101)"
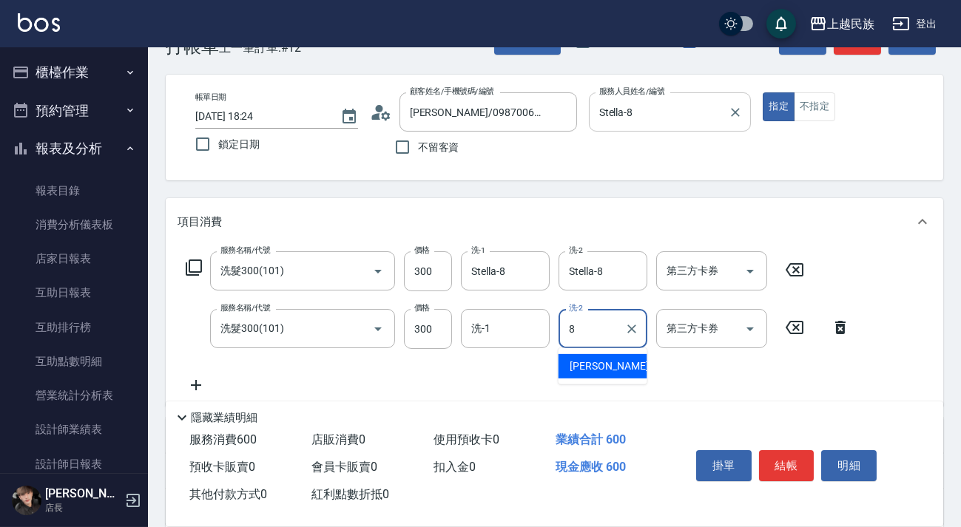
type input "Stella-8"
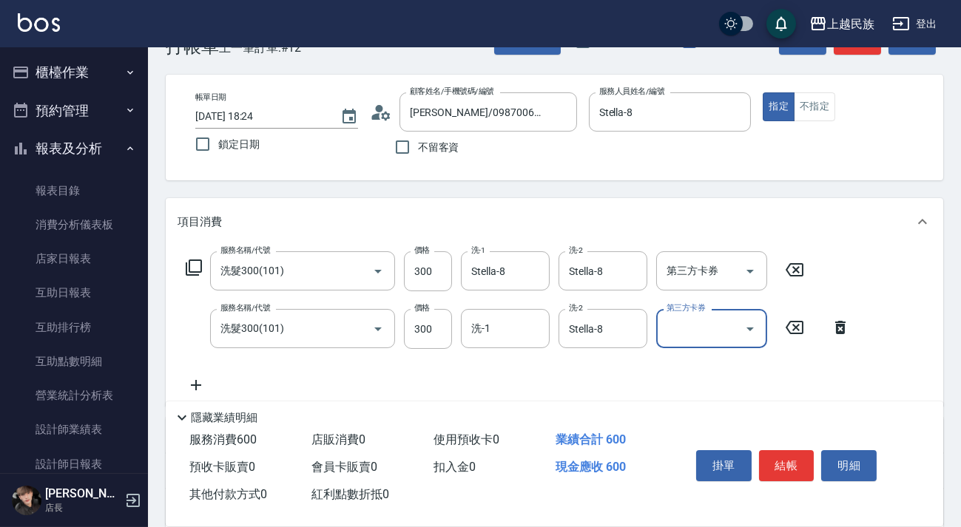
scroll to position [251, 0]
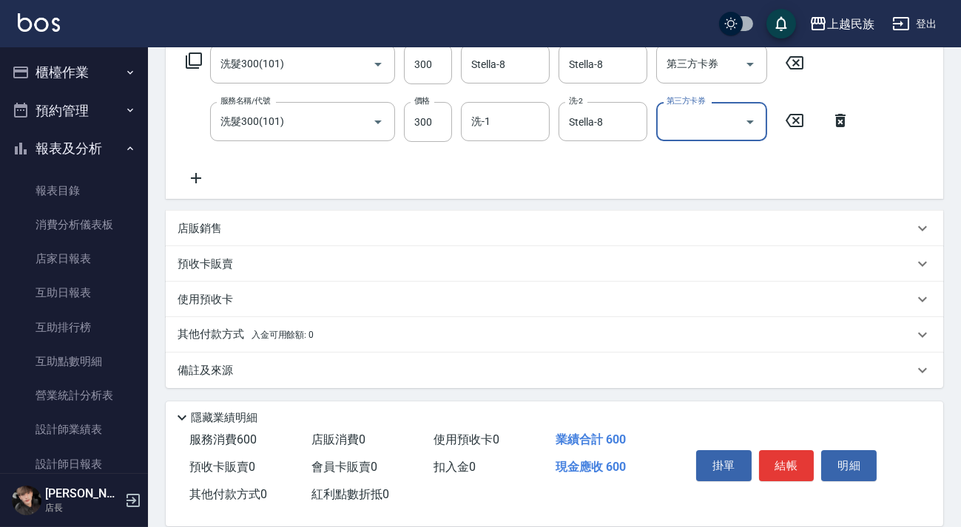
drag, startPoint x: 367, startPoint y: 349, endPoint x: 372, endPoint y: 336, distance: 13.6
click at [368, 348] on div "其他付款方式 入金可用餘額: 0" at bounding box center [554, 334] width 777 height 35
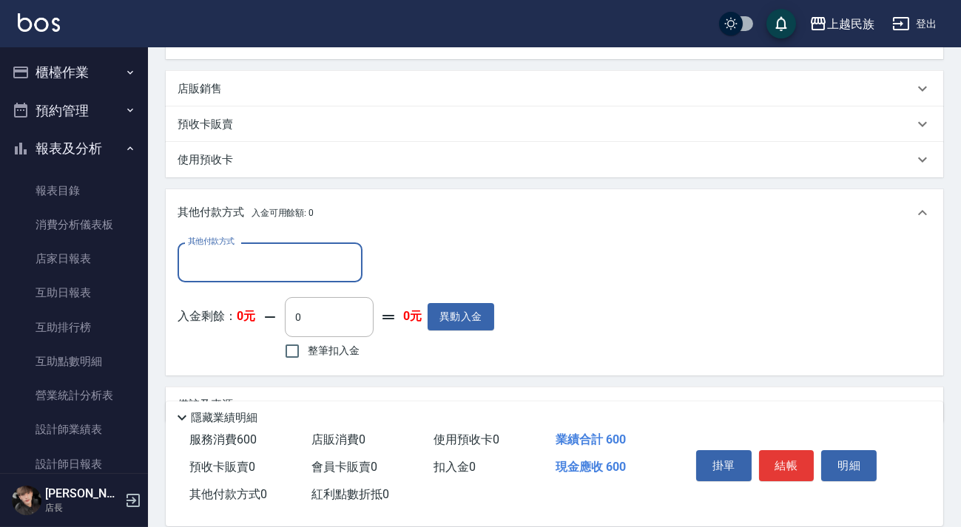
scroll to position [0, 0]
click at [331, 277] on div "其他付款方式" at bounding box center [269, 262] width 185 height 39
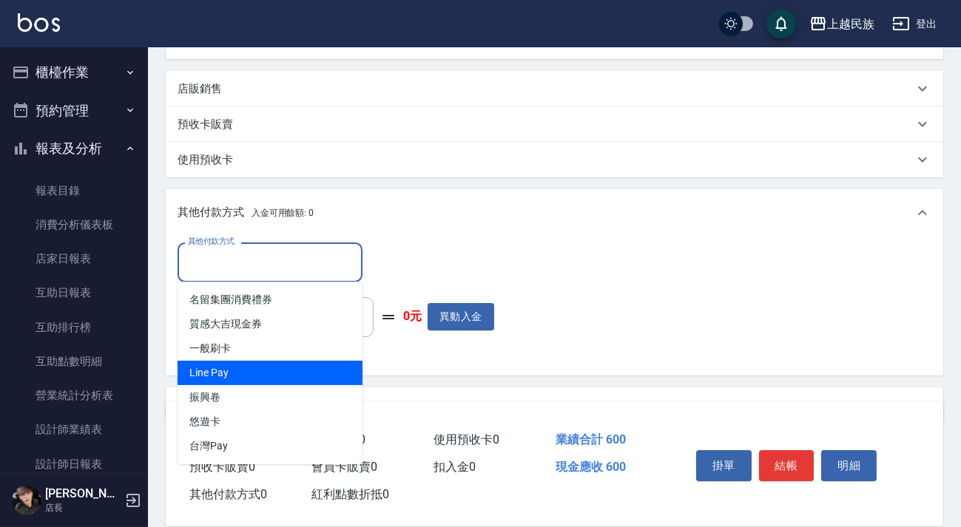
click at [299, 369] on span "Line Pay" at bounding box center [269, 373] width 185 height 24
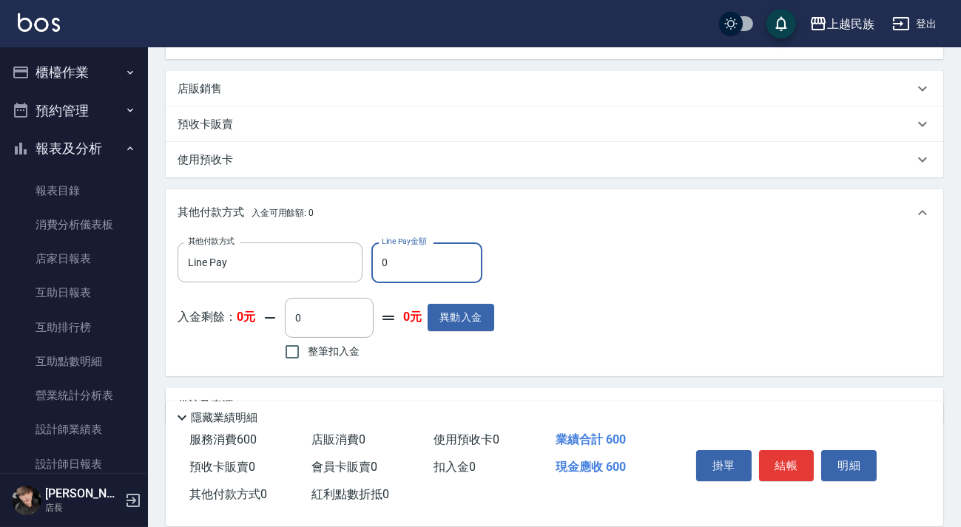
type input "Line Pay"
type input "600"
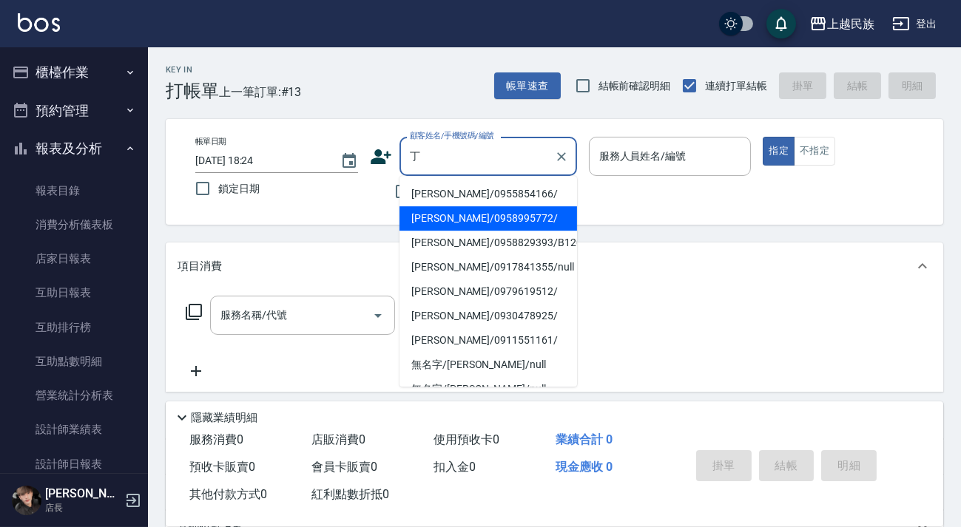
click at [495, 210] on li "[PERSON_NAME]/0958995772/" at bounding box center [487, 218] width 177 height 24
type input "[PERSON_NAME]/0958995772/"
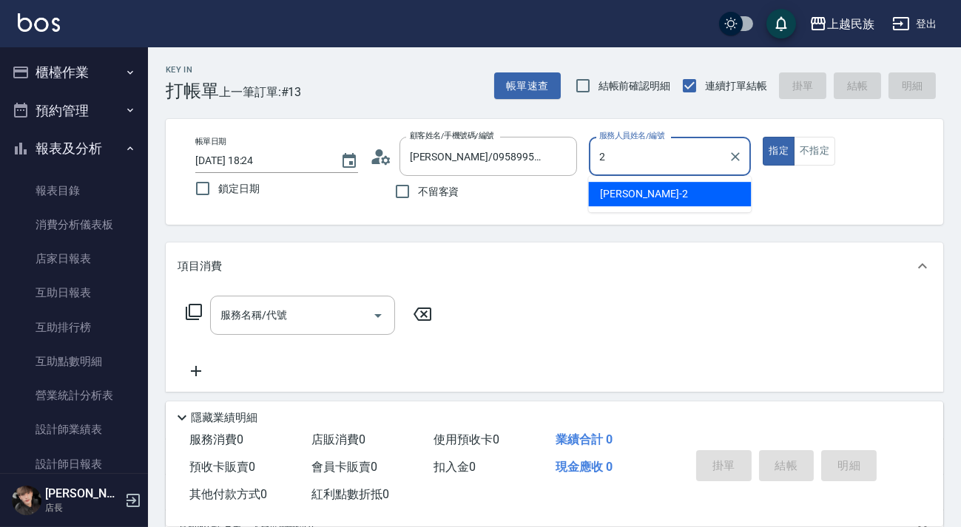
type input "[PERSON_NAME]-2"
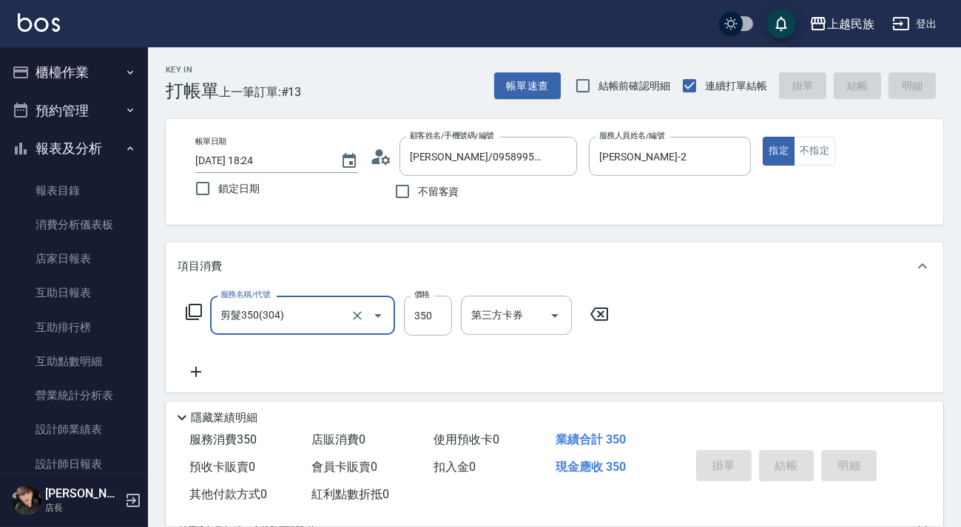
type input "剪髮350(304)"
type input "[DATE] 18:25"
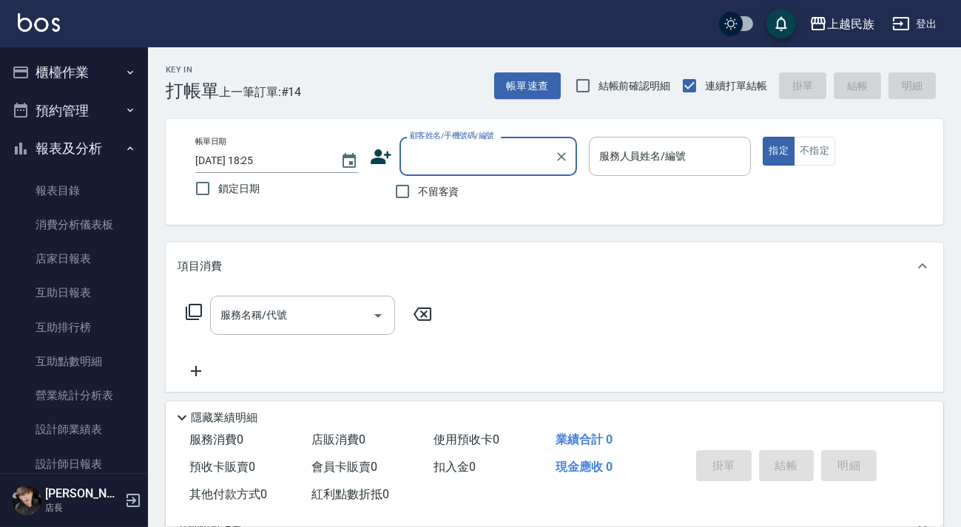
click at [457, 181] on label "不留客資" at bounding box center [423, 191] width 72 height 31
click at [418, 181] on input "不留客資" at bounding box center [402, 191] width 31 height 31
checkbox input "true"
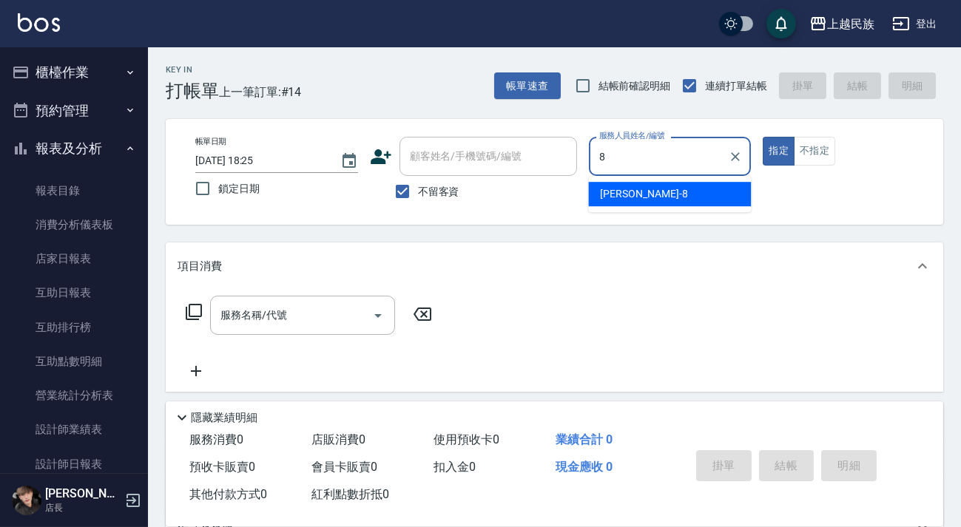
type input "Stella-8"
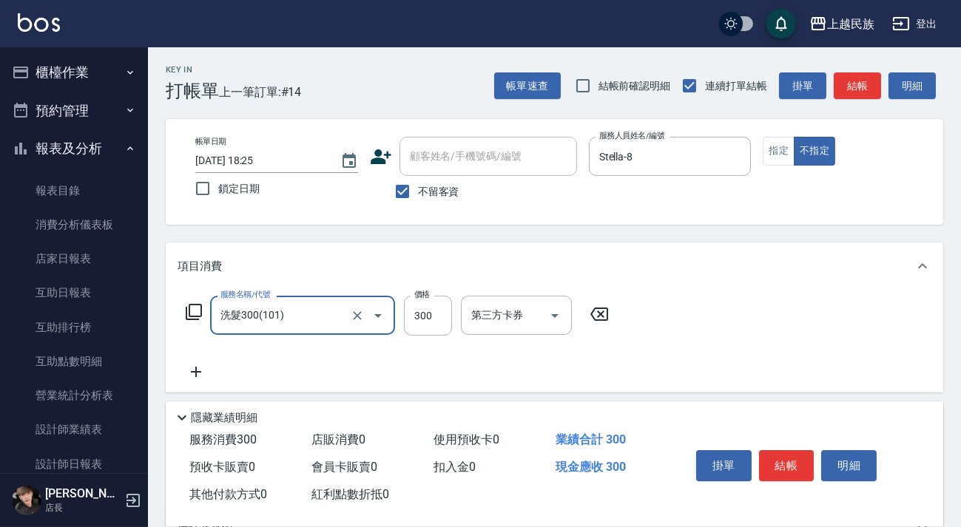
type input "洗髮300(101)"
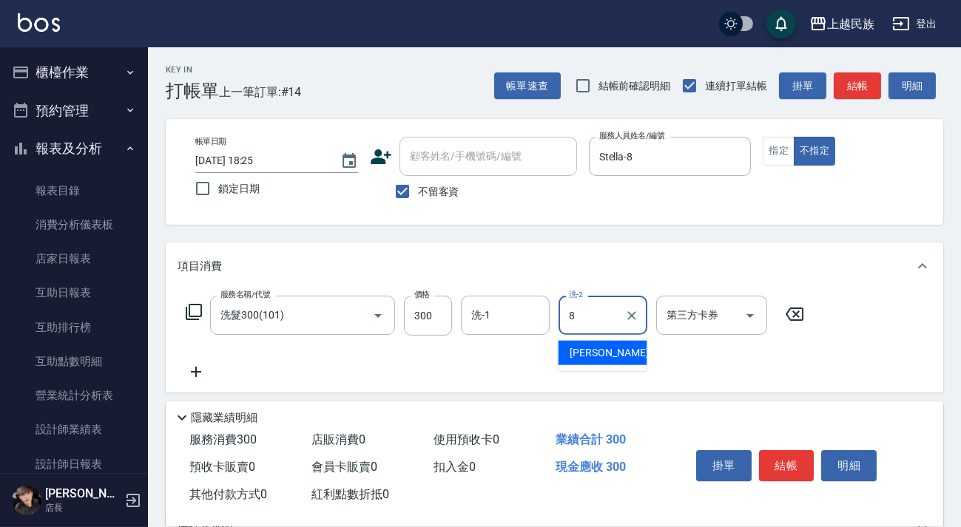
type input "Stella-8"
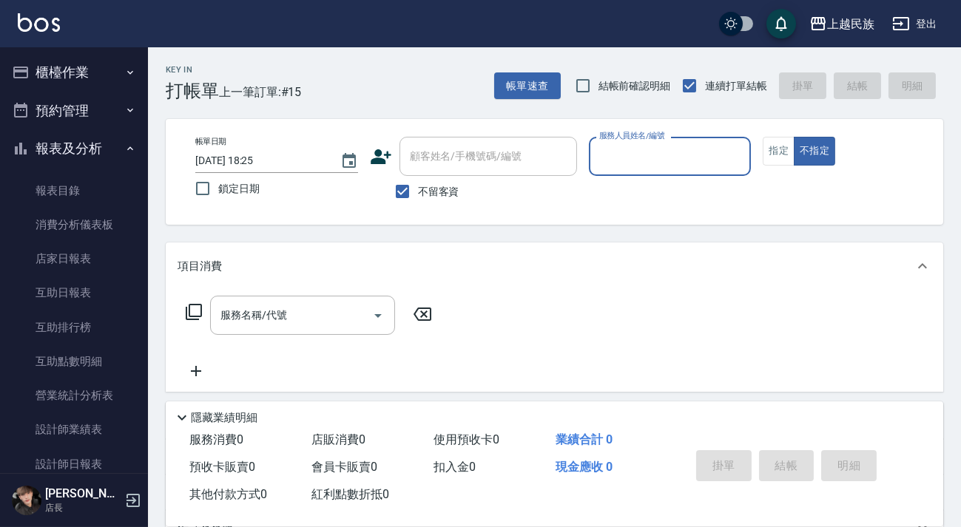
click at [35, 12] on div "上越民族 登出" at bounding box center [480, 23] width 961 height 47
click at [37, 24] on img at bounding box center [39, 22] width 42 height 18
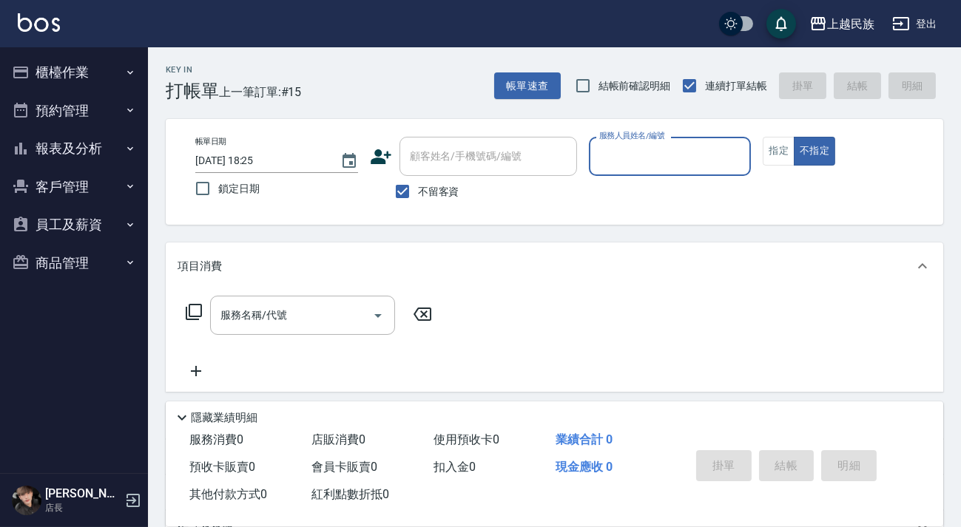
drag, startPoint x: 439, startPoint y: 203, endPoint x: 440, endPoint y: 180, distance: 23.0
click at [438, 203] on label "不留客資" at bounding box center [423, 191] width 72 height 31
click at [418, 203] on input "不留客資" at bounding box center [402, 191] width 31 height 31
checkbox input "false"
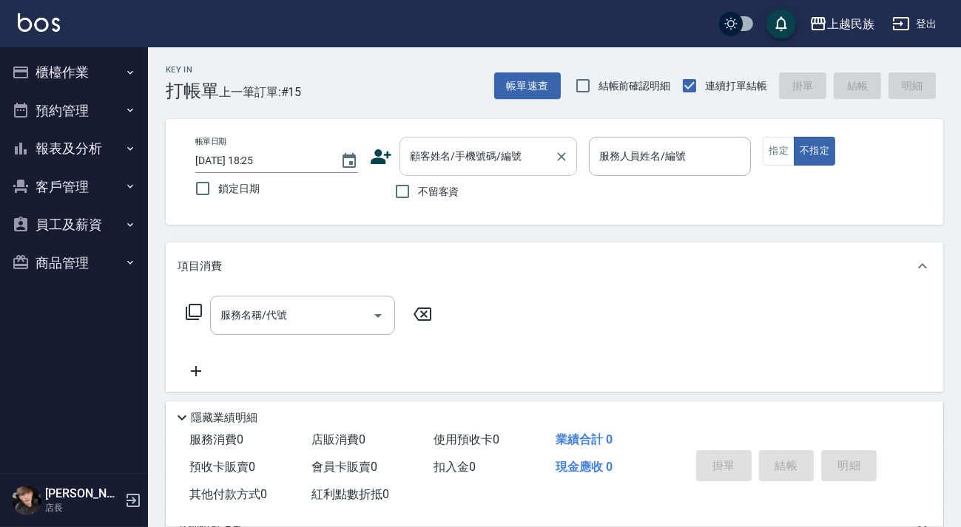
click at [450, 169] on input "顧客姓名/手機號碼/編號" at bounding box center [477, 156] width 142 height 26
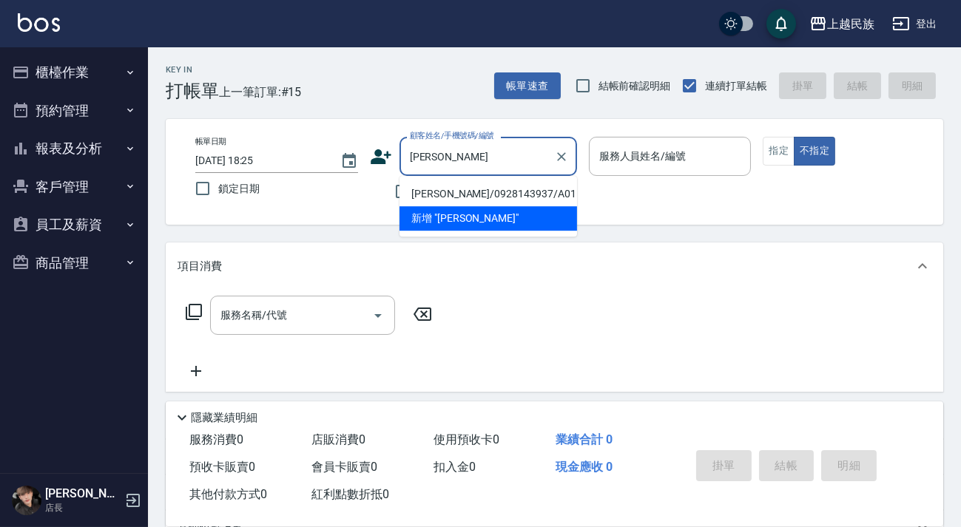
click at [469, 185] on li "[PERSON_NAME]/0928143937/A011711" at bounding box center [487, 194] width 177 height 24
type input "[PERSON_NAME]/0928143937/A011711"
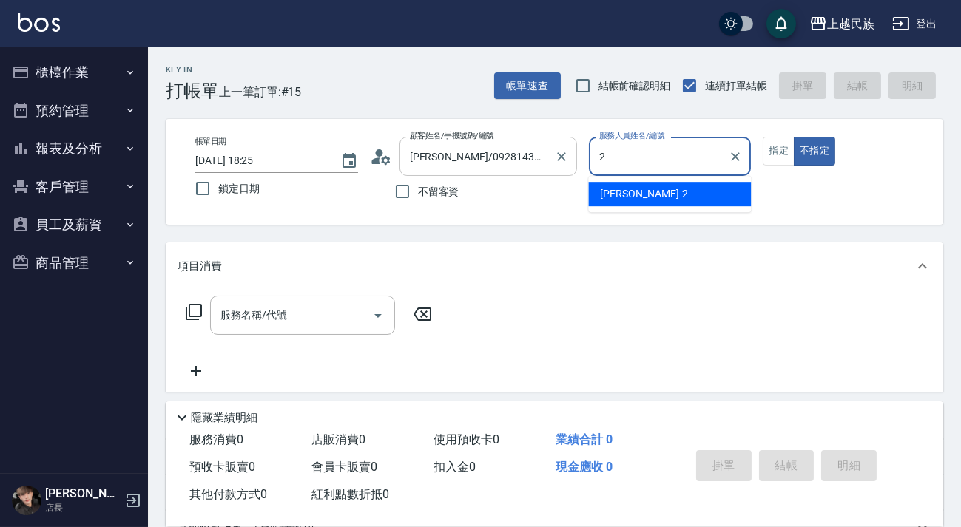
type input "[PERSON_NAME]-2"
type button "false"
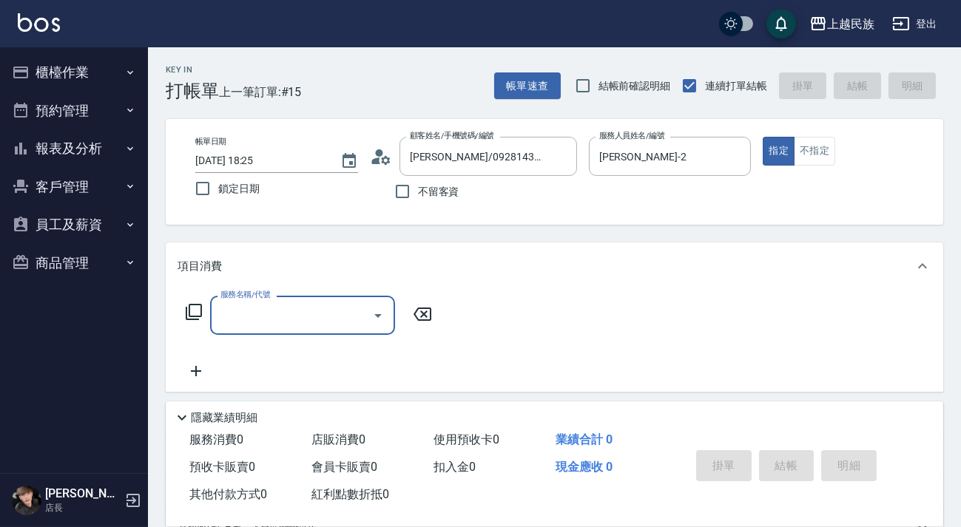
scroll to position [192, 0]
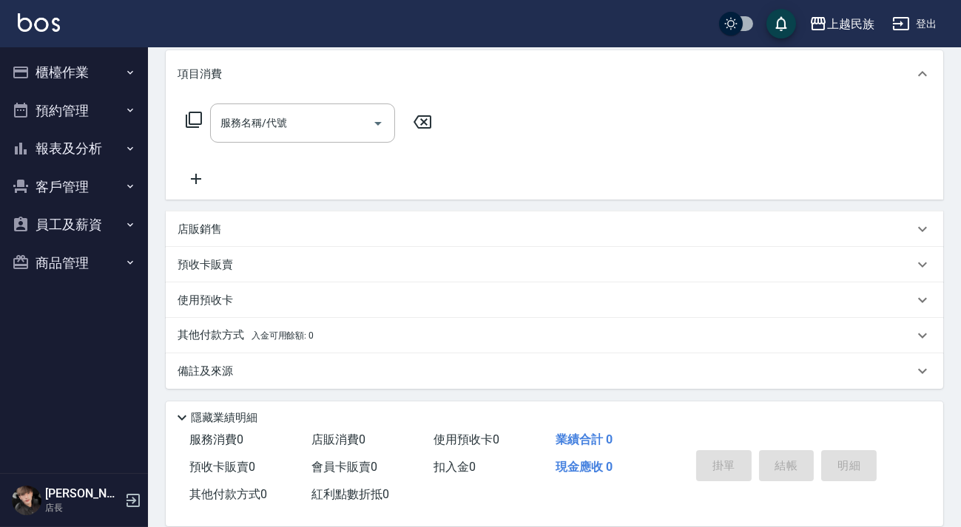
click at [347, 233] on div "店販銷售" at bounding box center [545, 230] width 736 height 16
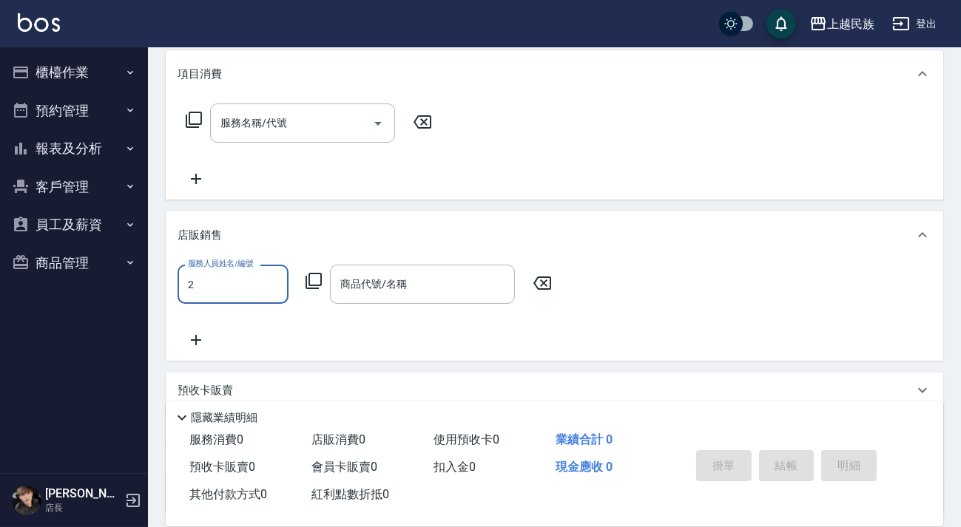
scroll to position [0, 0]
type input "[PERSON_NAME]-2"
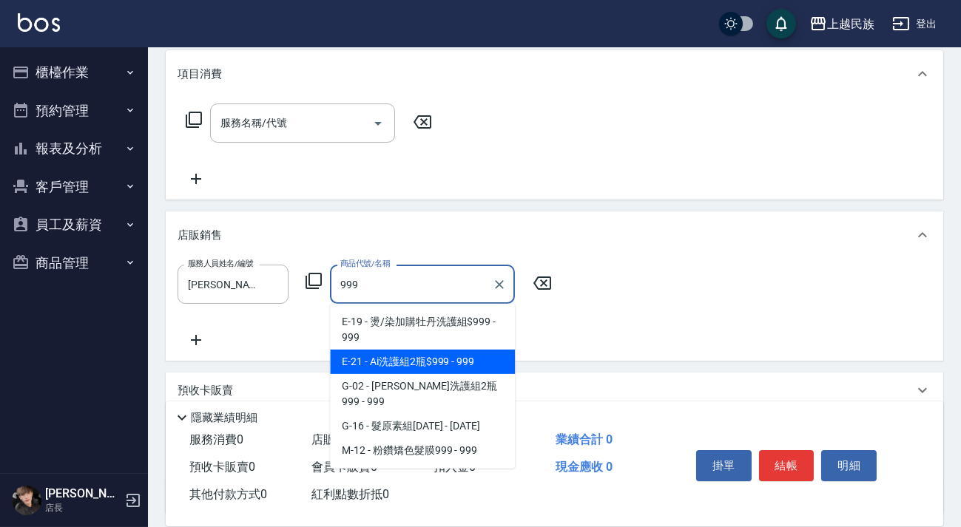
click at [436, 364] on span "E-21 - Ai洗護組2瓶$999 - 999" at bounding box center [422, 362] width 185 height 24
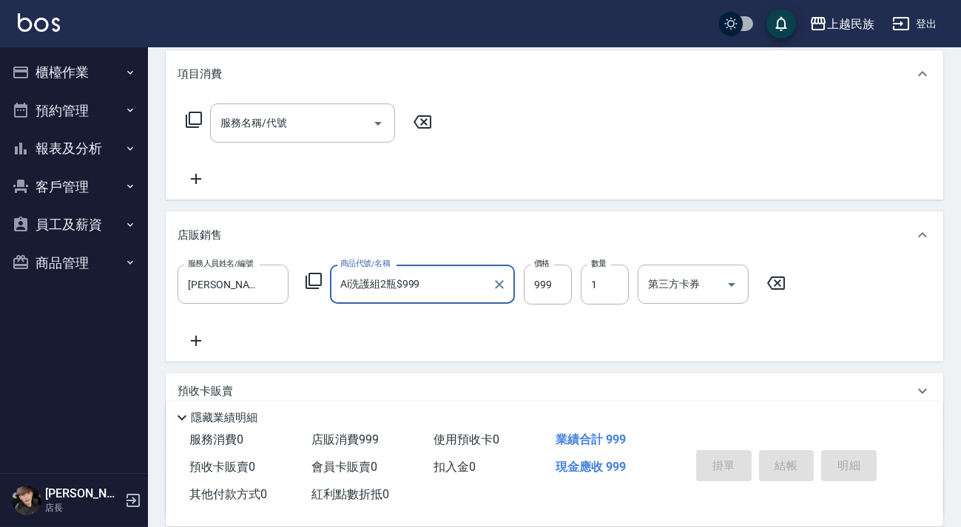
type input "Ai洗護組2瓶$999"
type input "[DATE] 18:32"
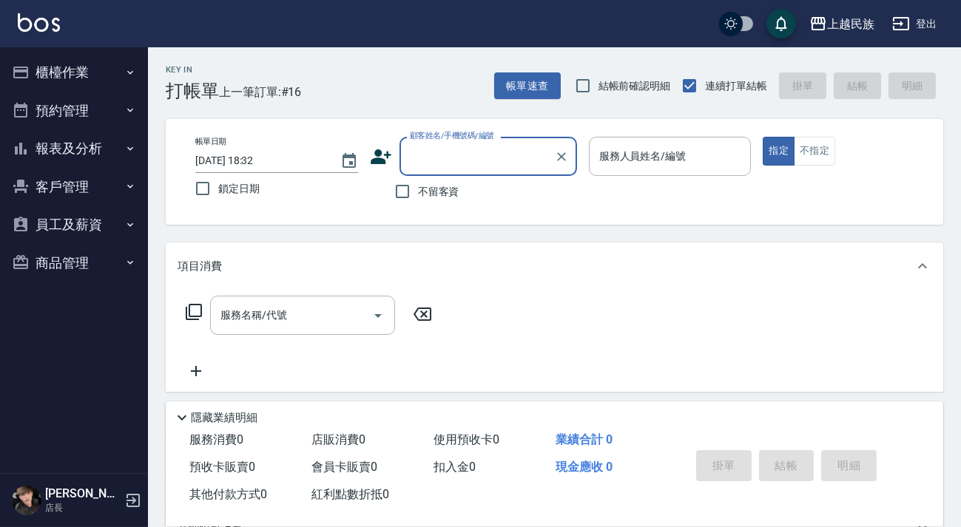
click at [92, 158] on button "報表及分析" at bounding box center [74, 148] width 136 height 38
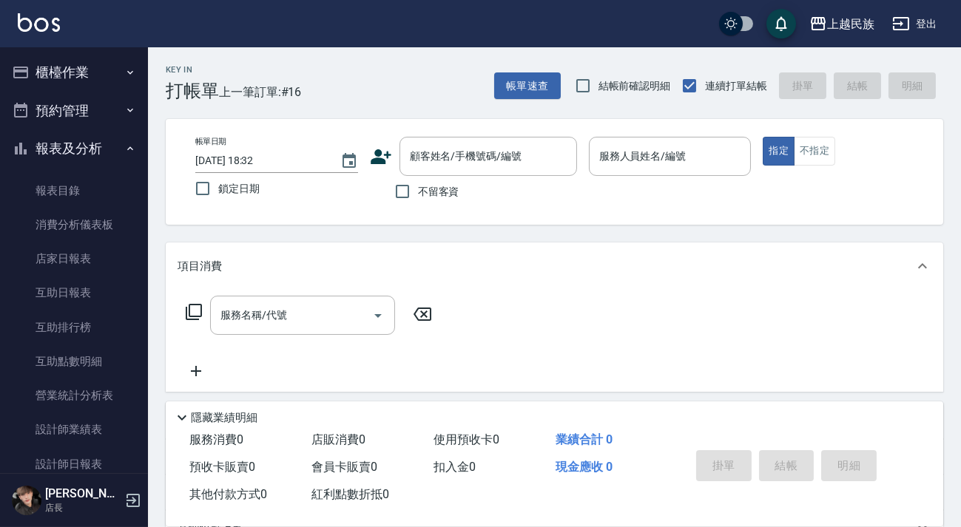
scroll to position [134, 0]
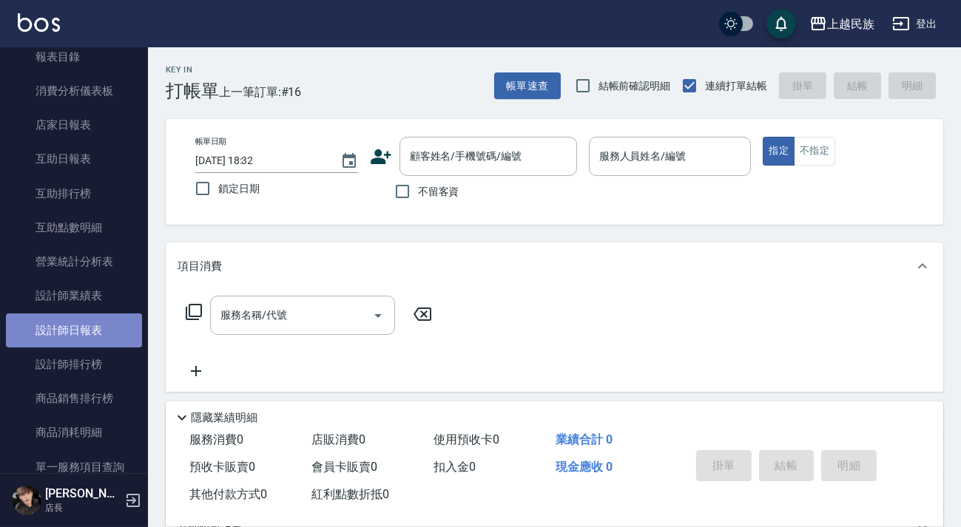
click at [92, 335] on link "設計師日報表" at bounding box center [74, 331] width 136 height 34
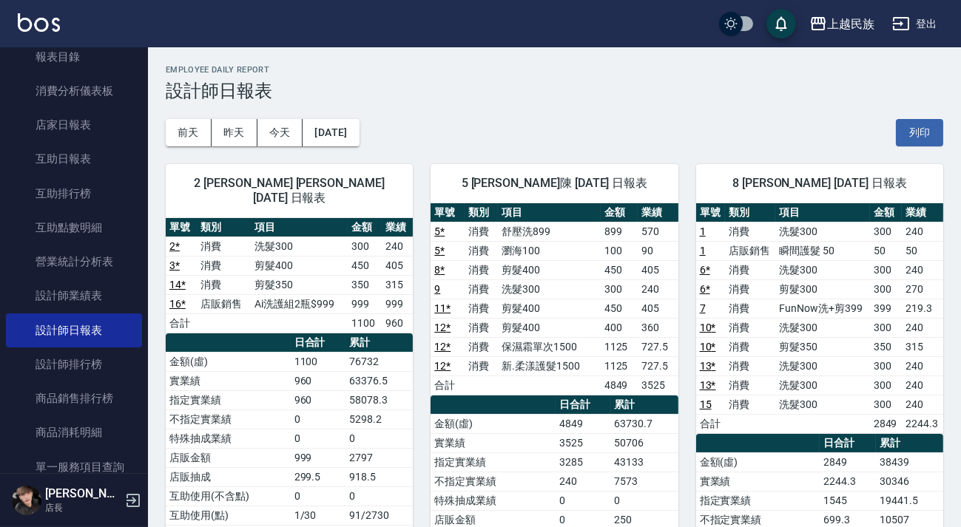
click at [21, 29] on img at bounding box center [39, 22] width 42 height 18
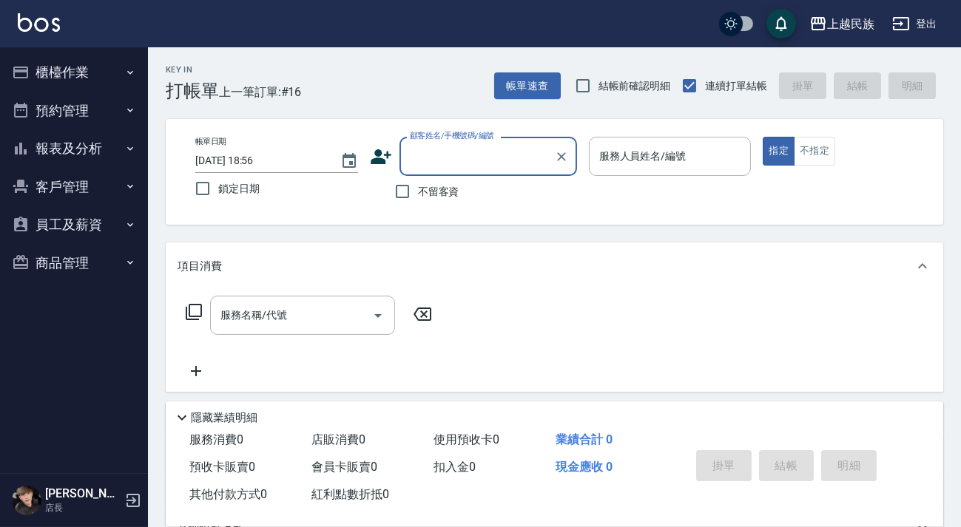
click at [39, 24] on img at bounding box center [39, 22] width 42 height 18
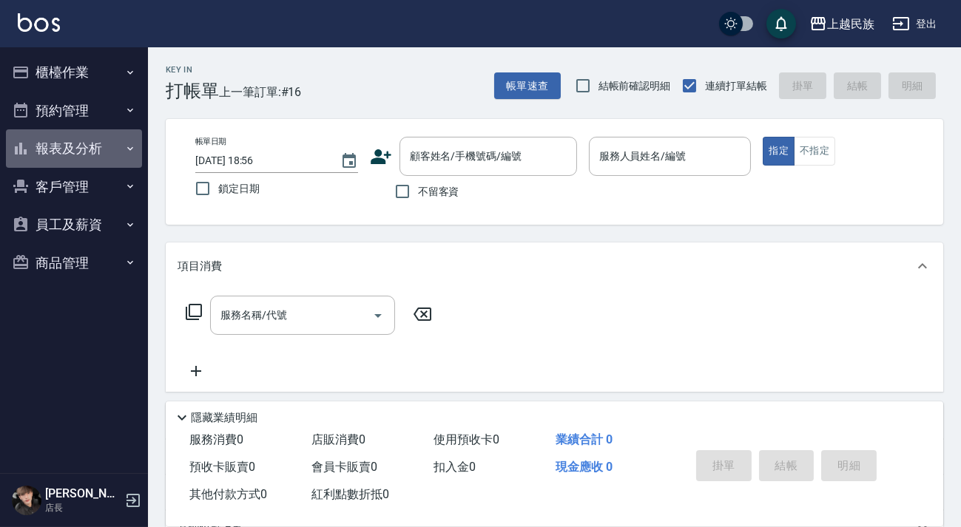
drag, startPoint x: 70, startPoint y: 147, endPoint x: 59, endPoint y: 129, distance: 21.6
click at [70, 148] on button "報表及分析" at bounding box center [74, 148] width 136 height 38
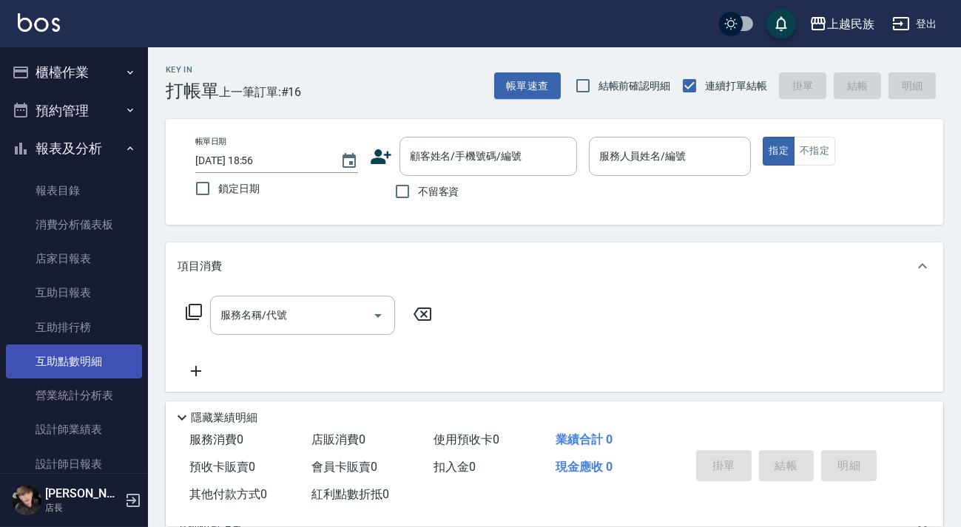
scroll to position [268, 0]
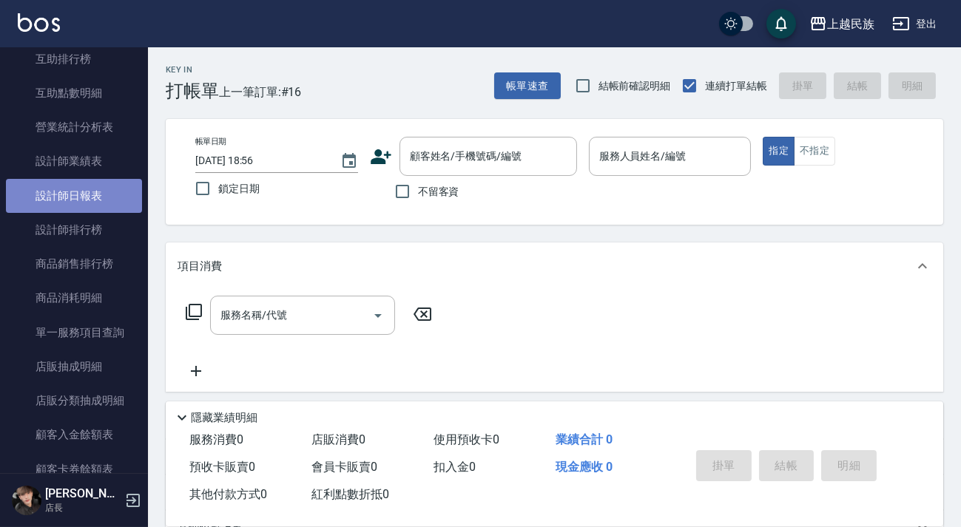
click at [95, 201] on link "設計師日報表" at bounding box center [74, 196] width 136 height 34
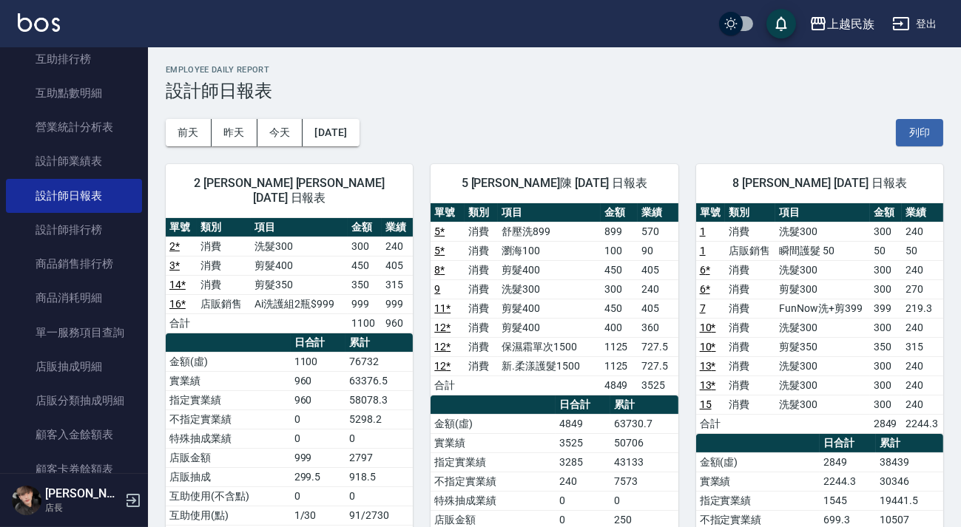
click at [33, 20] on img at bounding box center [39, 22] width 42 height 18
